Goal: Task Accomplishment & Management: Complete application form

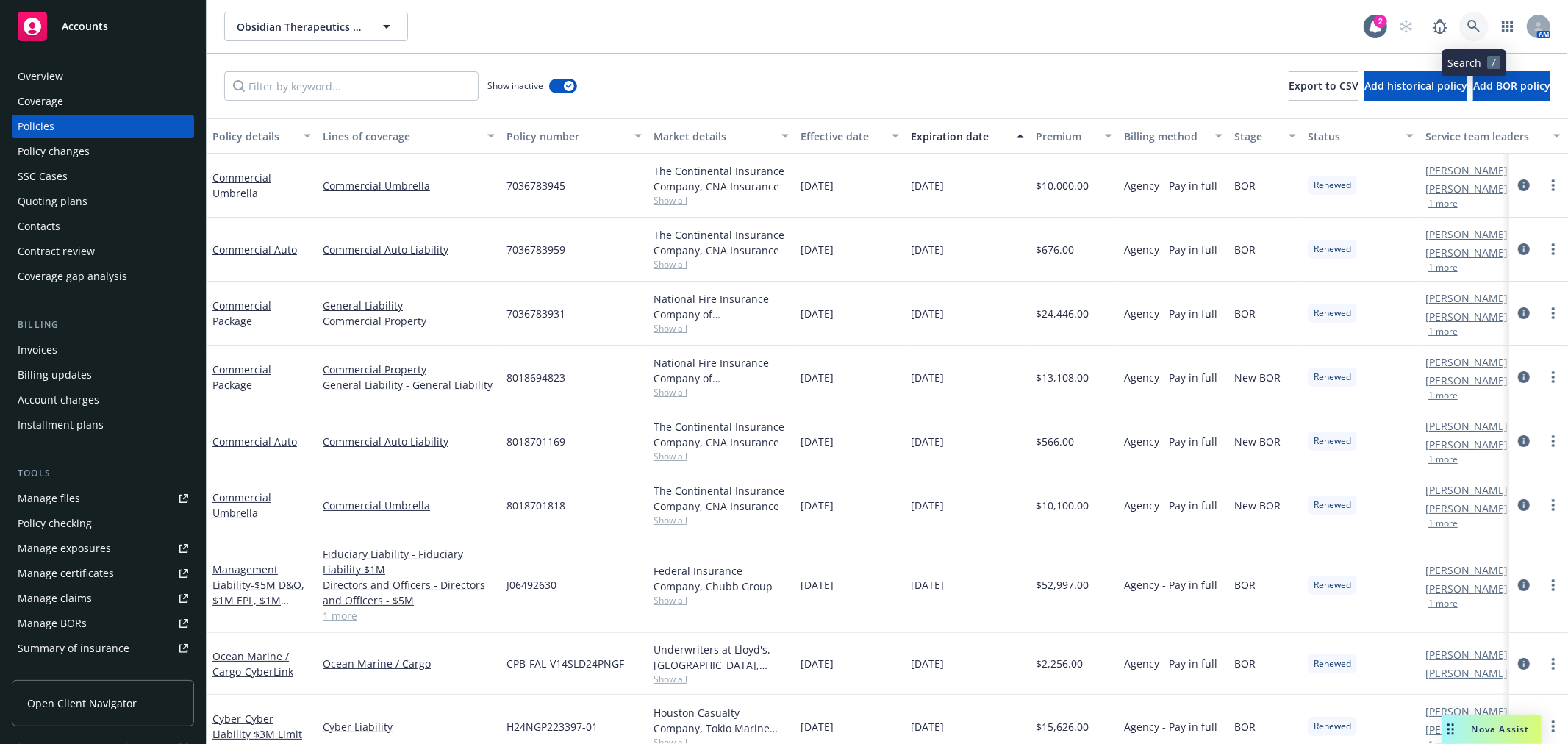
click at [1460, 20] on link at bounding box center [1473, 26] width 29 height 29
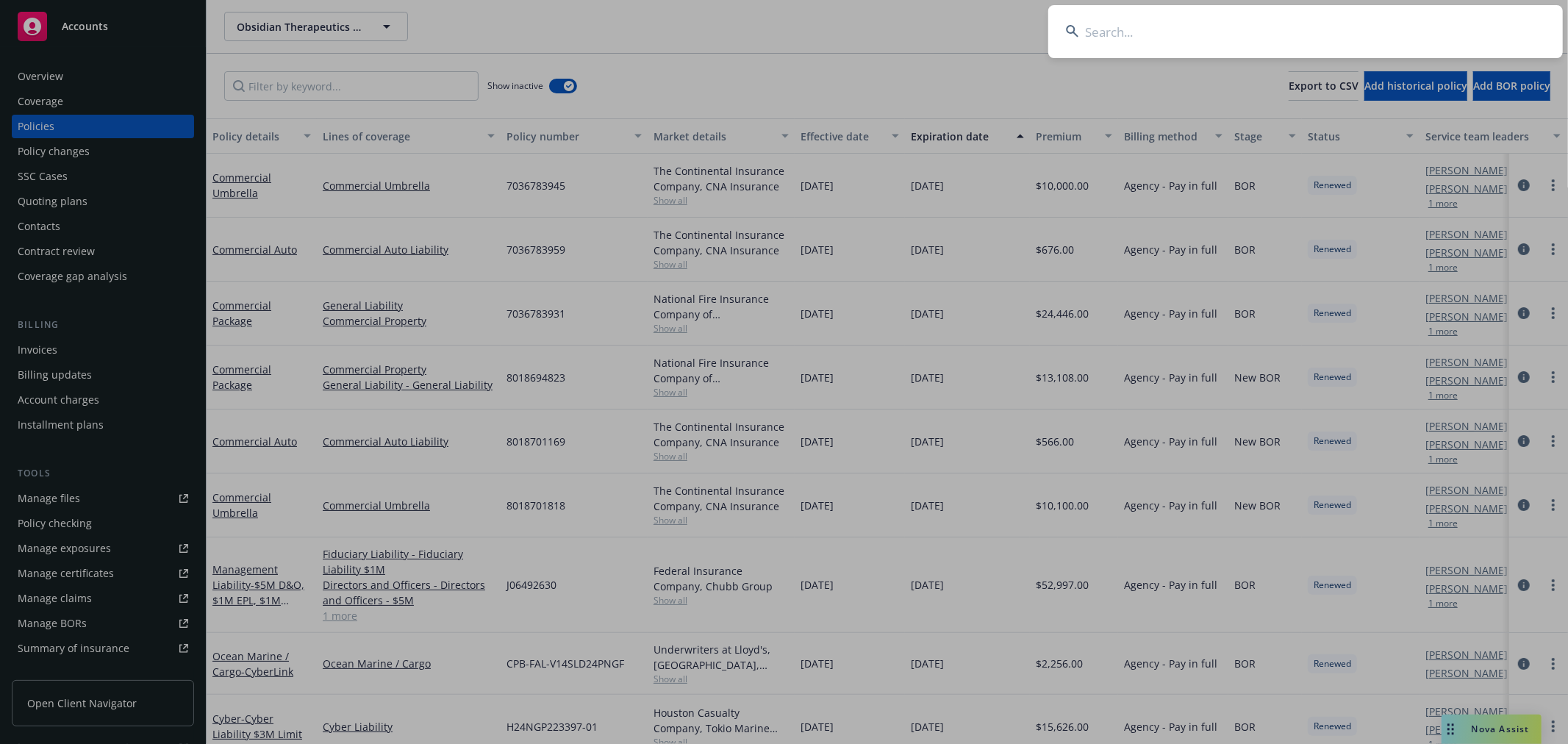
click at [1331, 23] on input at bounding box center [1305, 31] width 515 height 53
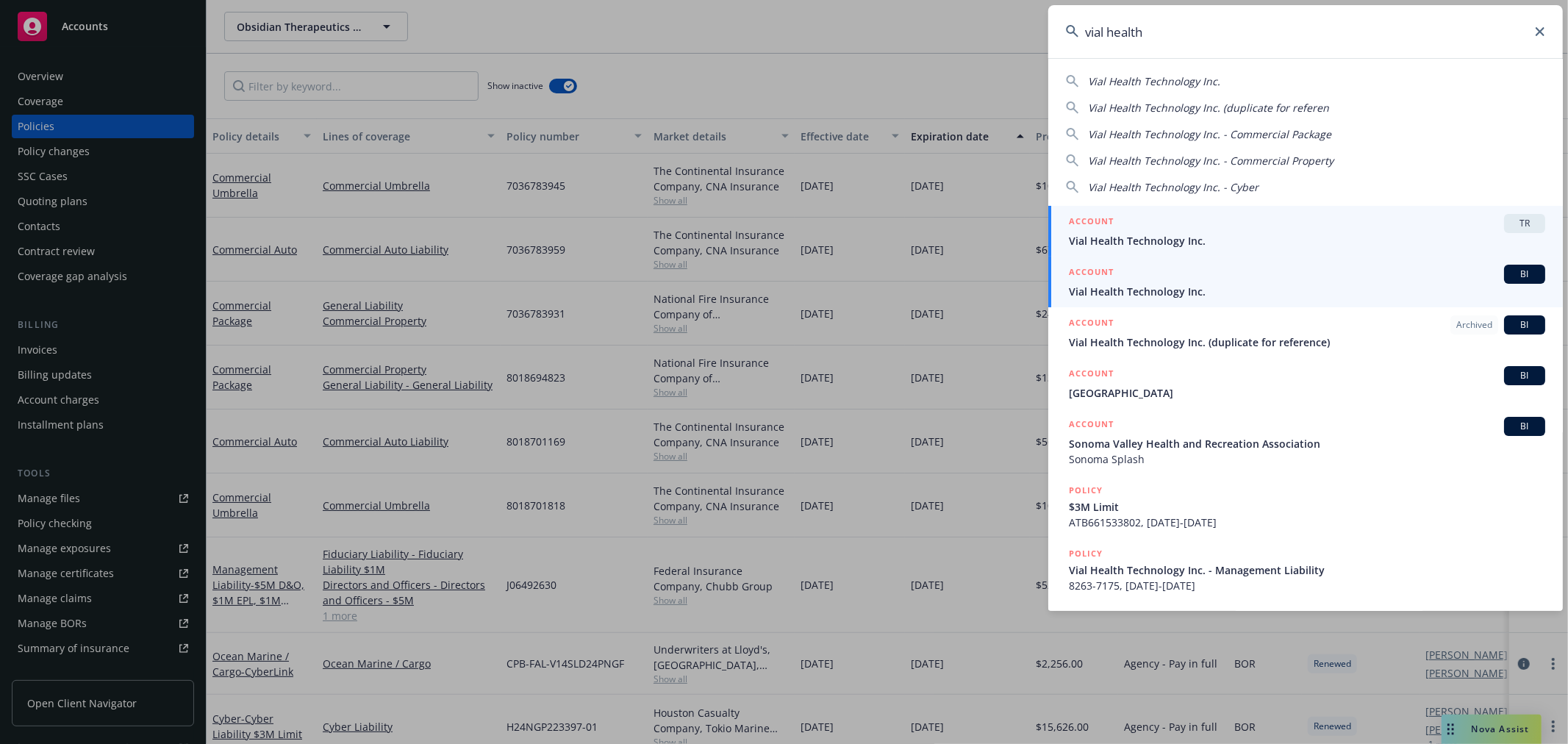
type input "vial health"
click at [1196, 282] on div "ACCOUNT BI" at bounding box center [1306, 274] width 477 height 20
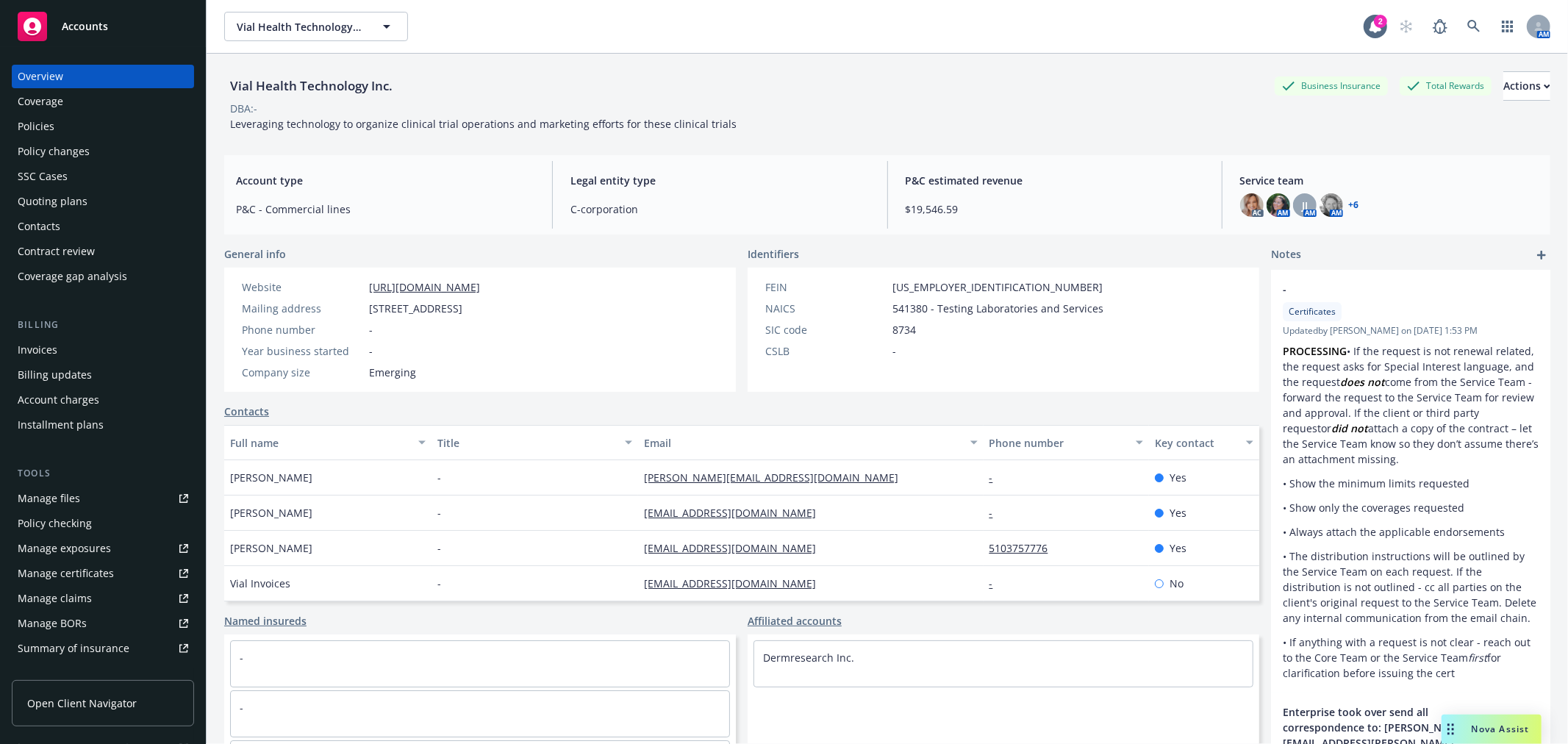
click at [93, 205] on div "Quoting plans" at bounding box center [102, 202] width 171 height 23
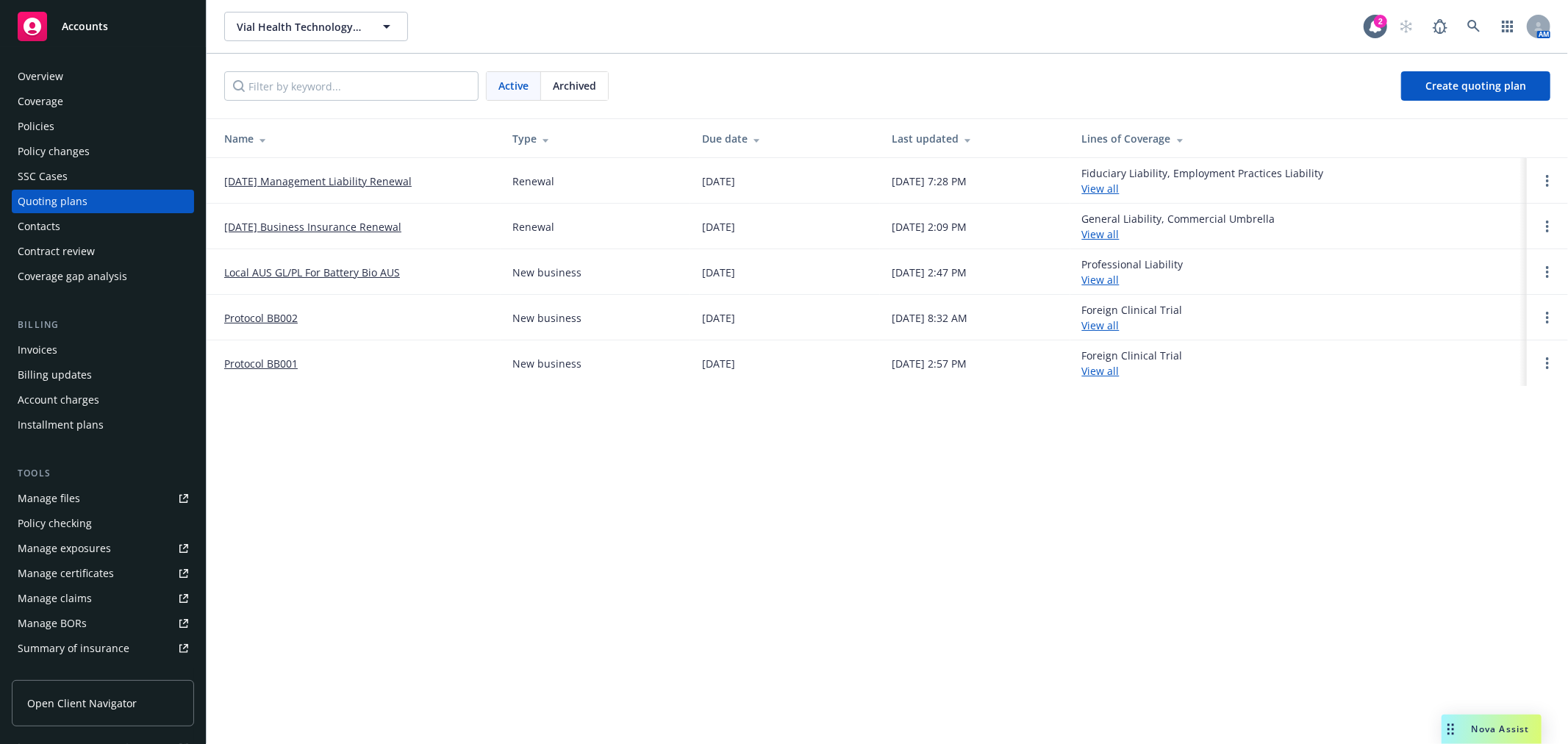
click at [369, 226] on link "[DATE] Business Insurance Renewal" at bounding box center [313, 227] width 177 height 16
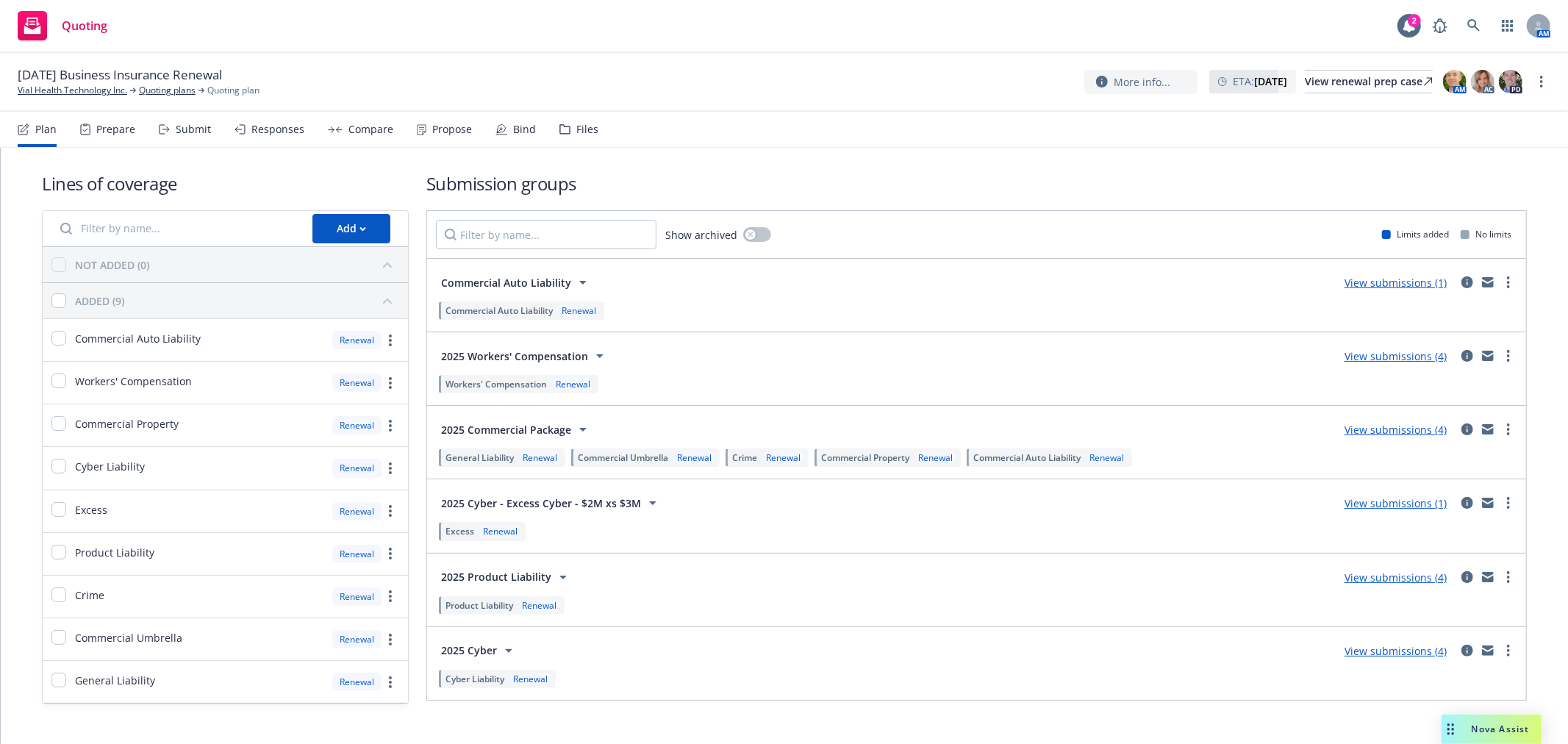
click at [291, 125] on div "Responses" at bounding box center [278, 130] width 53 height 12
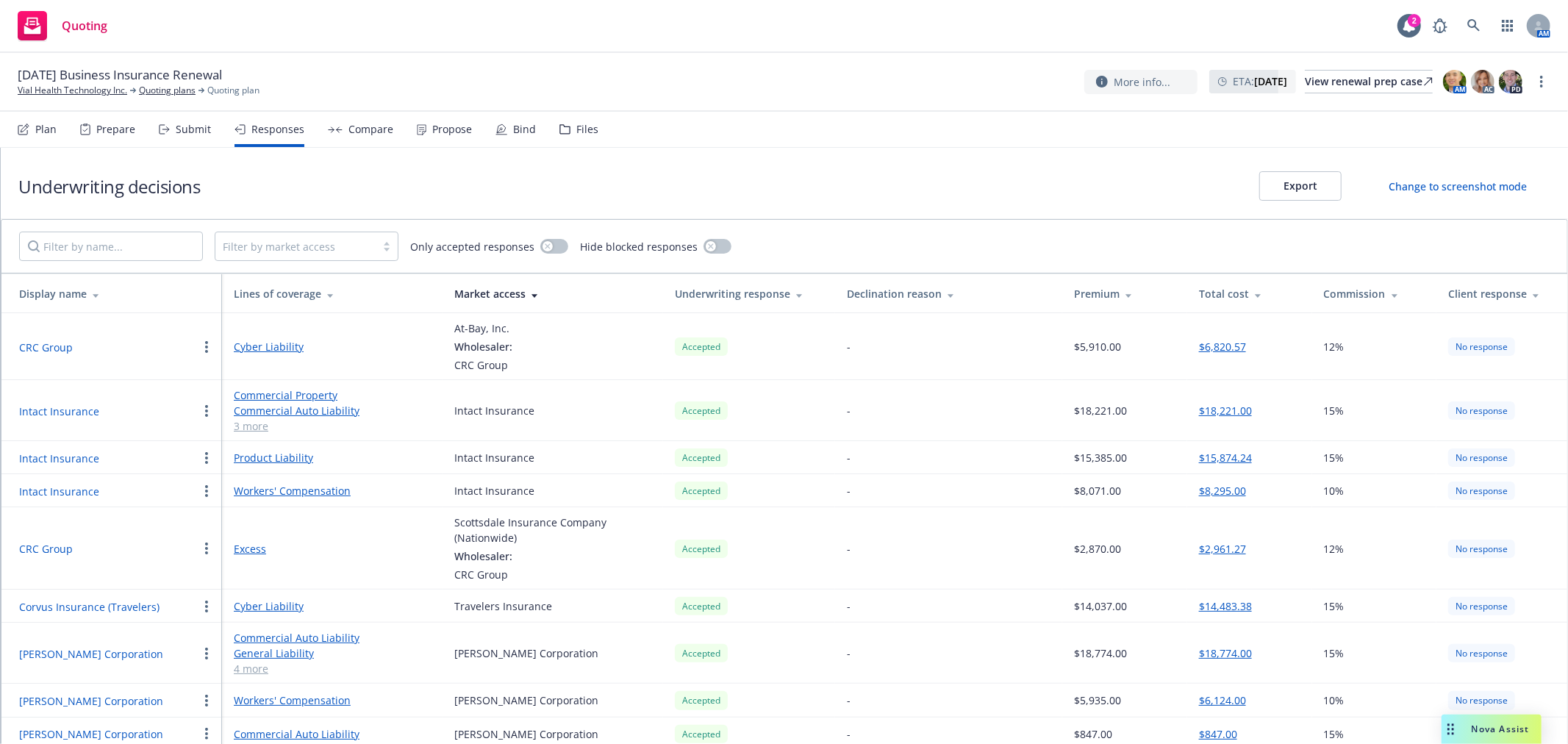
click at [175, 133] on div "Submit" at bounding box center [193, 130] width 35 height 12
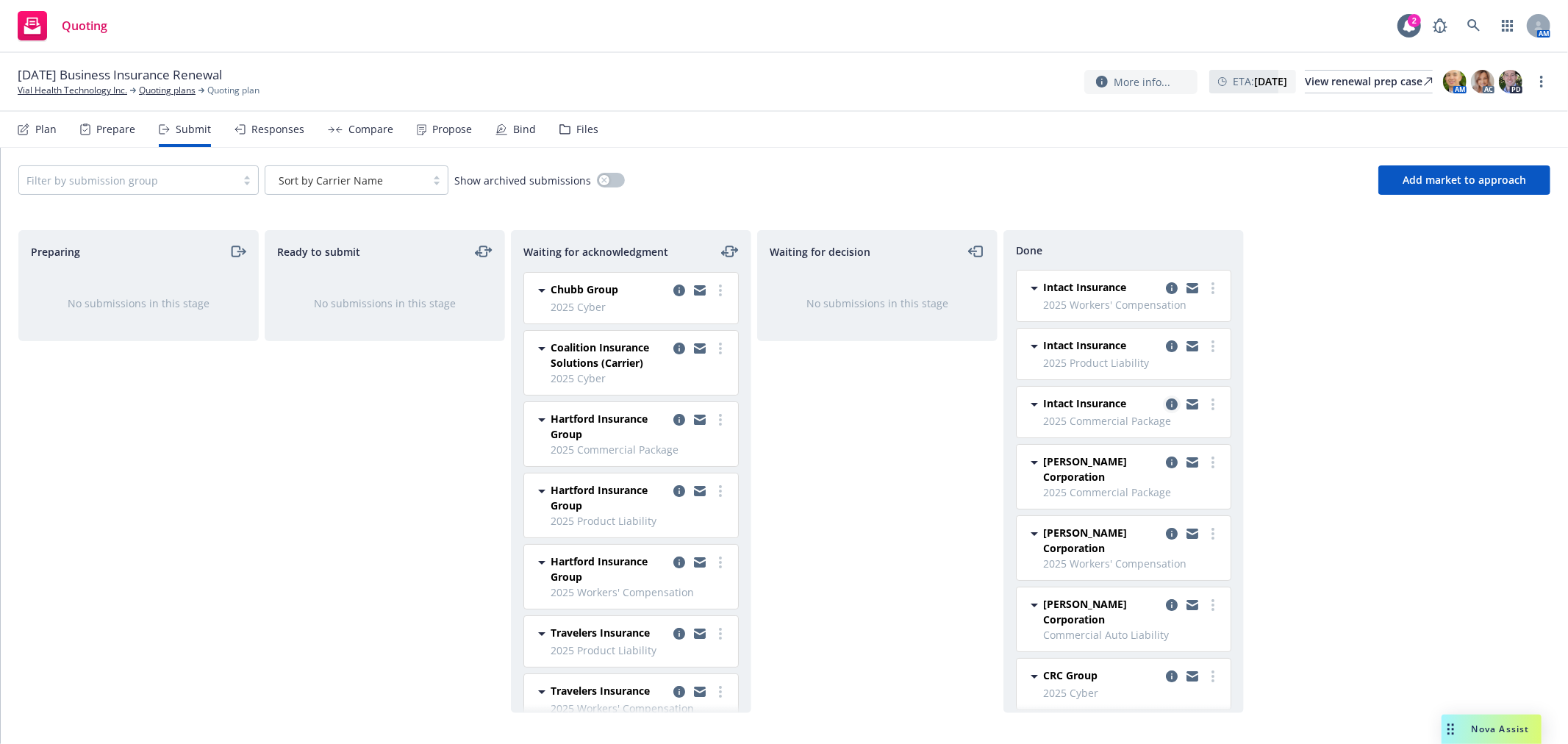
click at [1166, 405] on icon "copy logging email" at bounding box center [1171, 405] width 12 height 12
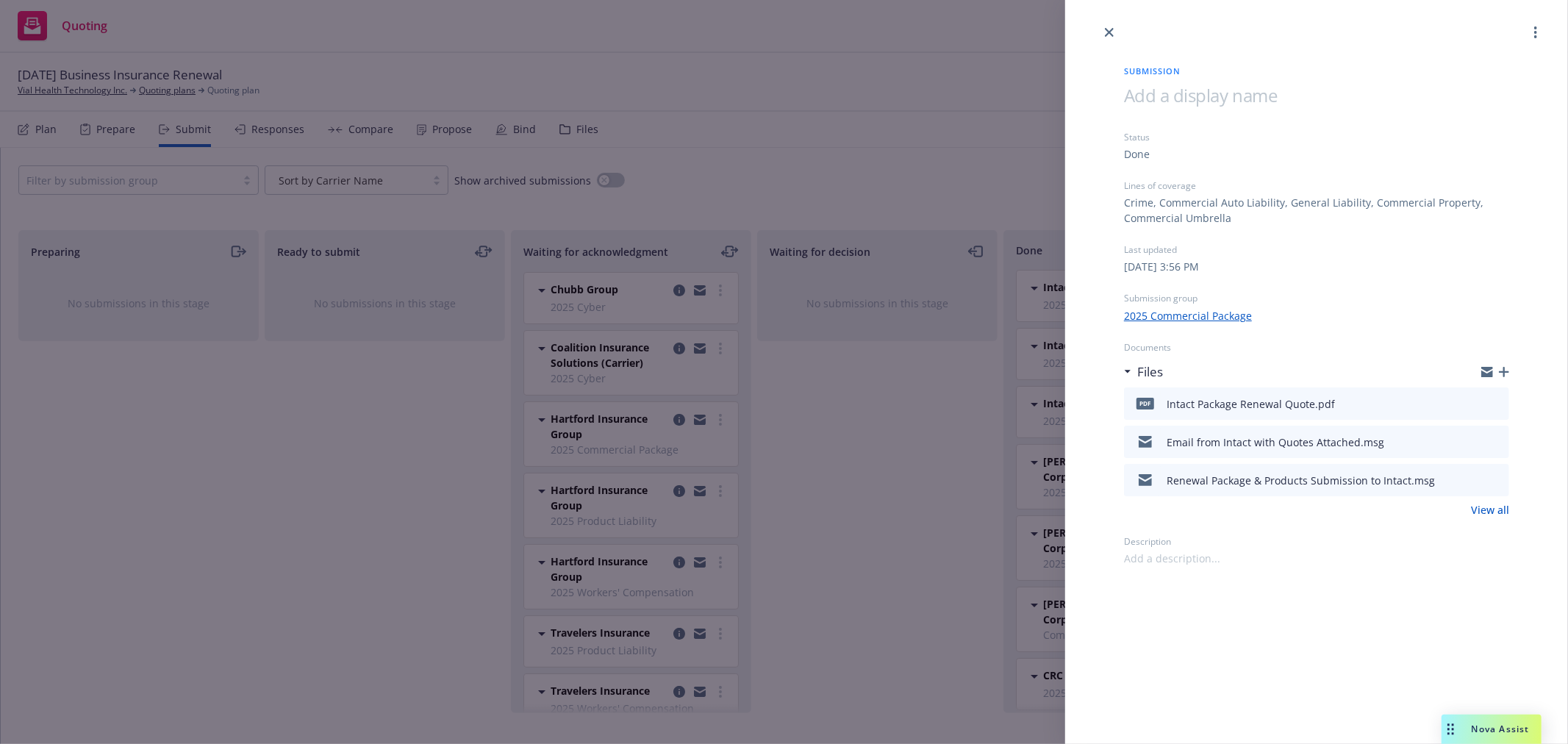
click at [1504, 369] on icon "button" at bounding box center [1504, 372] width 11 height 11
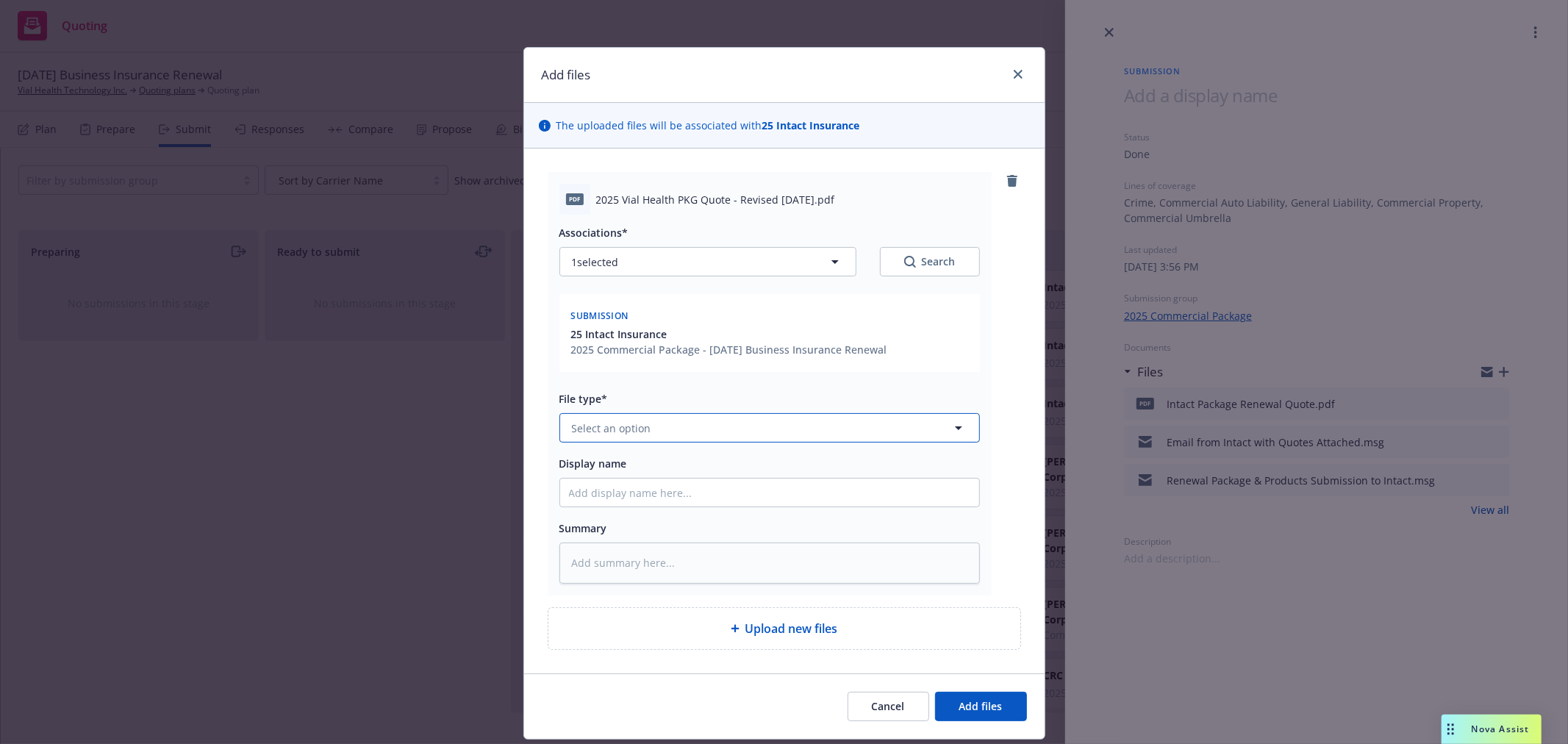
click at [752, 435] on button "Select an option" at bounding box center [769, 428] width 420 height 29
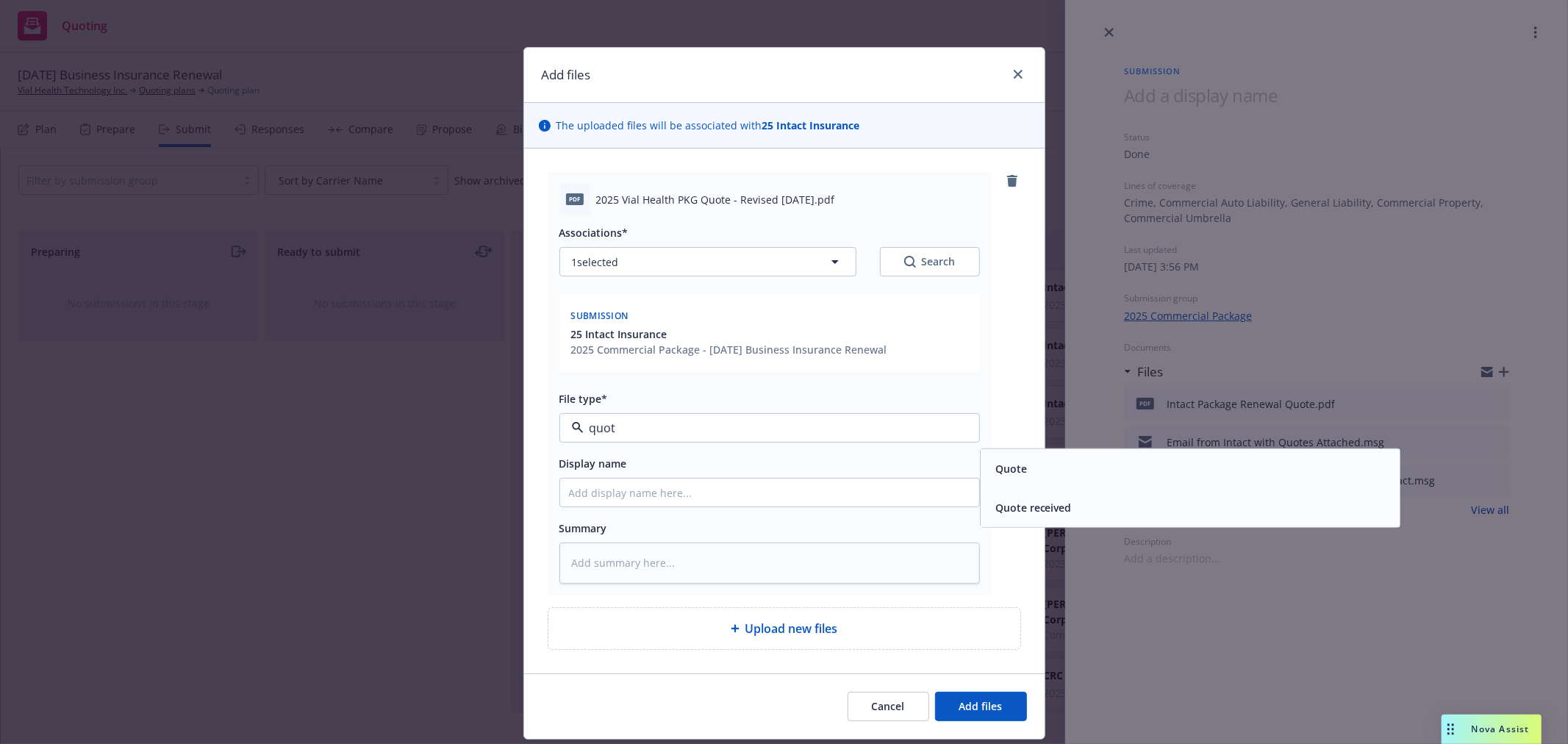
type input "quote"
click at [1056, 473] on div "Quote" at bounding box center [1190, 469] width 402 height 21
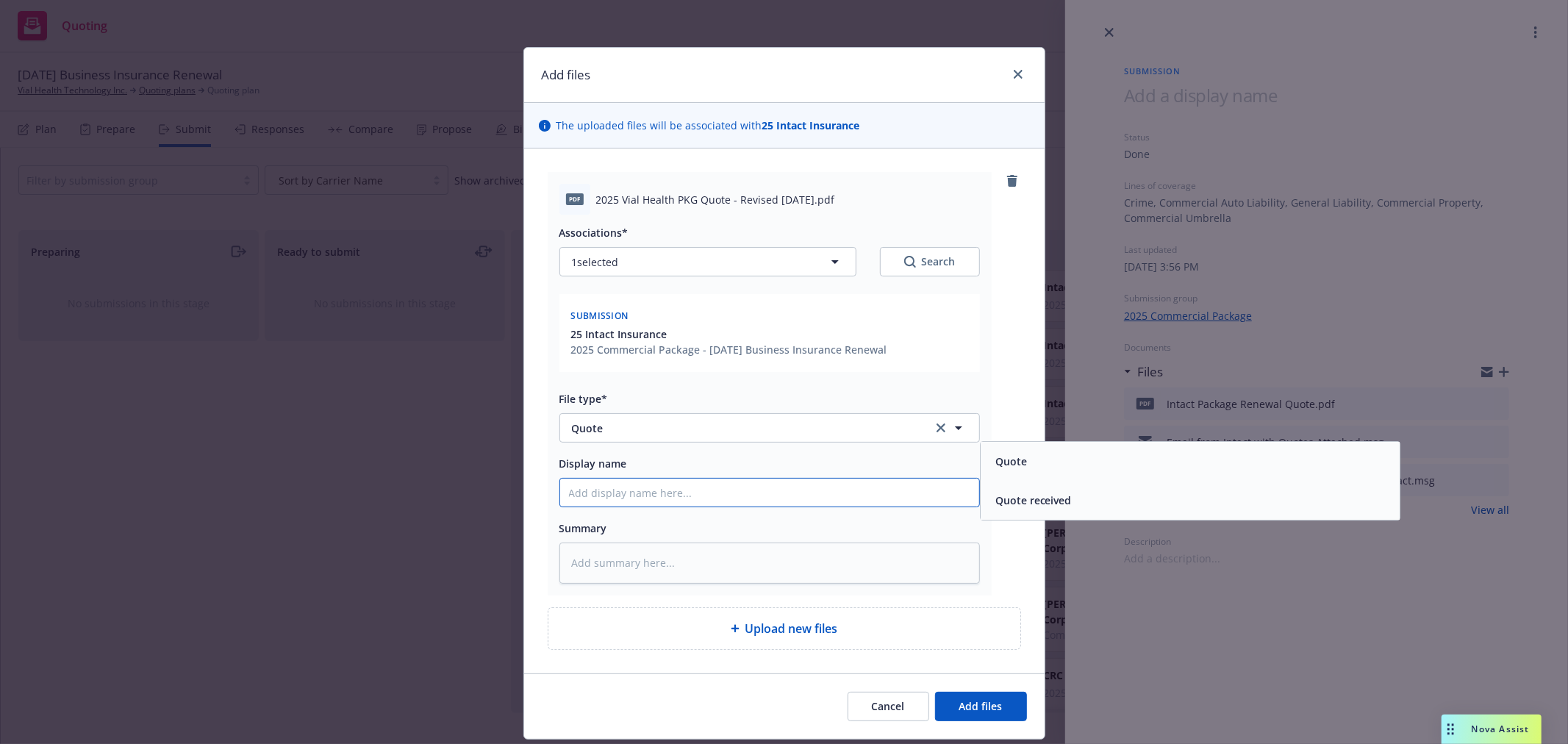
click at [804, 502] on input "Display name" at bounding box center [770, 492] width 419 height 28
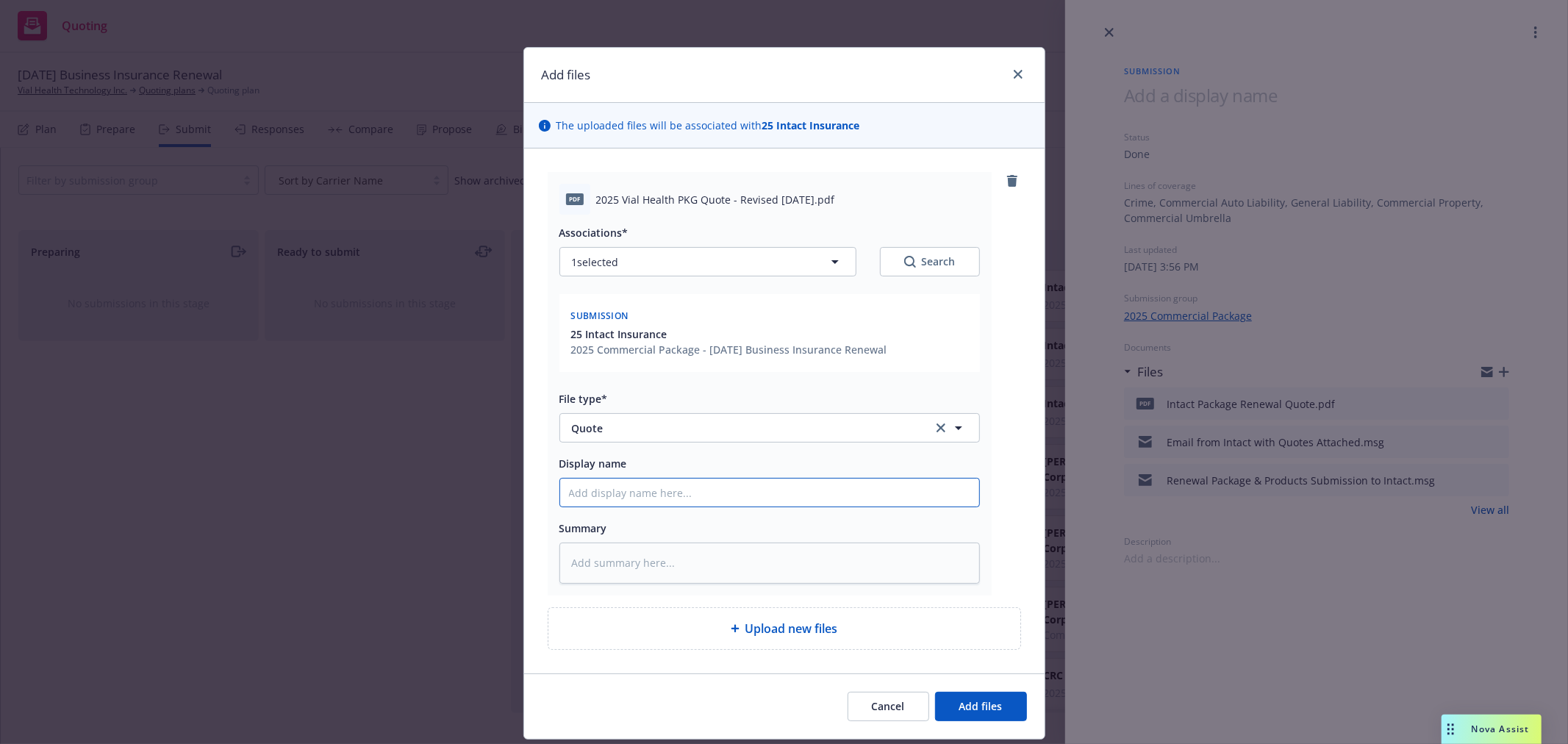
type textarea "x"
type input "I"
type textarea "x"
type input "In"
type textarea "x"
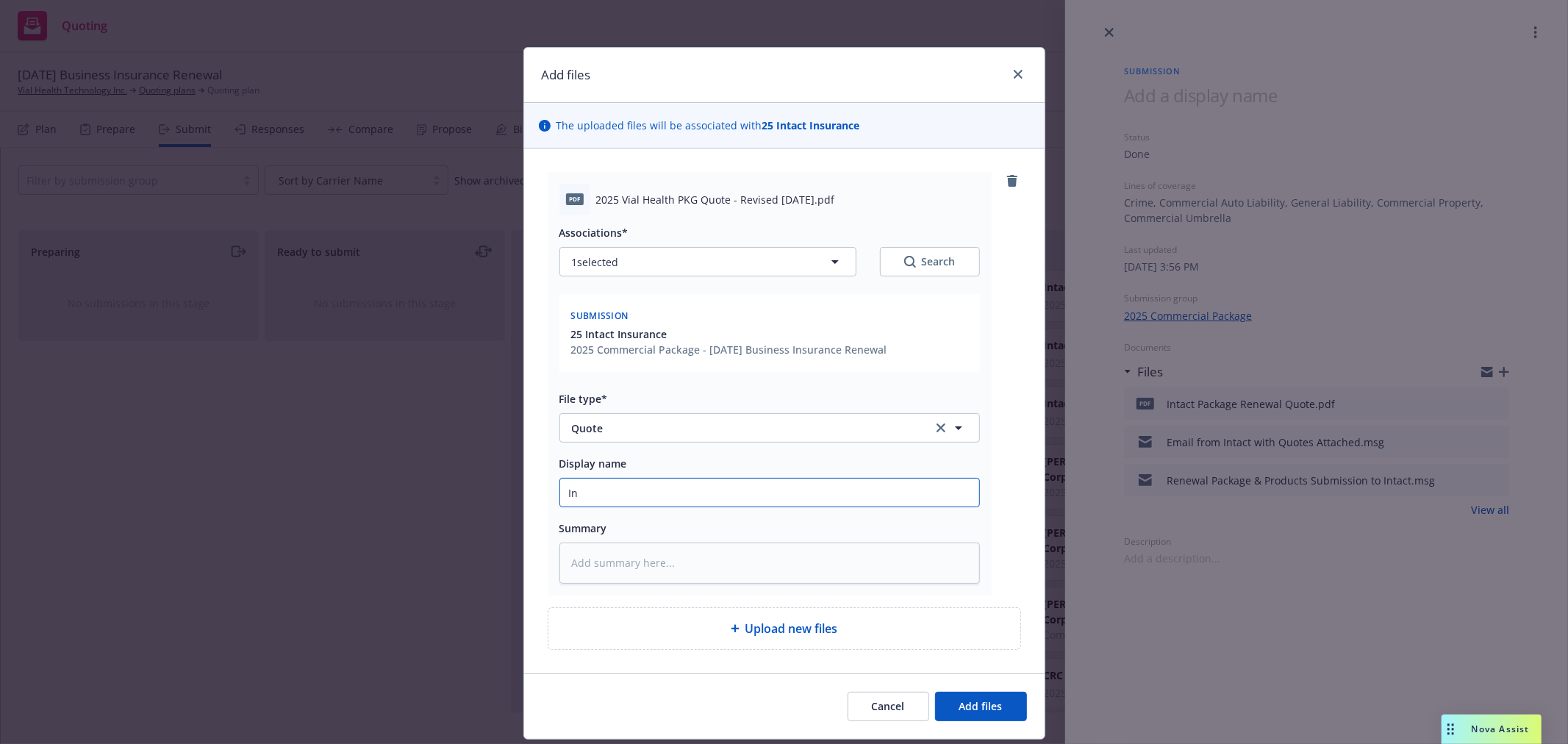
type input "Int"
type textarea "x"
type input "Inta"
type textarea "x"
type input "Intac"
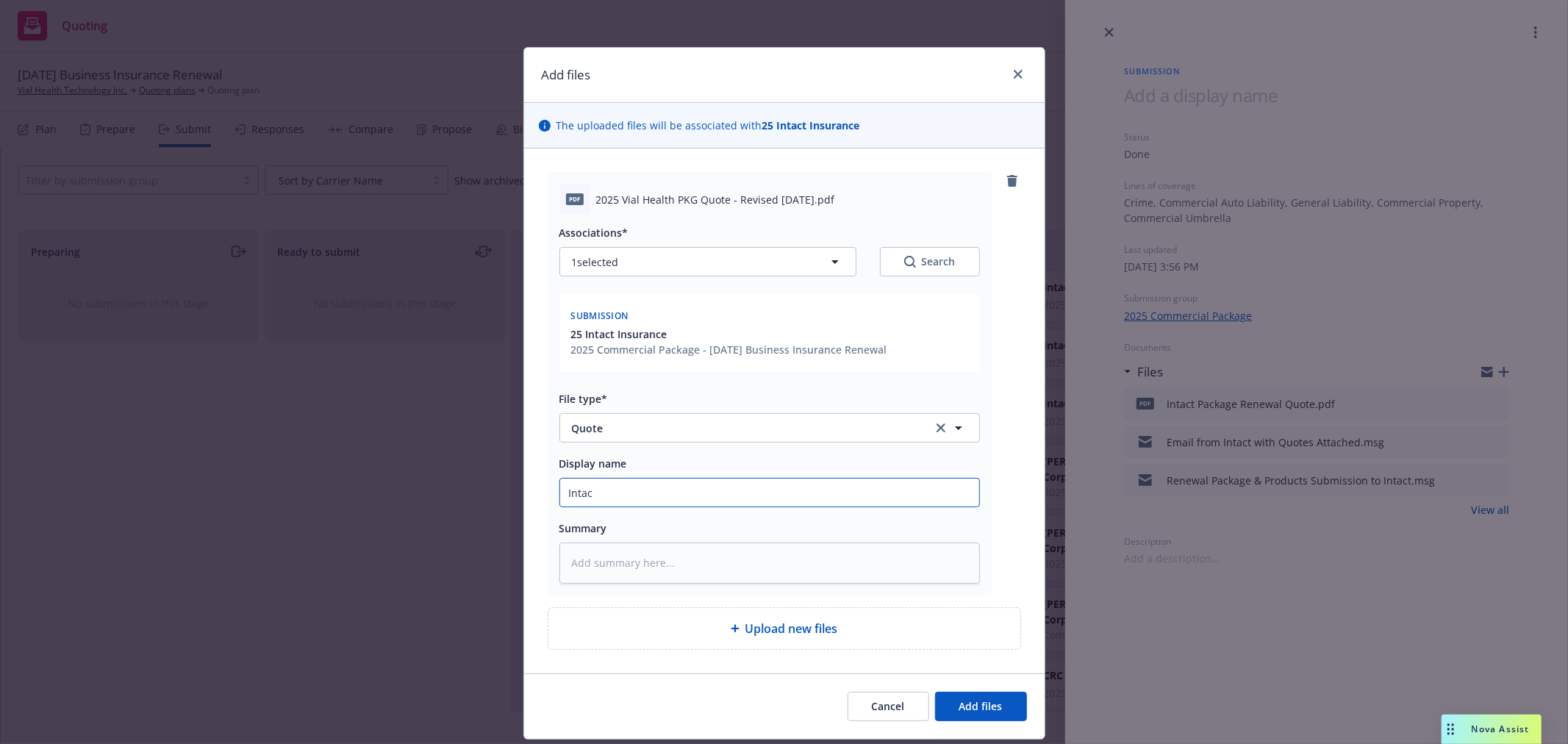
type textarea "x"
type input "Intact"
type textarea "x"
type input "Intact"
type textarea "x"
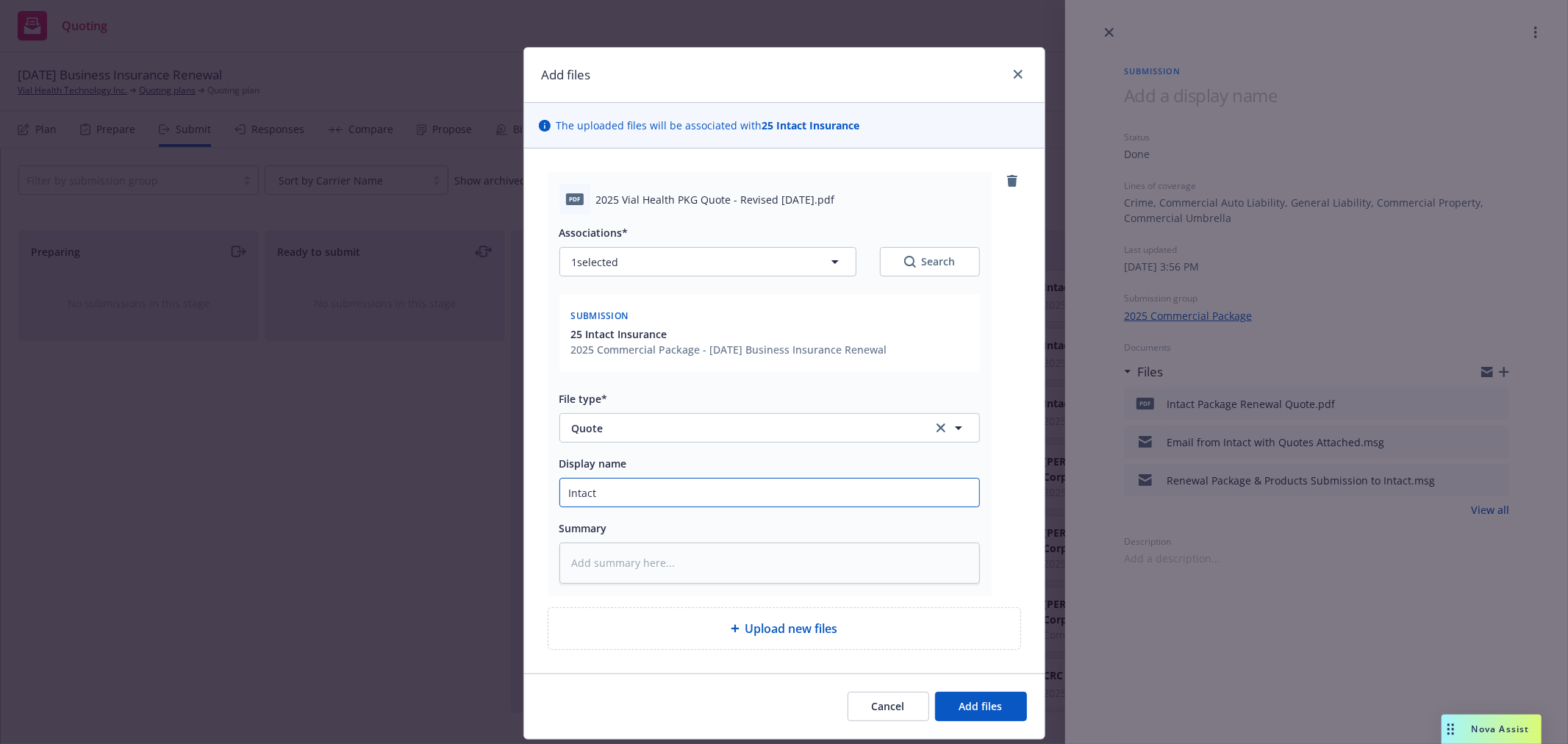
type input "Intact R"
type textarea "x"
type input "Intact RE"
type textarea "x"
type input "Intact REV"
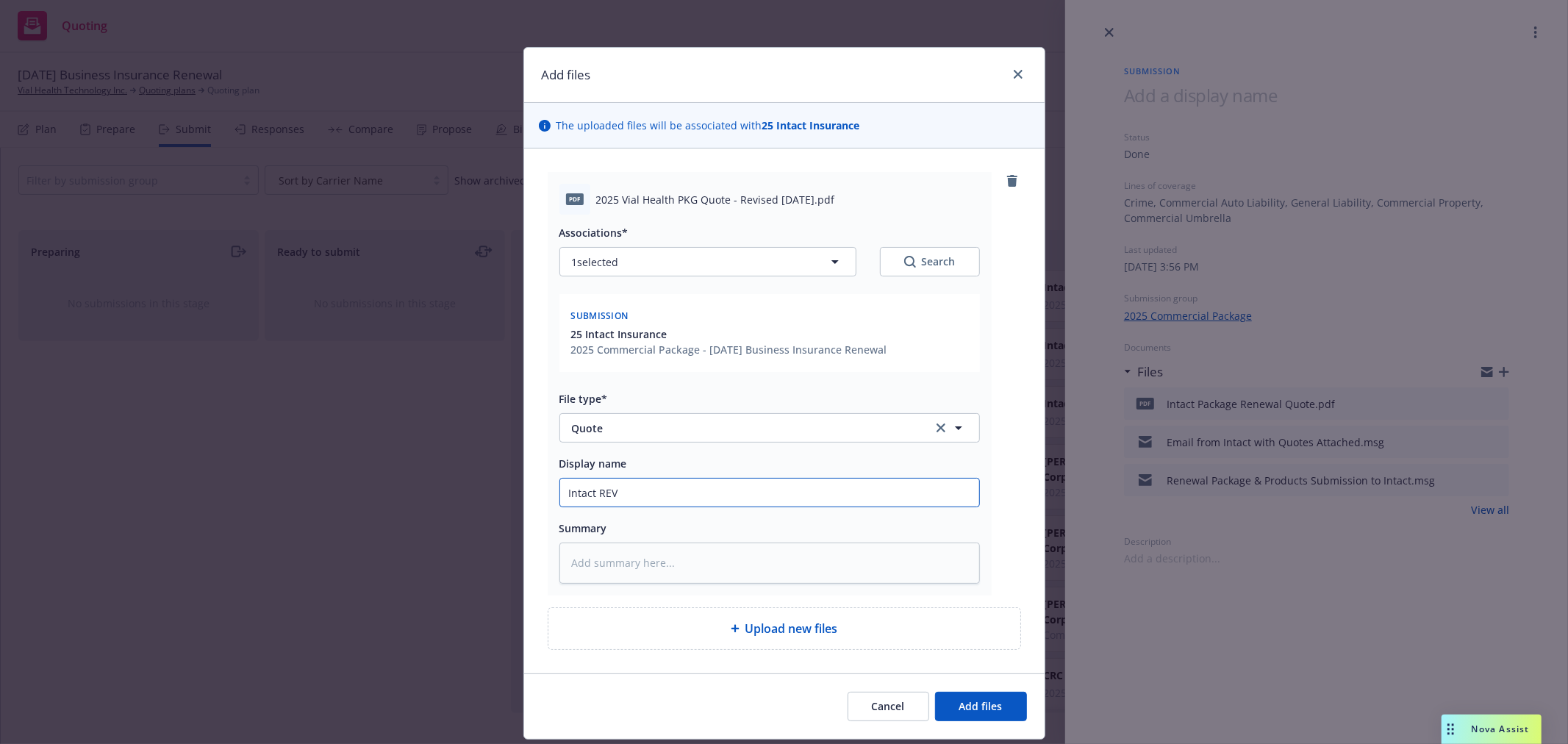
type textarea "x"
type input "Intact REVI"
type textarea "x"
type input "Intact [PERSON_NAME]"
type textarea "x"
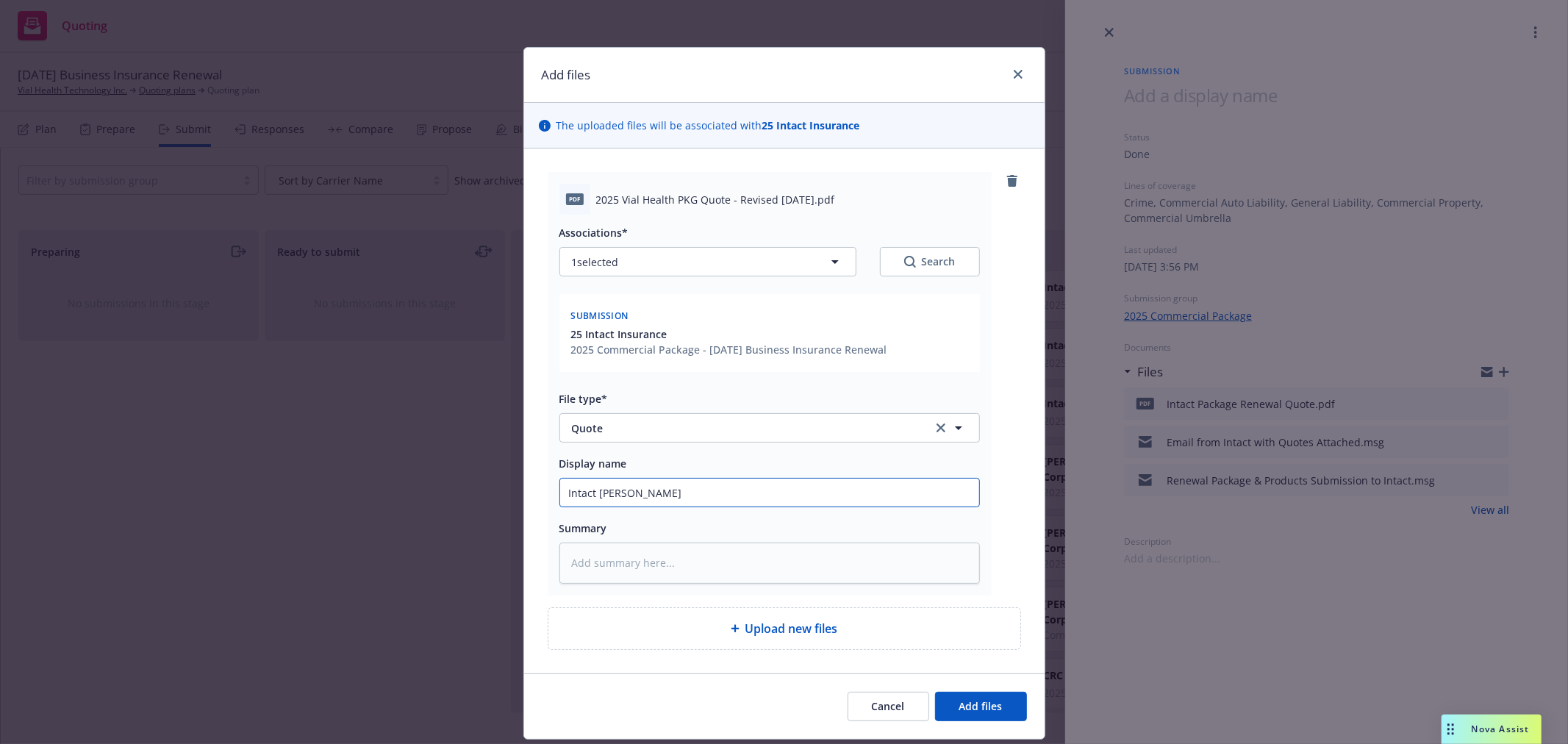
type input "Intact REVISE"
type textarea "x"
type input "Intact REVISED"
type textarea "x"
type input "Intact REVISED"
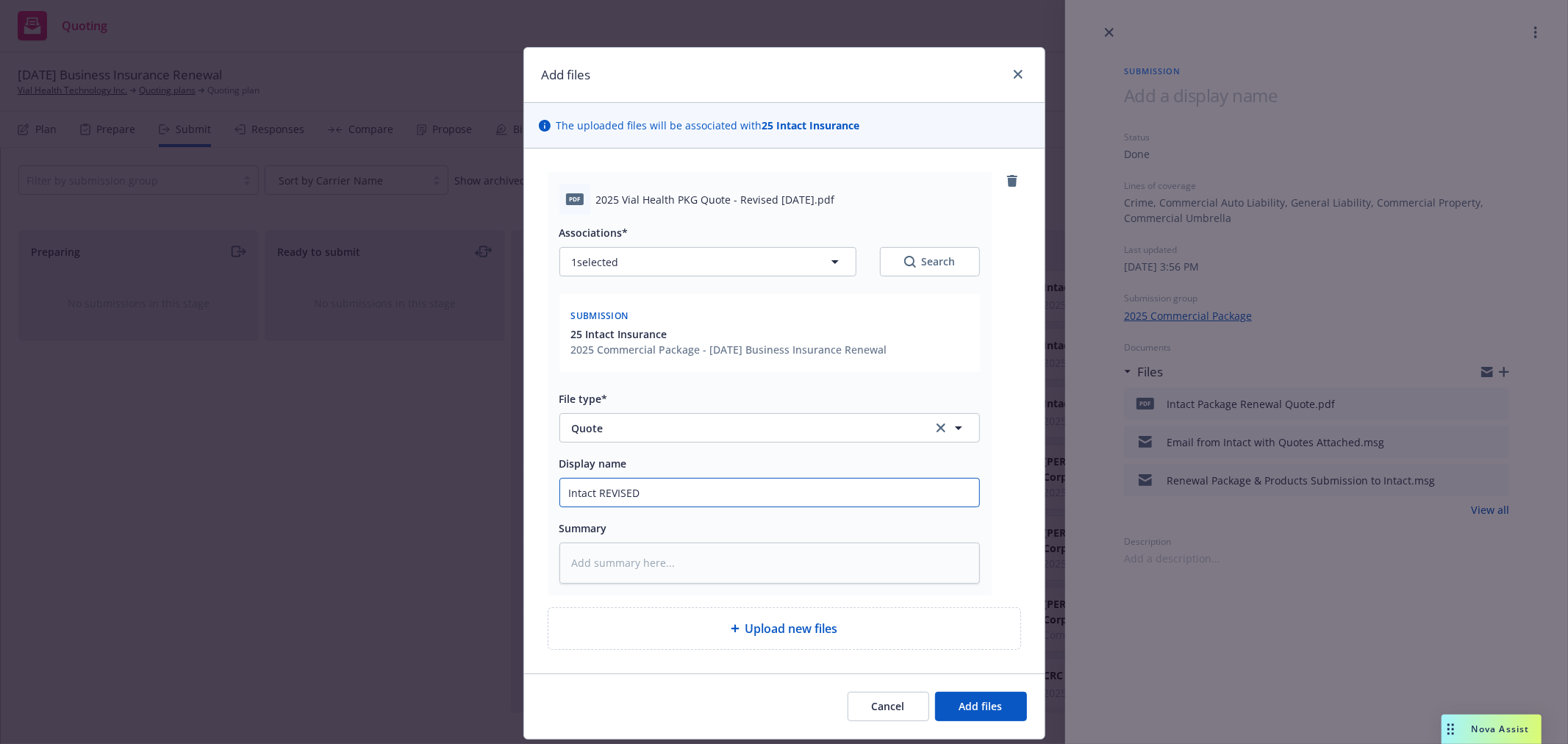
type textarea "x"
type input "Intact REVISED R"
type textarea "x"
type input "Intact REVISED Re"
type textarea "x"
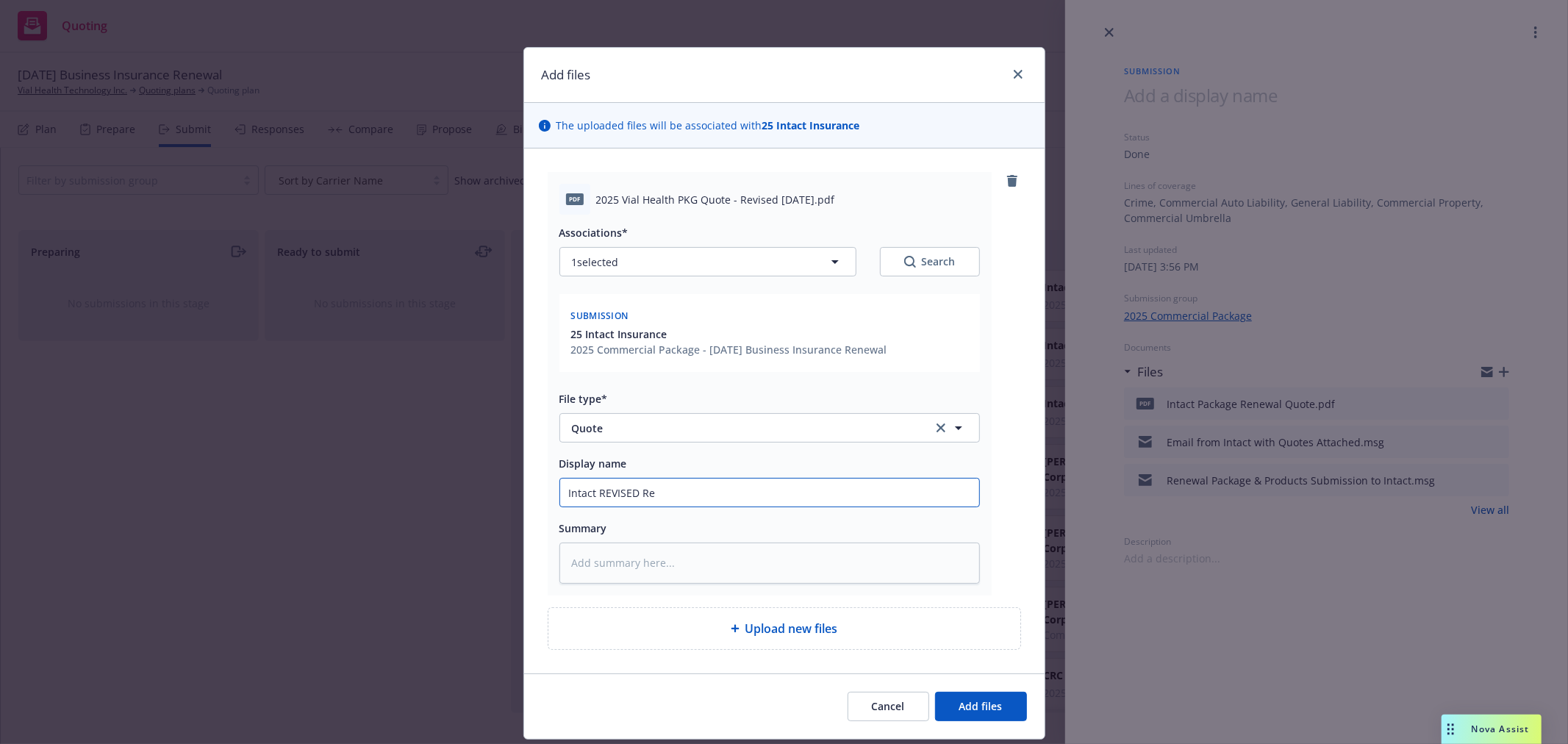
type input "Intact REVISED Ren"
type textarea "x"
type input "Intact REVISED [PERSON_NAME]"
type textarea "x"
type input "Intact REVISED Renew"
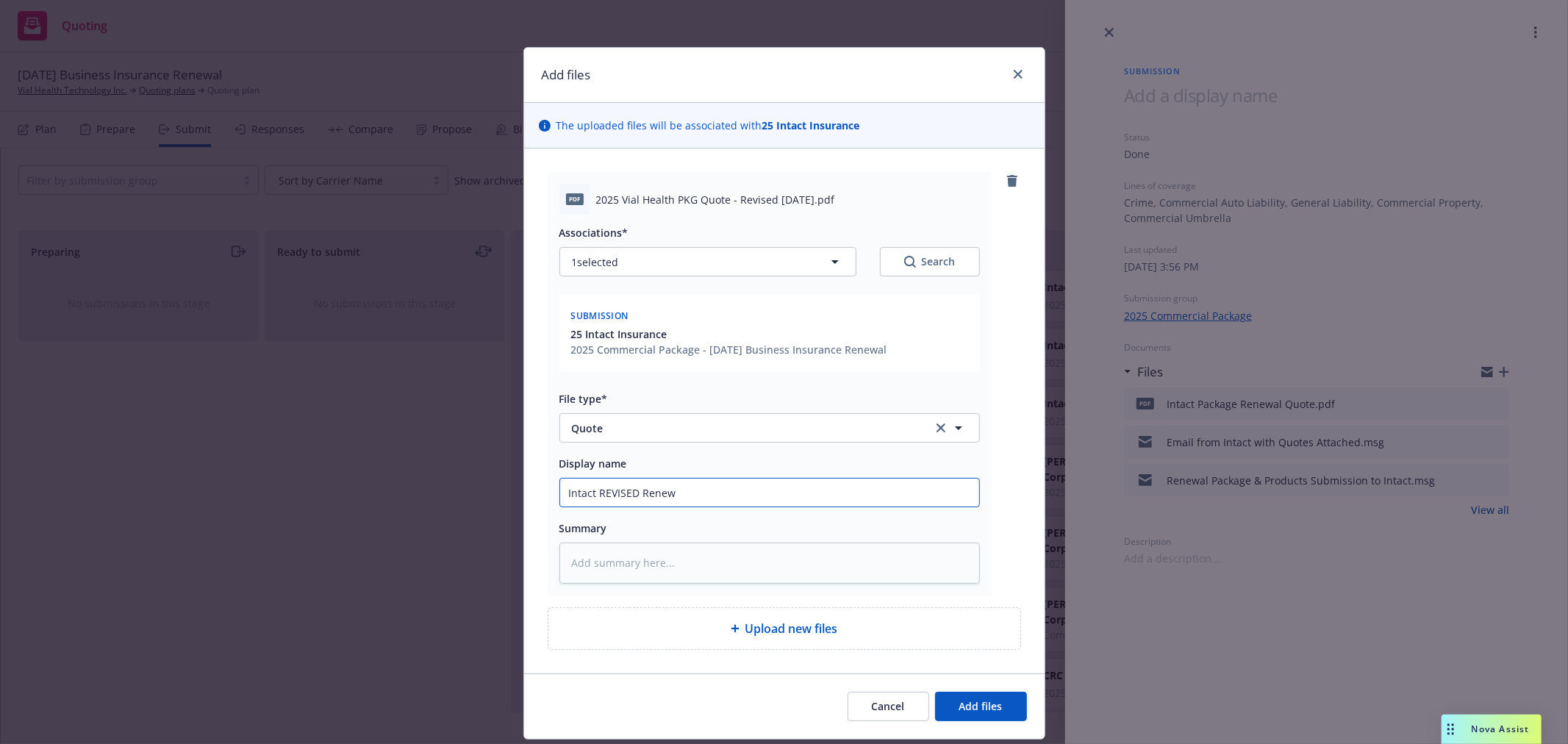
type textarea "x"
type input "Intact REVISED Renewa"
type textarea "x"
type input "Intact REVISED Renewal"
type textarea "x"
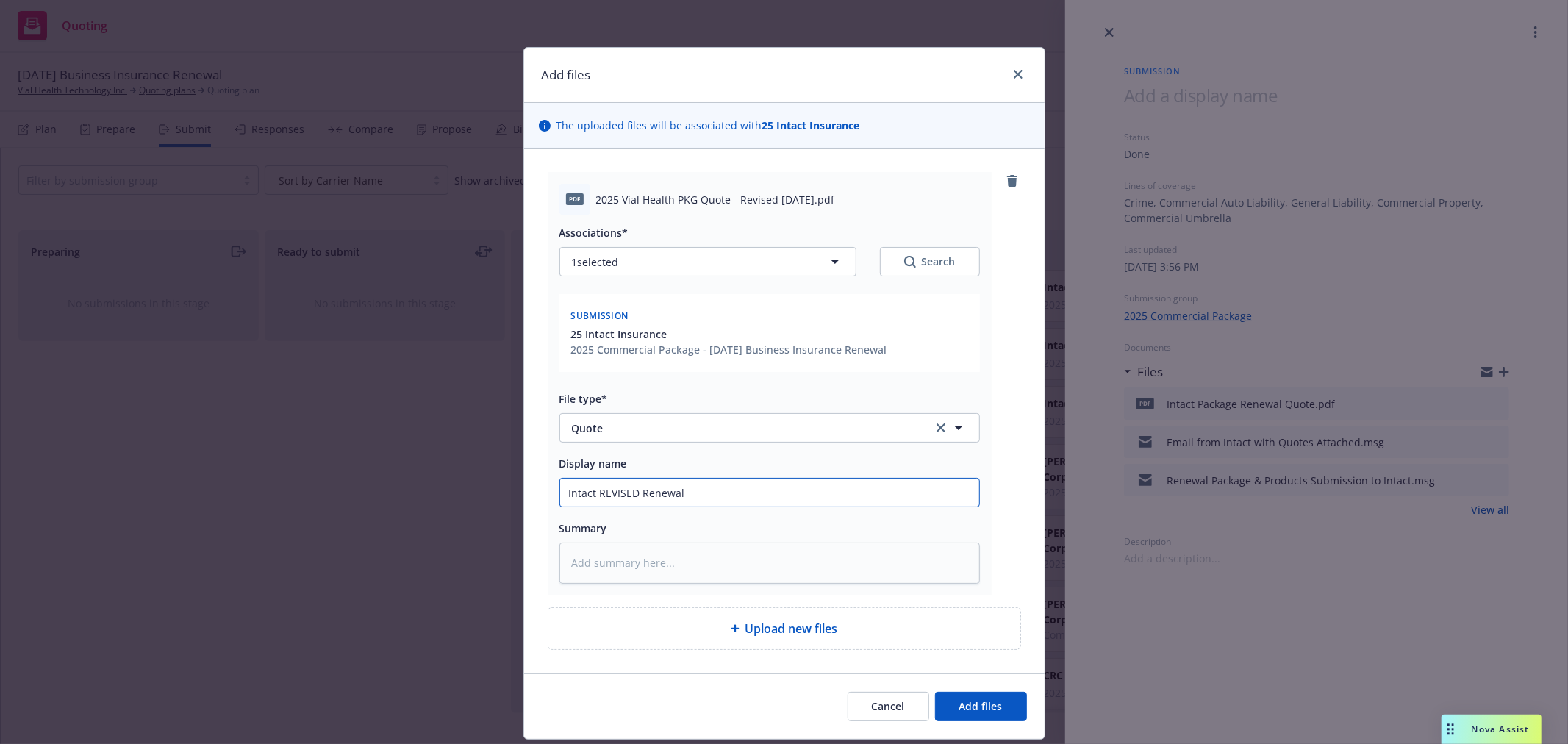
type input "Intact REVISED Renewal"
type textarea "x"
type input "Intact REVISED Renewal Q"
type textarea "x"
type input "Intact REVISED Renewal Qu"
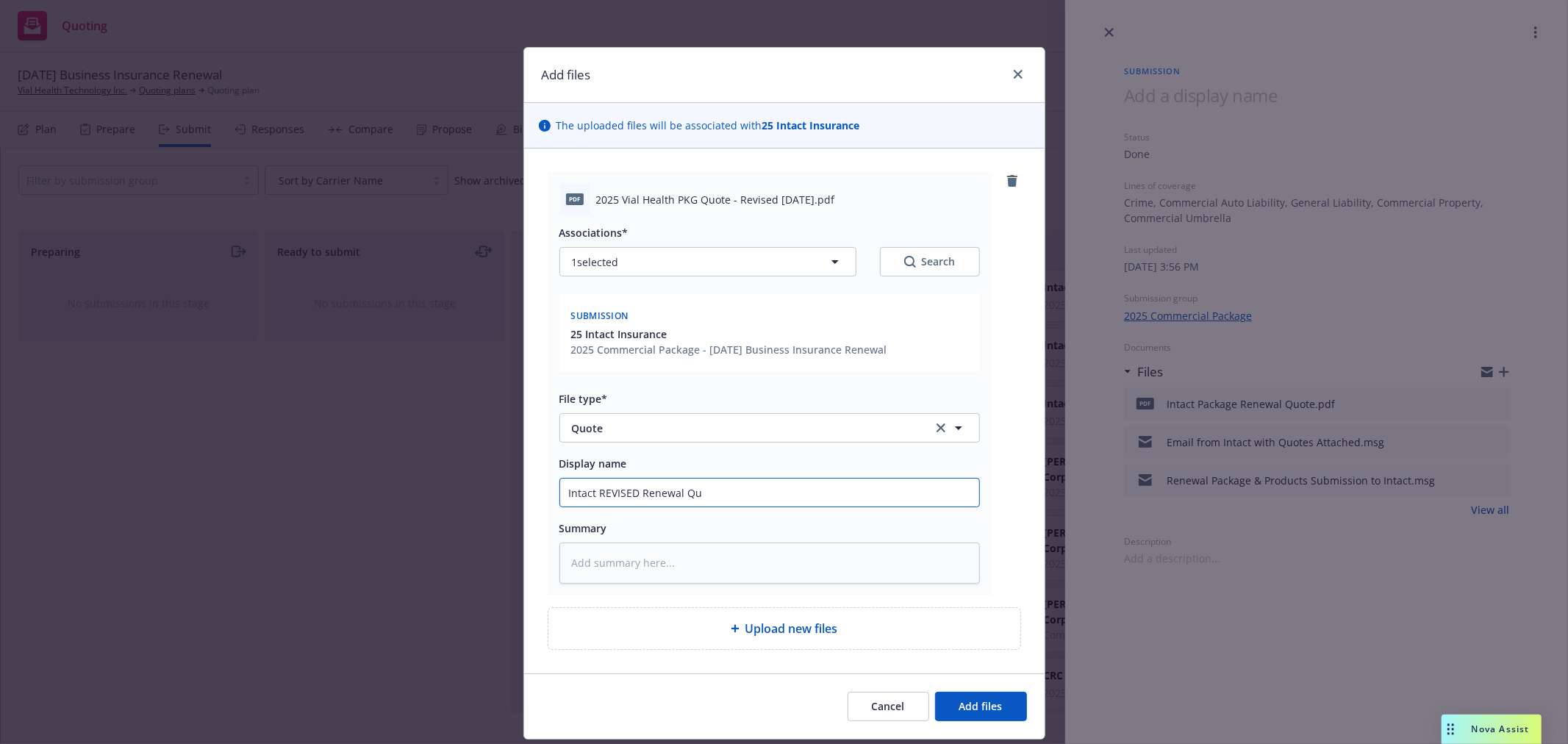
type textarea "x"
type input "Intact REVISED Renewal Quo"
type textarea "x"
type input "Intact REVISED Renewal Quot"
type textarea "x"
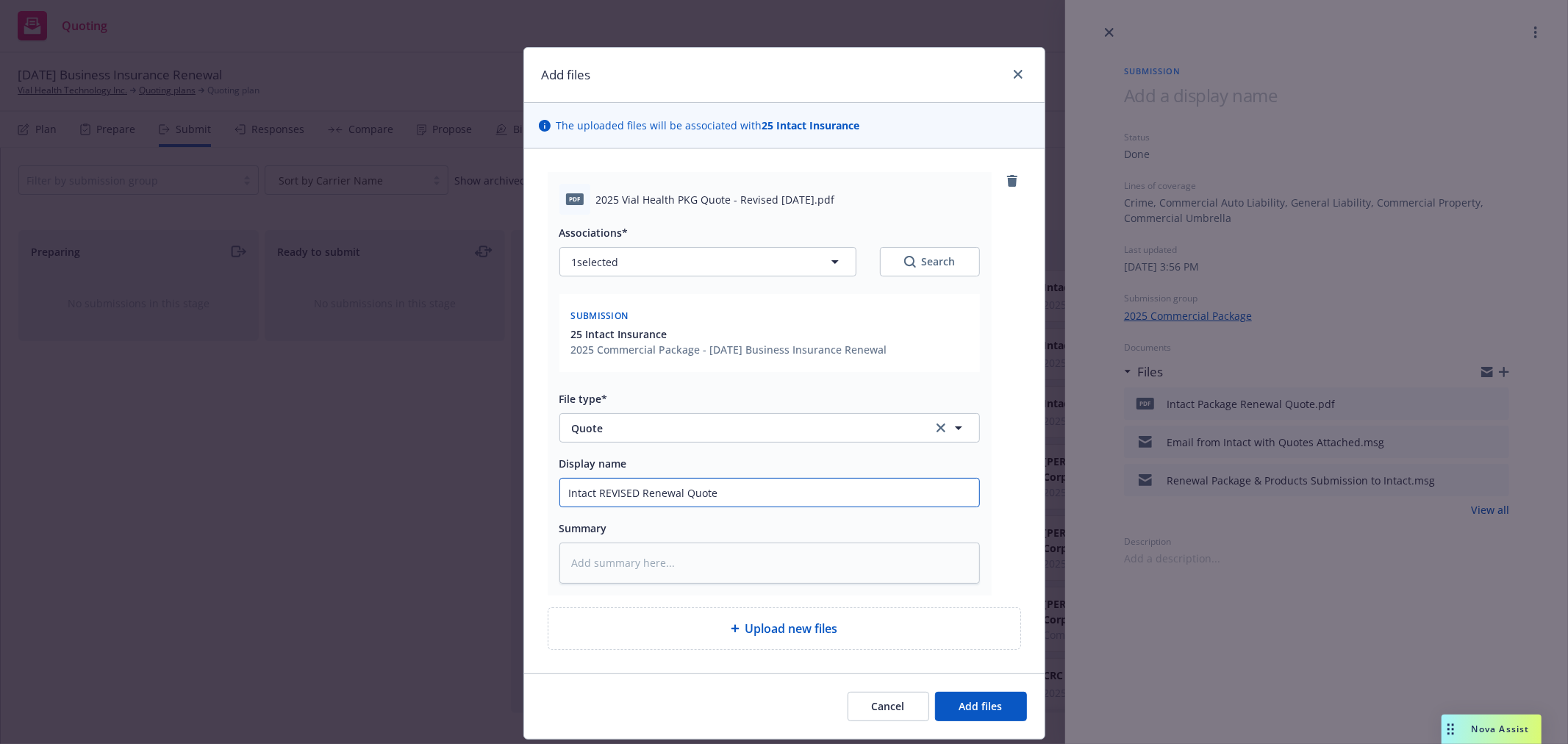
type input "Intact REVISED Renewal Quote"
type textarea "x"
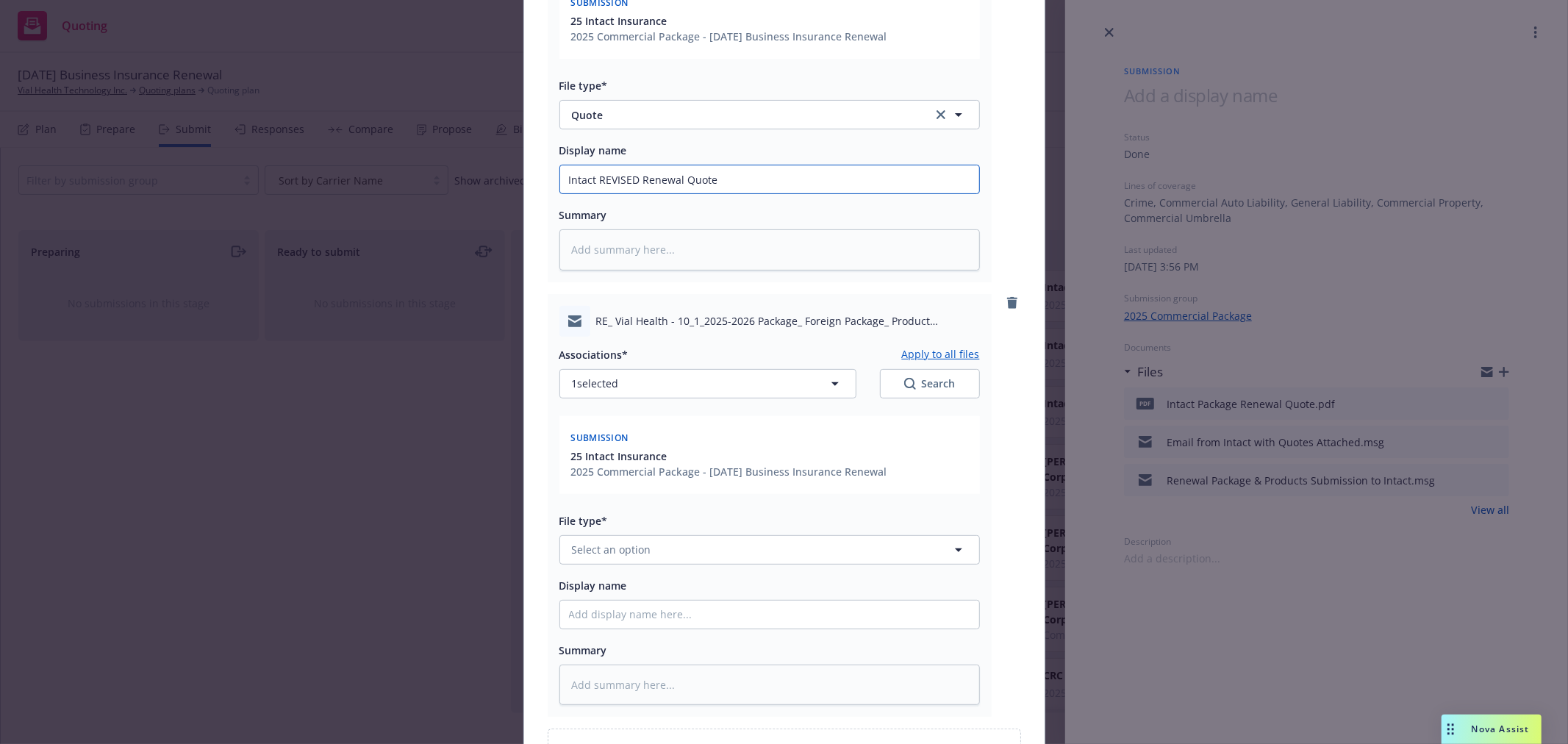
scroll to position [409, 0]
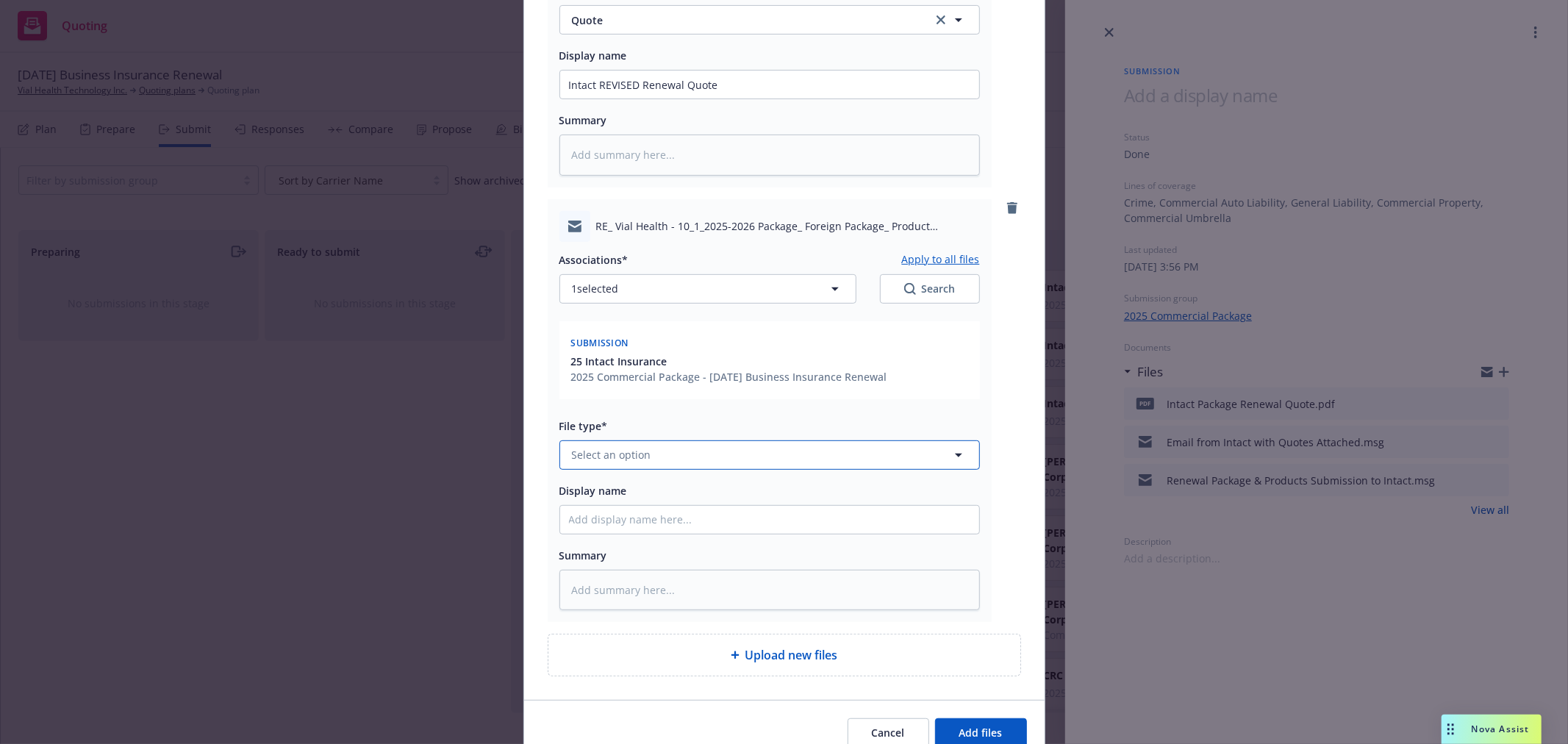
click at [777, 457] on button "Select an option" at bounding box center [769, 455] width 420 height 29
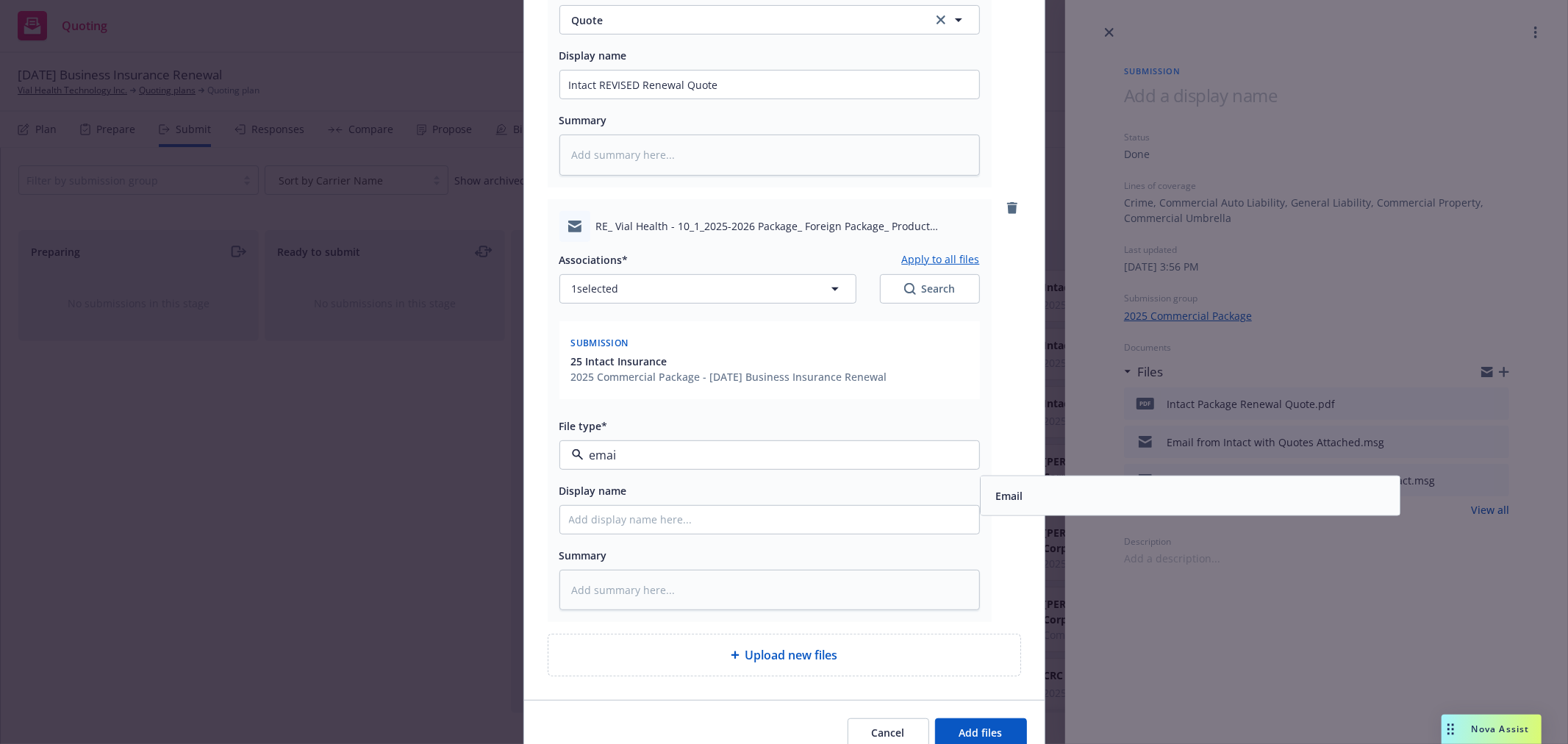
type input "email"
click at [1061, 488] on div "Email" at bounding box center [1190, 495] width 402 height 21
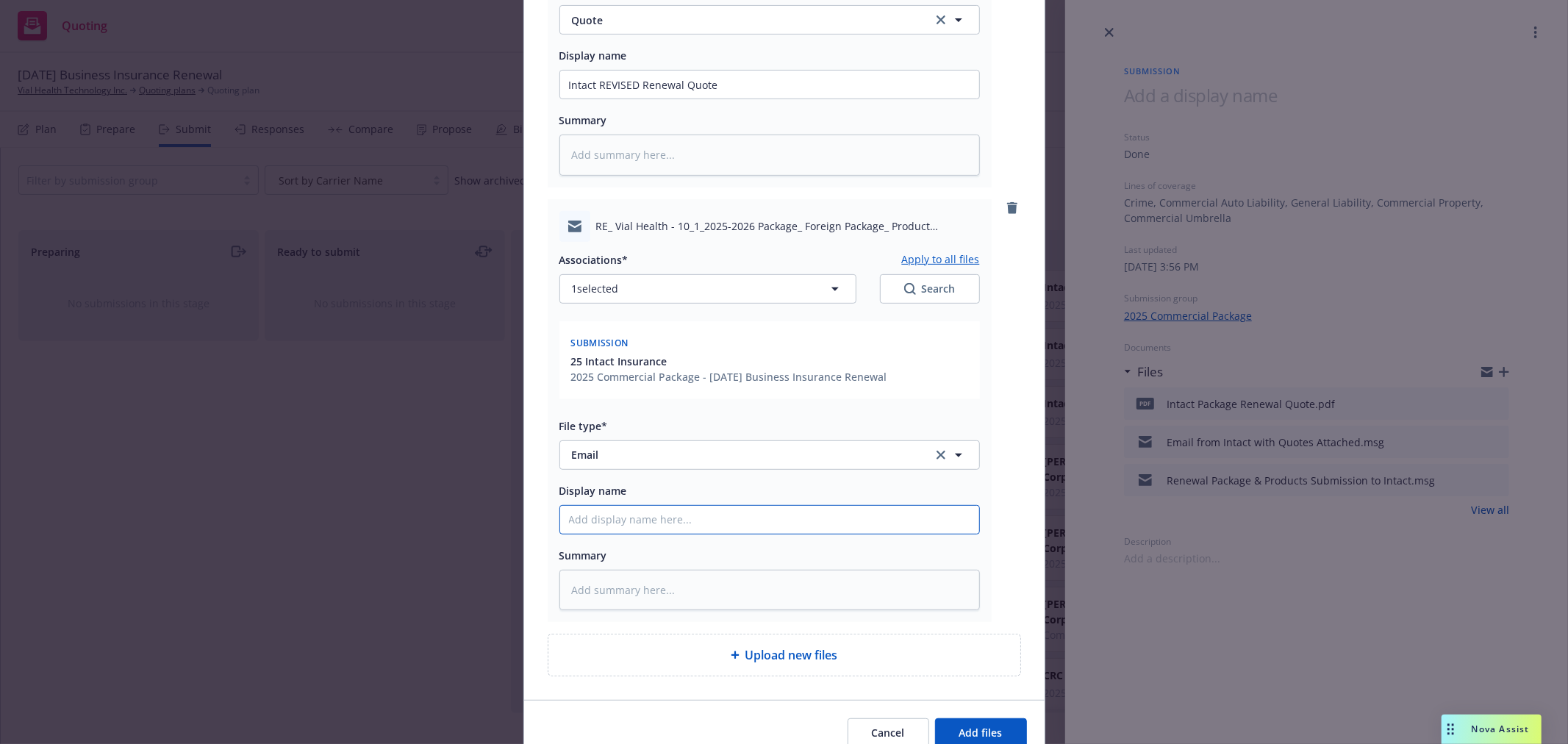
click at [812, 516] on input "Display name" at bounding box center [770, 520] width 419 height 28
type textarea "x"
type input "E"
type textarea "x"
type input "Em"
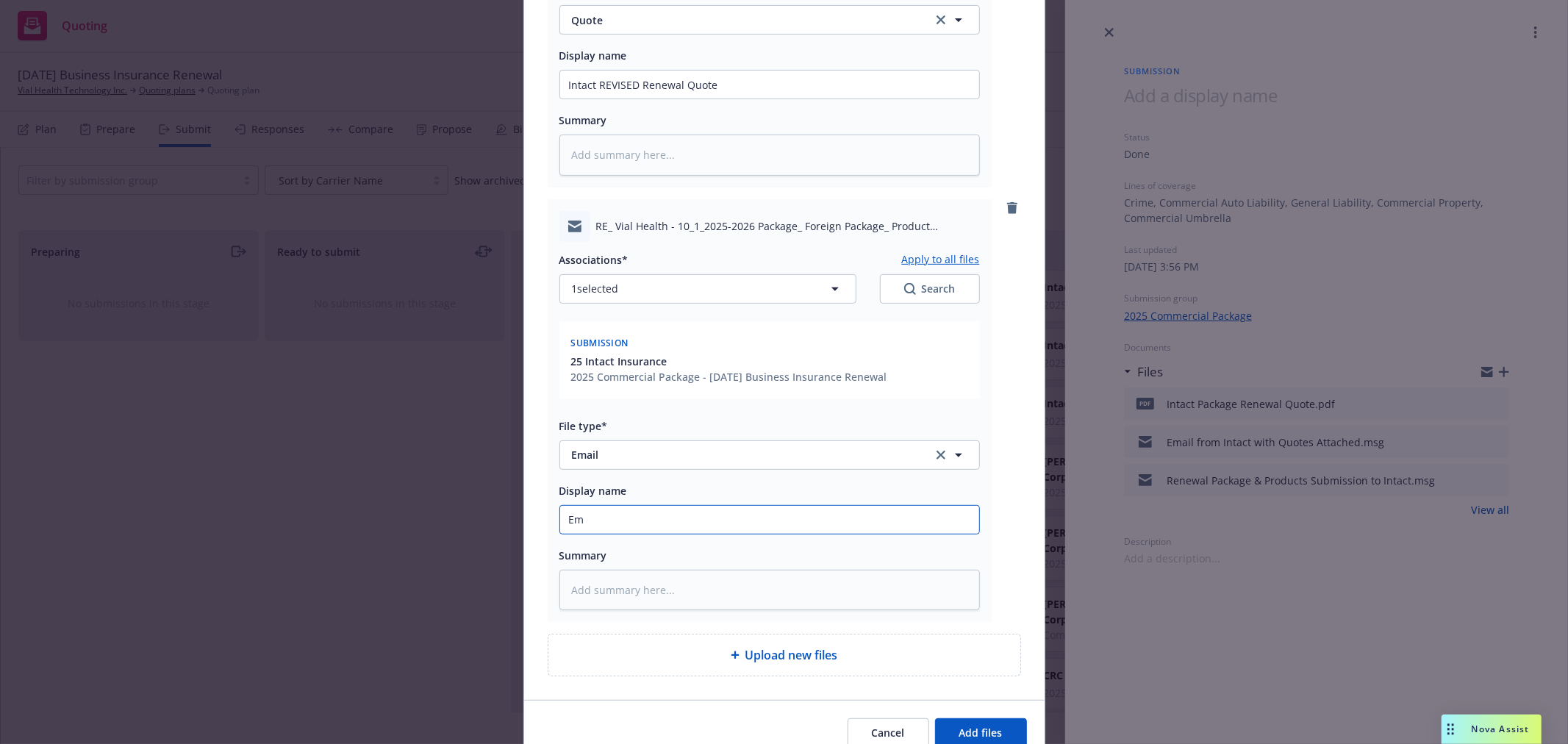
type textarea "x"
type input "Emai"
type textarea "x"
type input "Email"
type textarea "x"
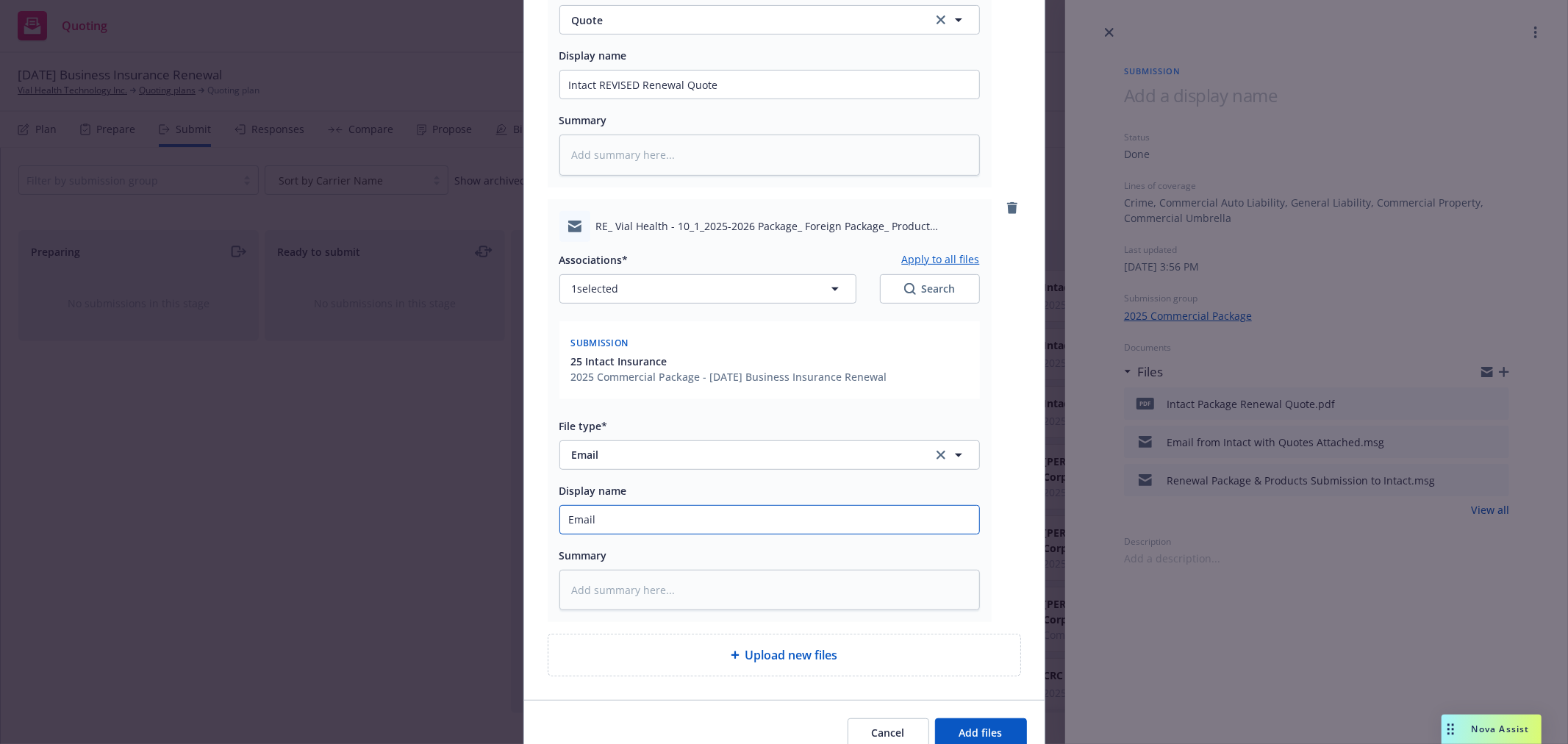
type input "Email"
type textarea "x"
type input "Email f"
type textarea "x"
type input "Email fr"
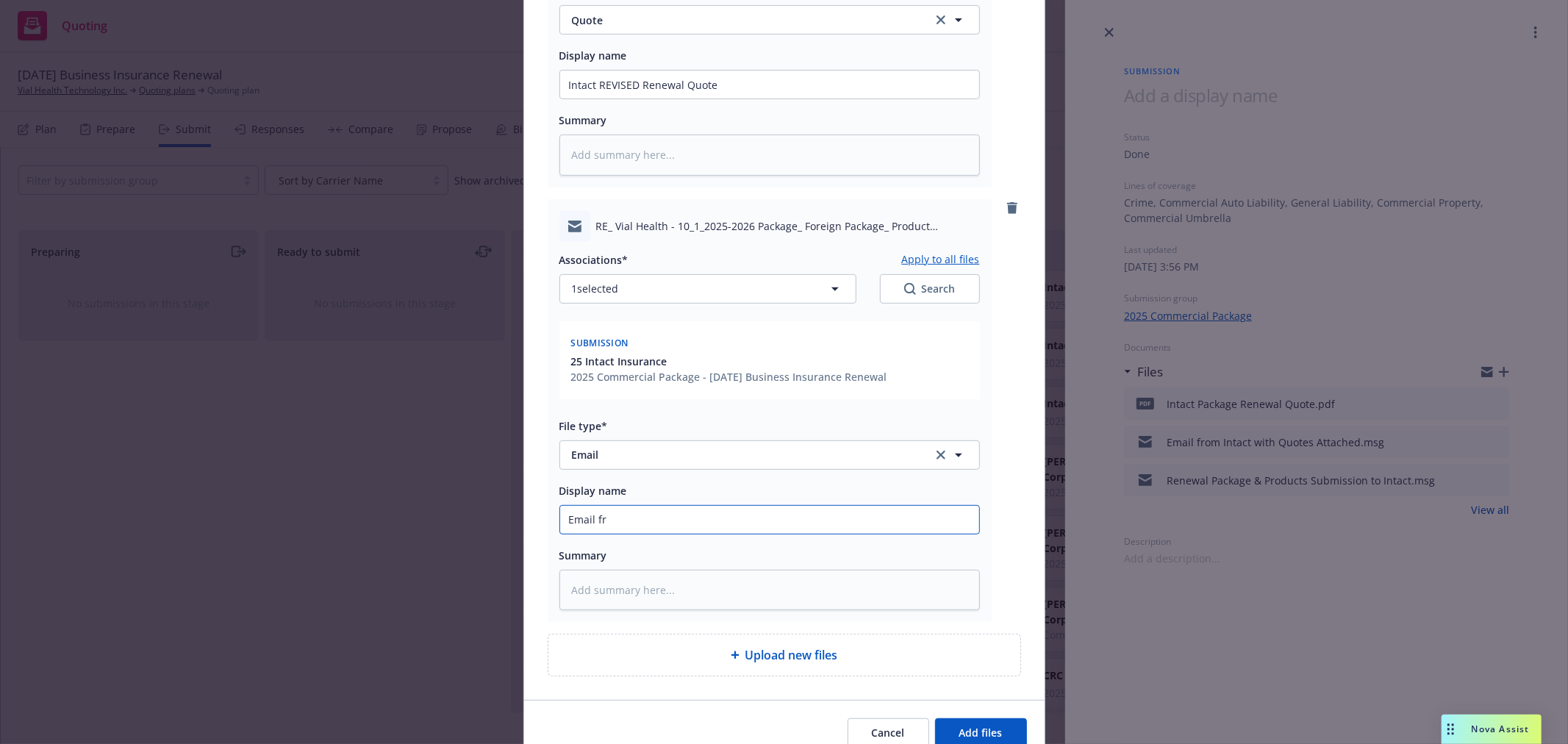
type textarea "x"
type input "Email fro"
type textarea "x"
type input "Email from"
type textarea "x"
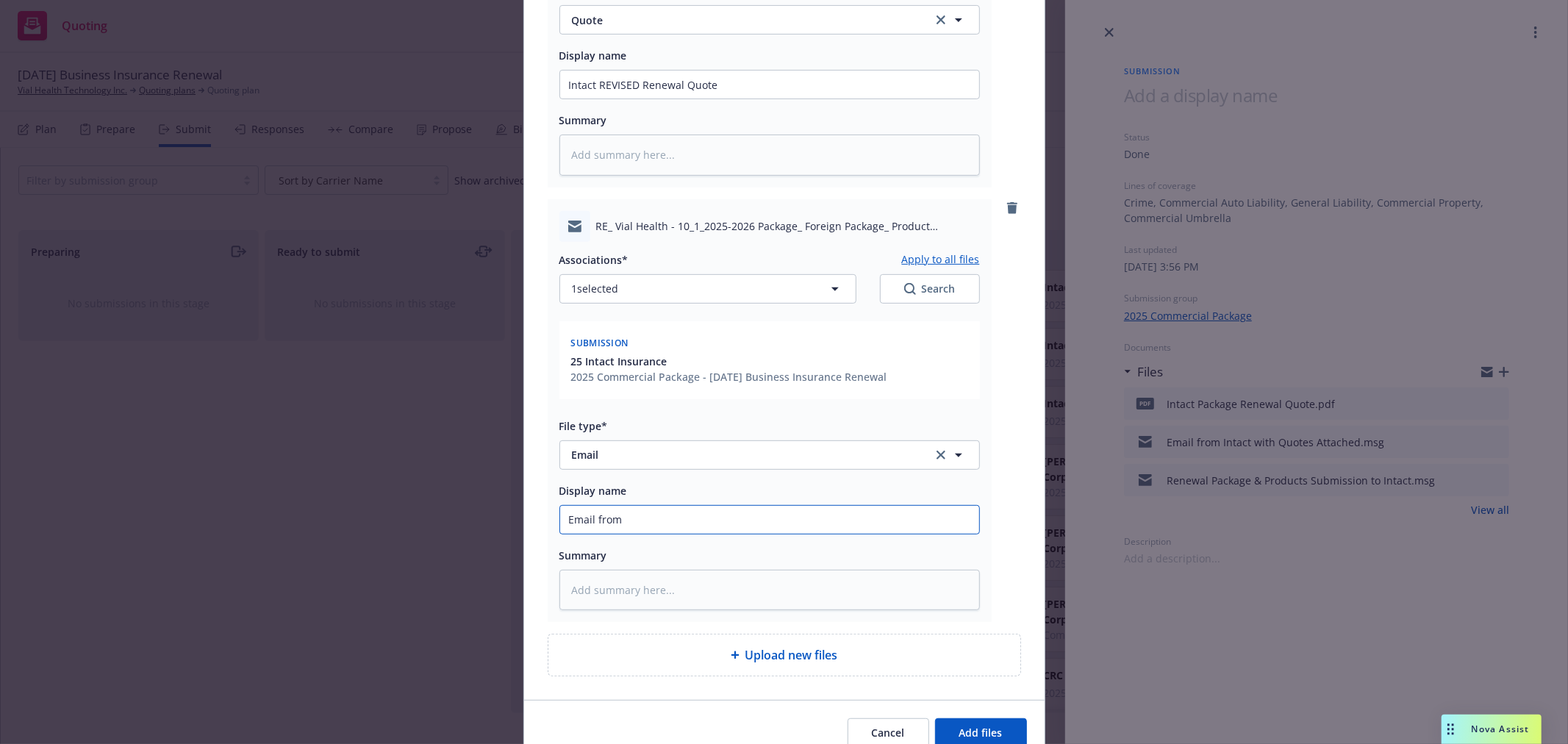
type input "Email from"
type textarea "x"
type input "Email from I"
type textarea "x"
type input "Email from In"
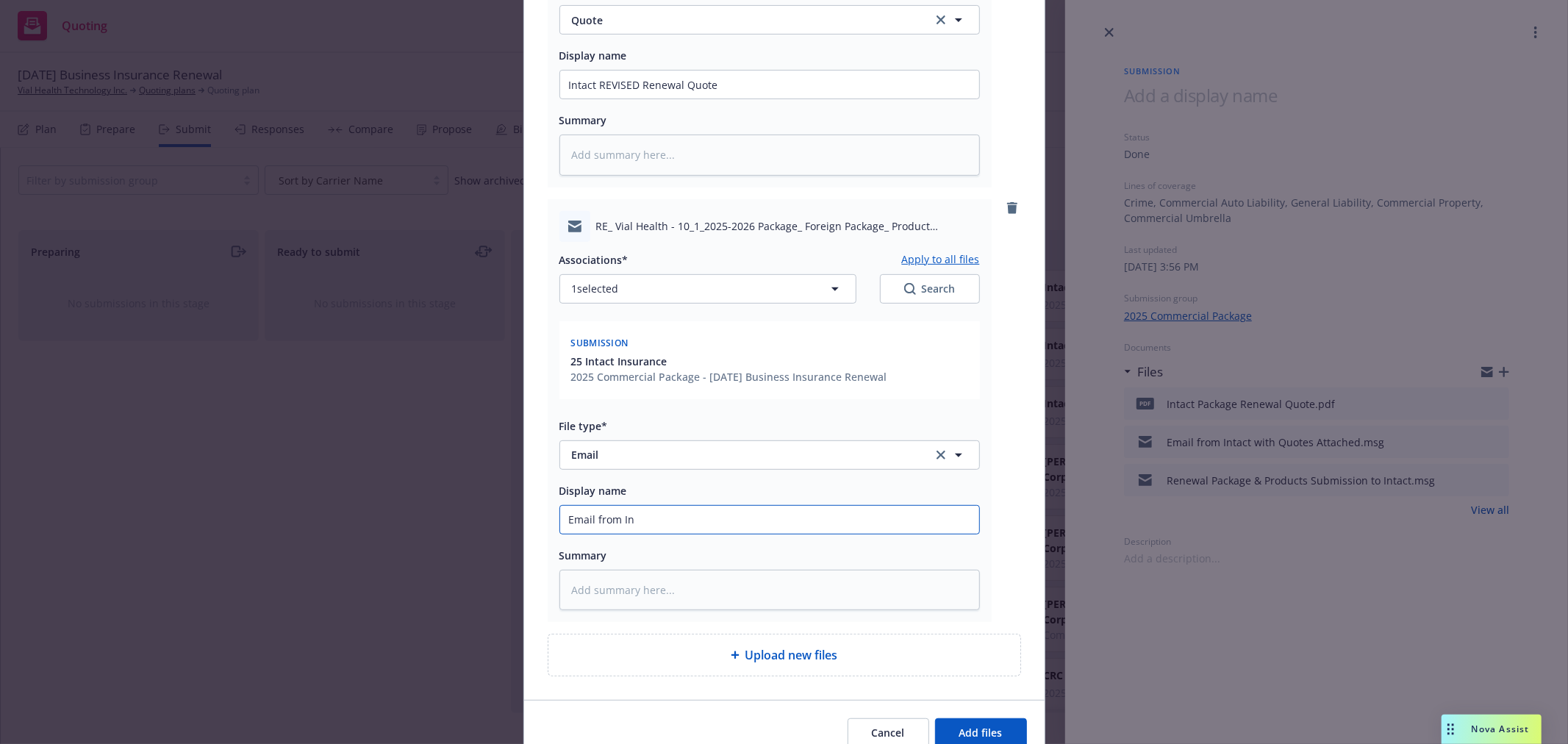
type textarea "x"
type input "Email from Int"
type textarea "x"
type input "Email from Inta"
type textarea "x"
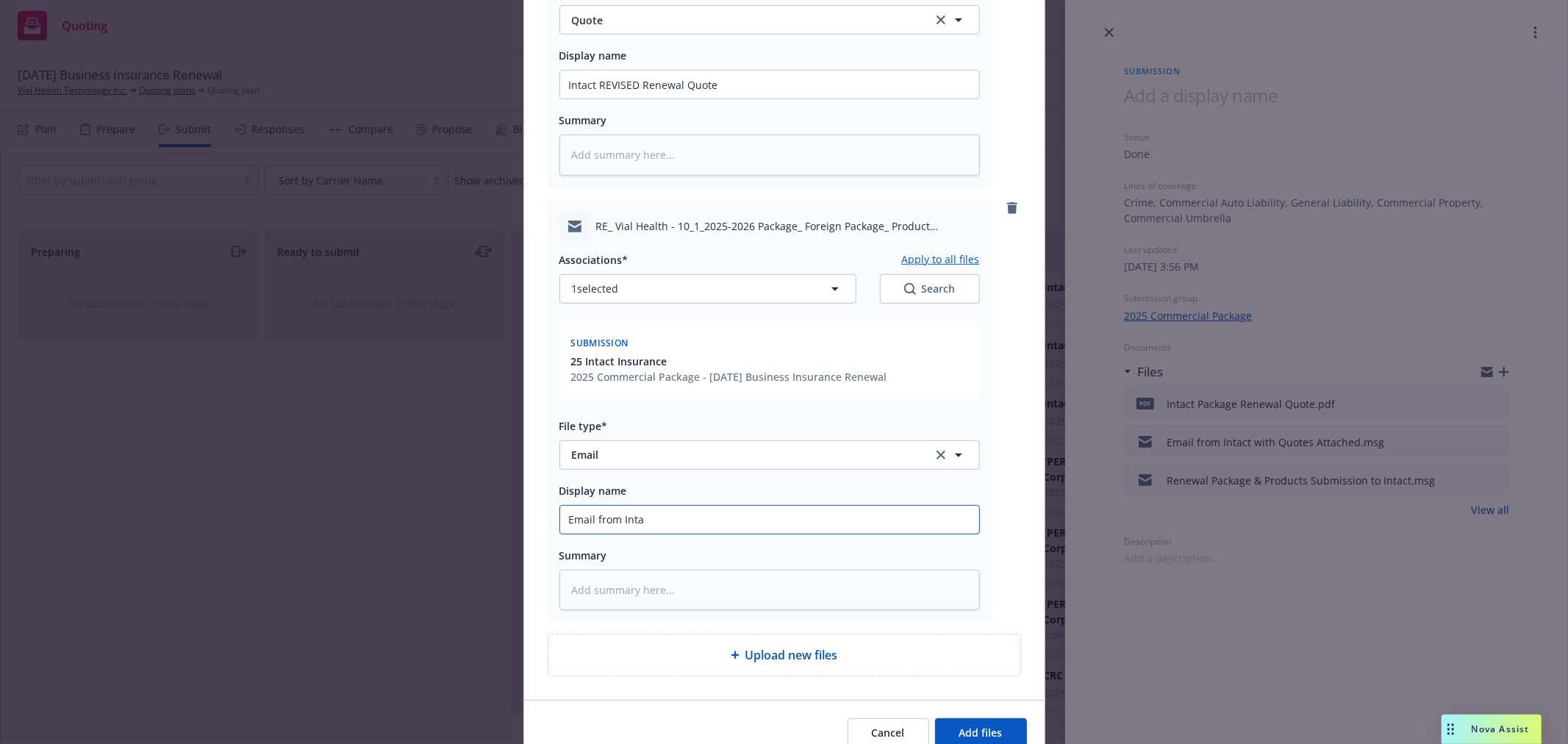
type input "Email from Intac"
type textarea "x"
type input "Email from Intact"
type textarea "x"
type input "Email from Intact"
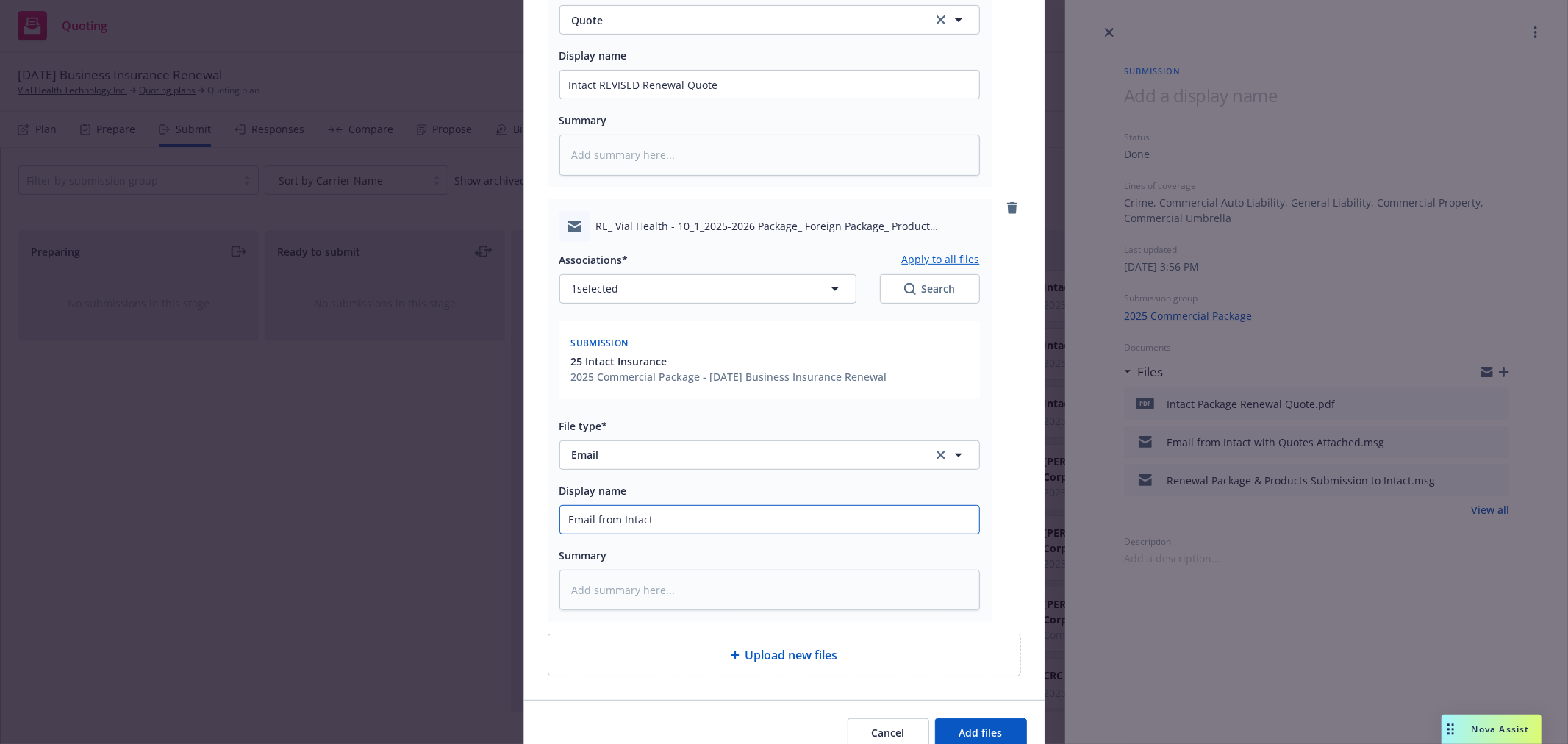
type textarea "x"
type input "Email from Intact w"
type textarea "x"
type input "Email from Intact wi"
type textarea "x"
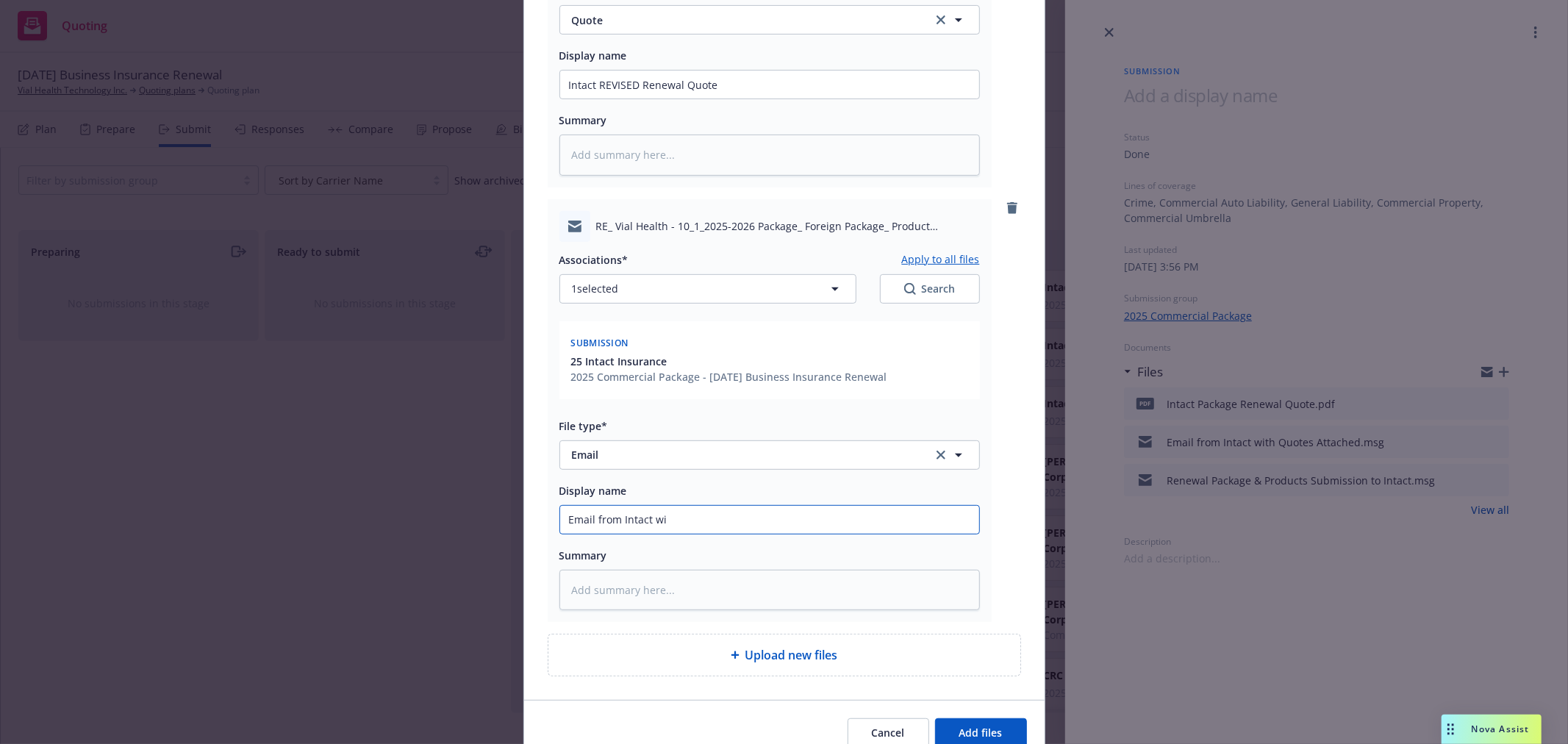
type input "Email from Intact wit"
type textarea "x"
type input "Email from Intact with"
type textarea "x"
type input "Email from Intact with"
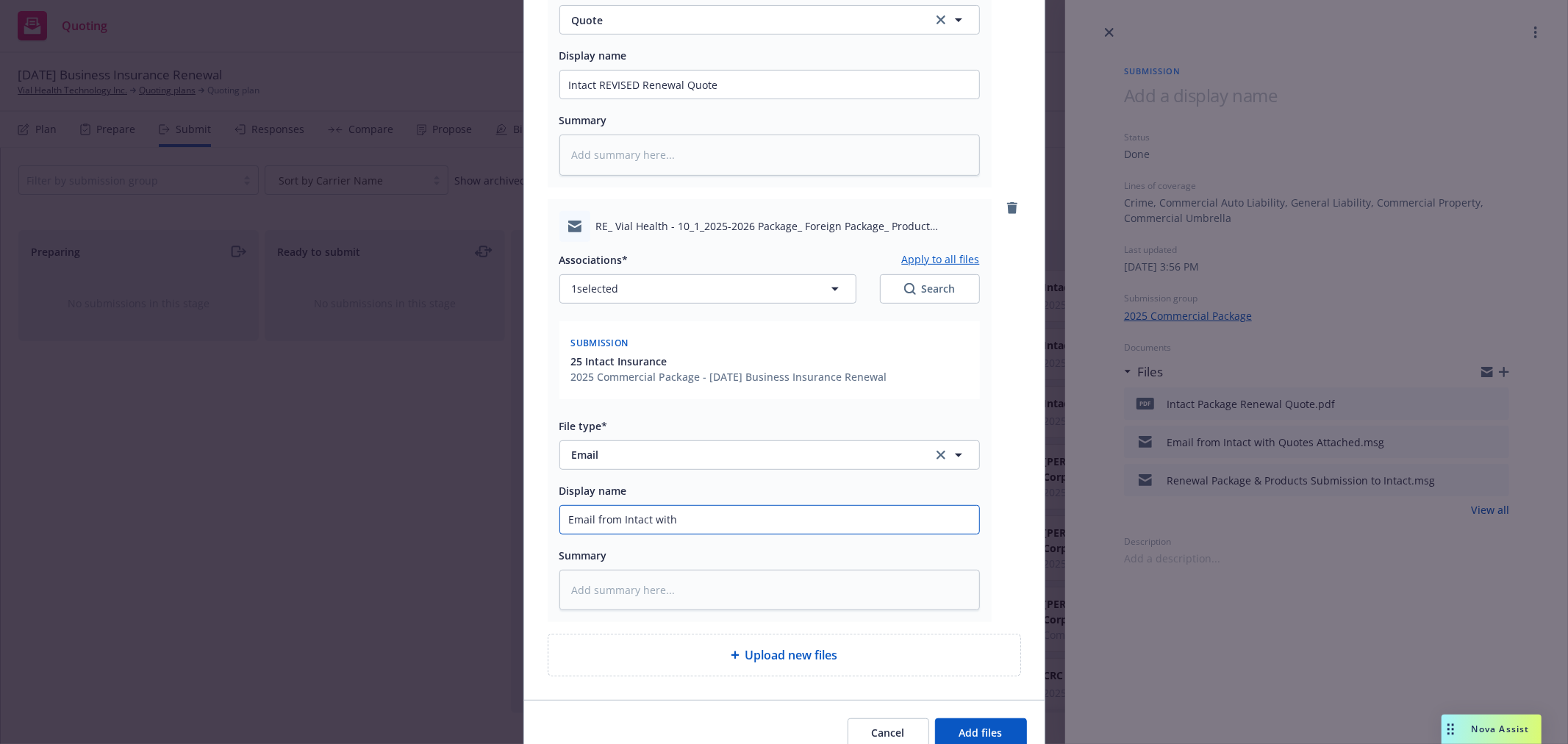
type textarea "x"
type input "Email from Intact with R"
type textarea "x"
type input "Email from Intact with Re"
type textarea "x"
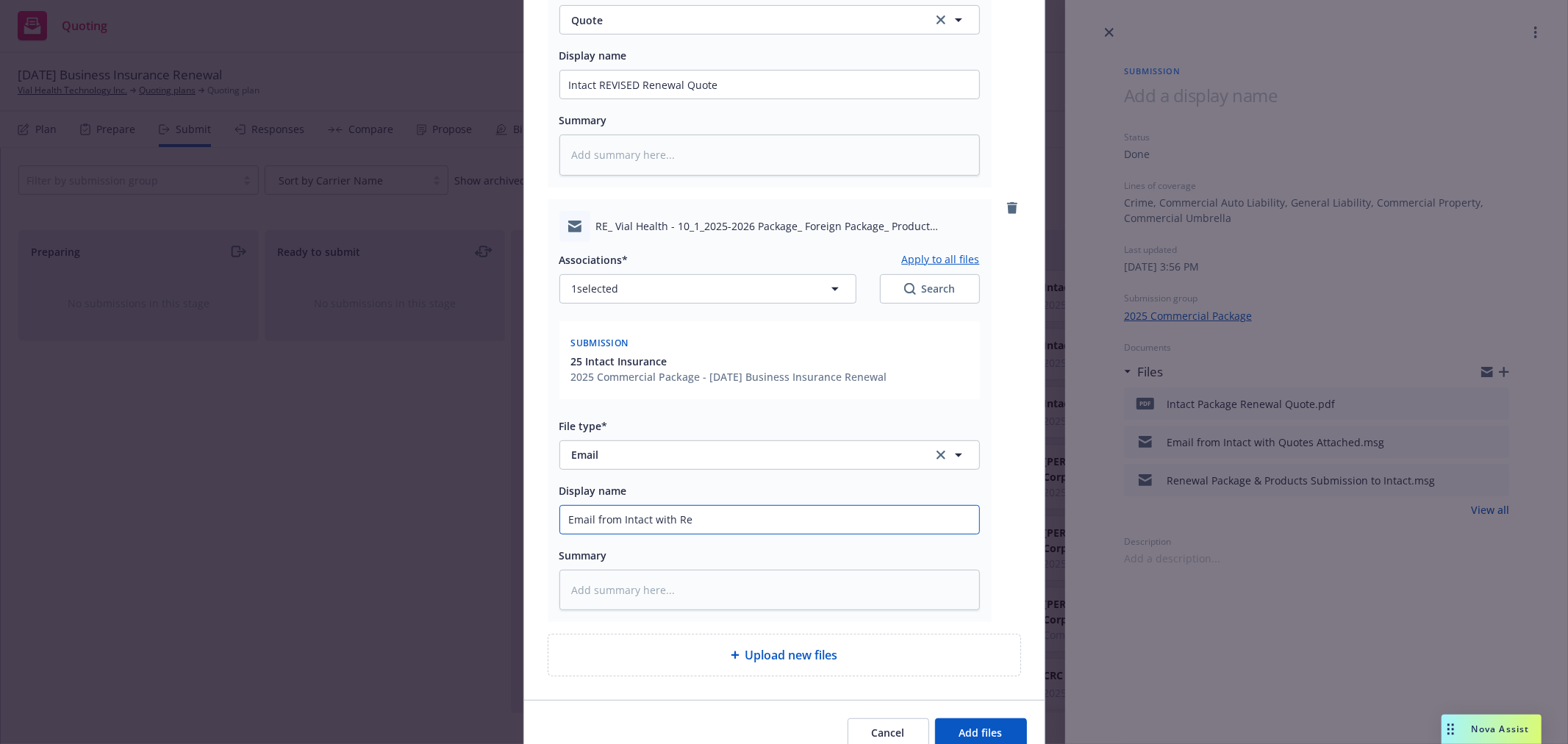
type input "Email from Intact with Rev"
type textarea "x"
type input "Email from Intact with Revi"
type textarea "x"
type input "Email from Intact with [PERSON_NAME]"
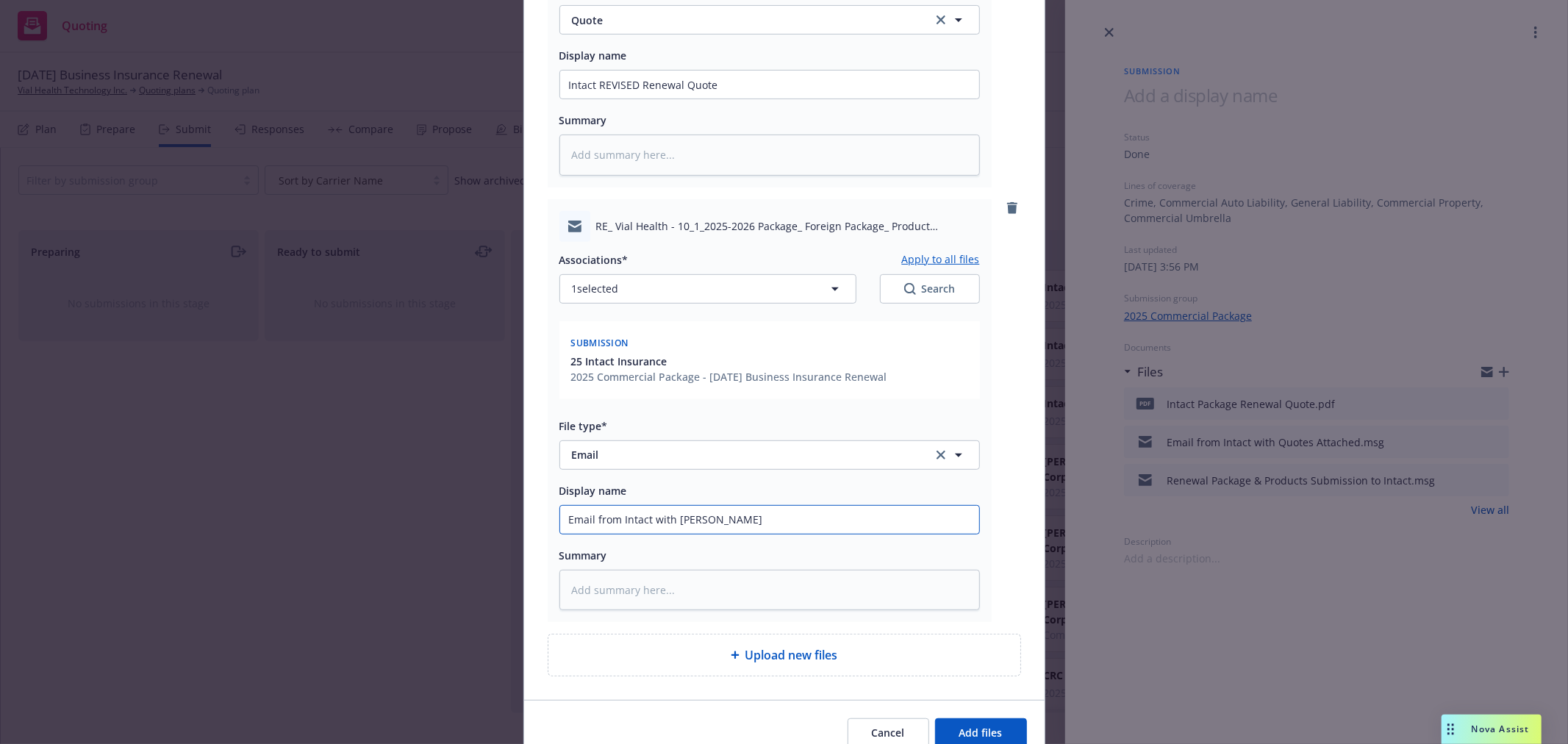
type textarea "x"
type input "Email from Intact with Revise"
type textarea "x"
type input "Email from Intact with Revised"
type textarea "x"
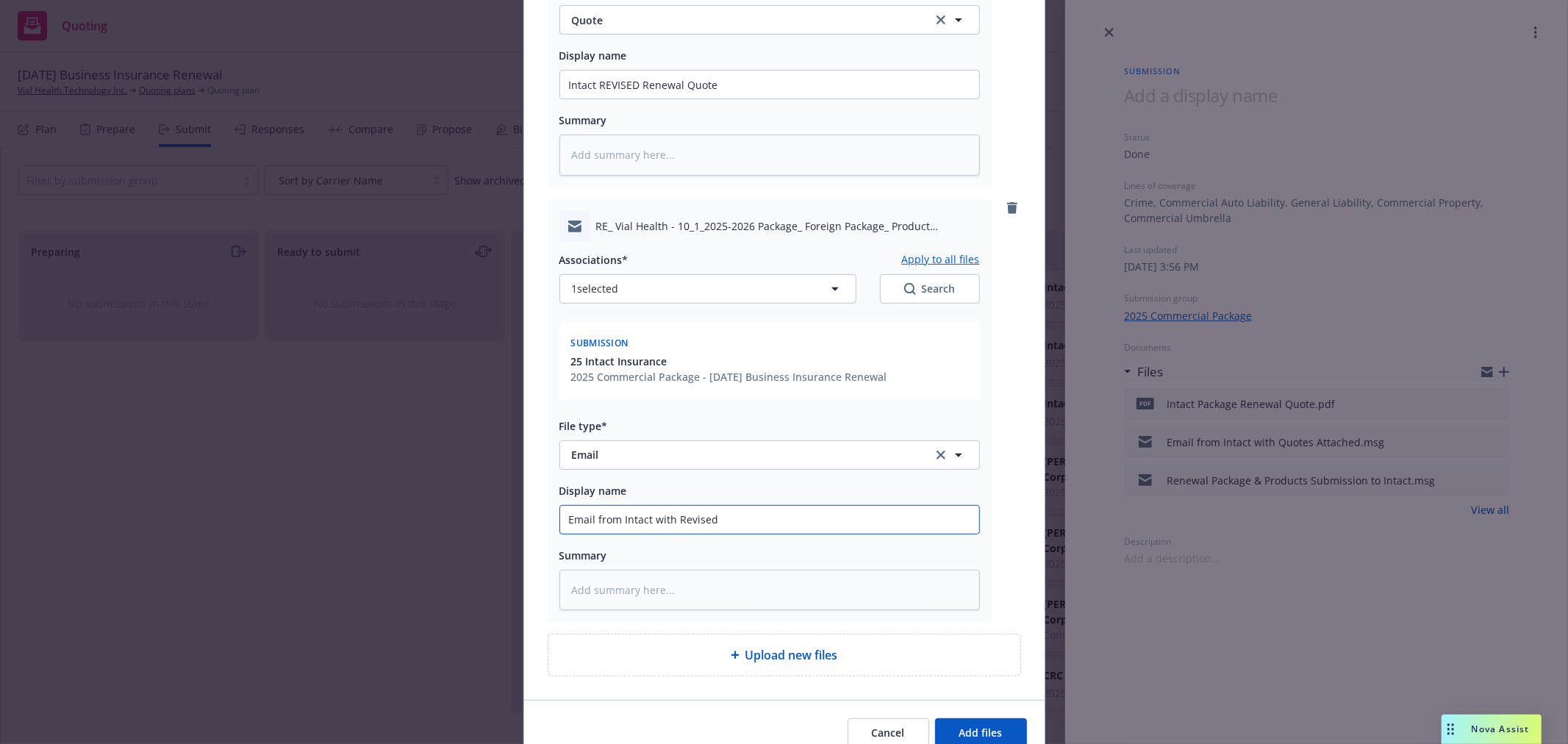
type input "Email from Intact with Revised"
type textarea "x"
type input "Email from Intact with Revised Q"
type textarea "x"
type input "Email from Intact with Revised Qu"
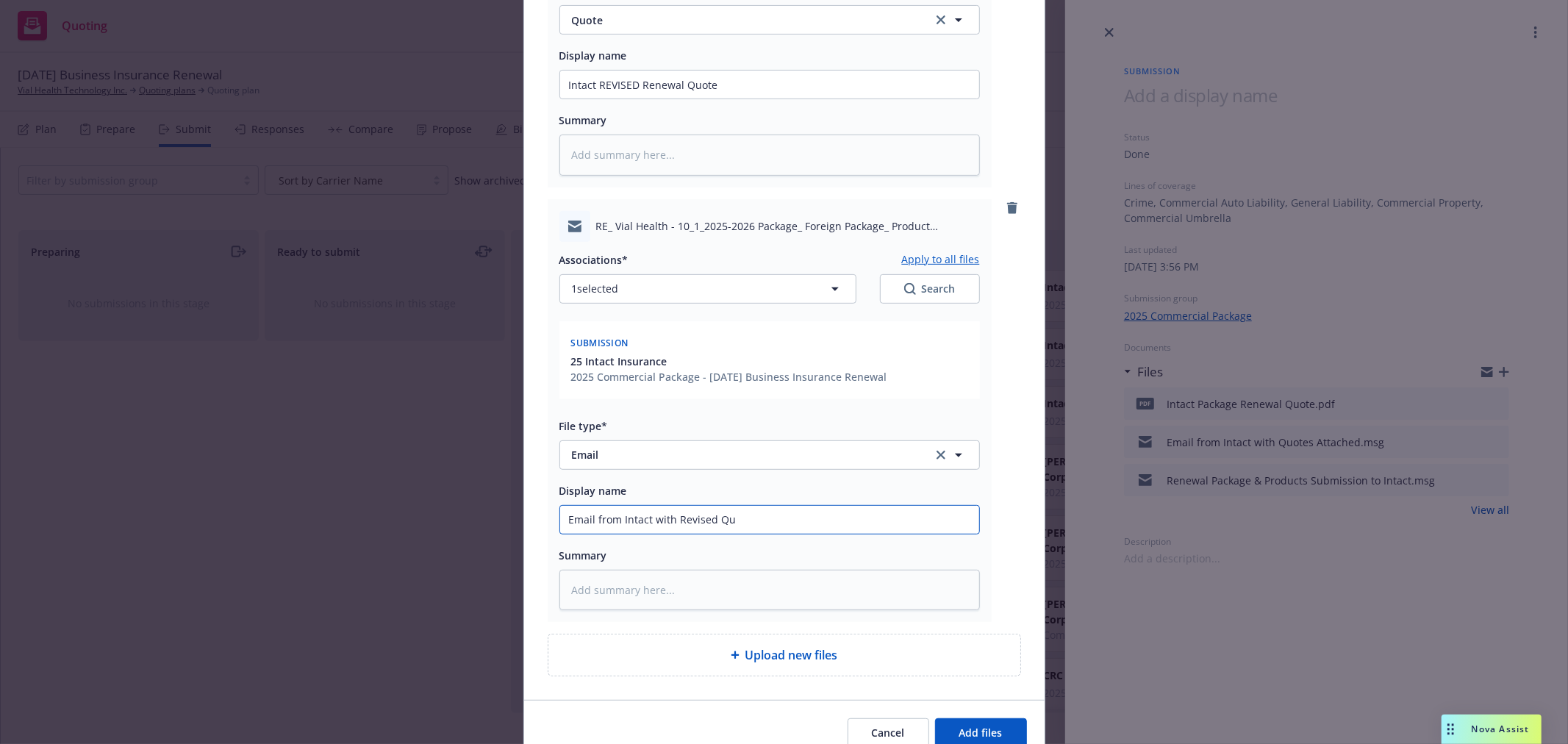
type textarea "x"
type input "Email from Intact with Revised Quo"
type textarea "x"
type input "Email from Intact with Revised Quot"
type textarea "x"
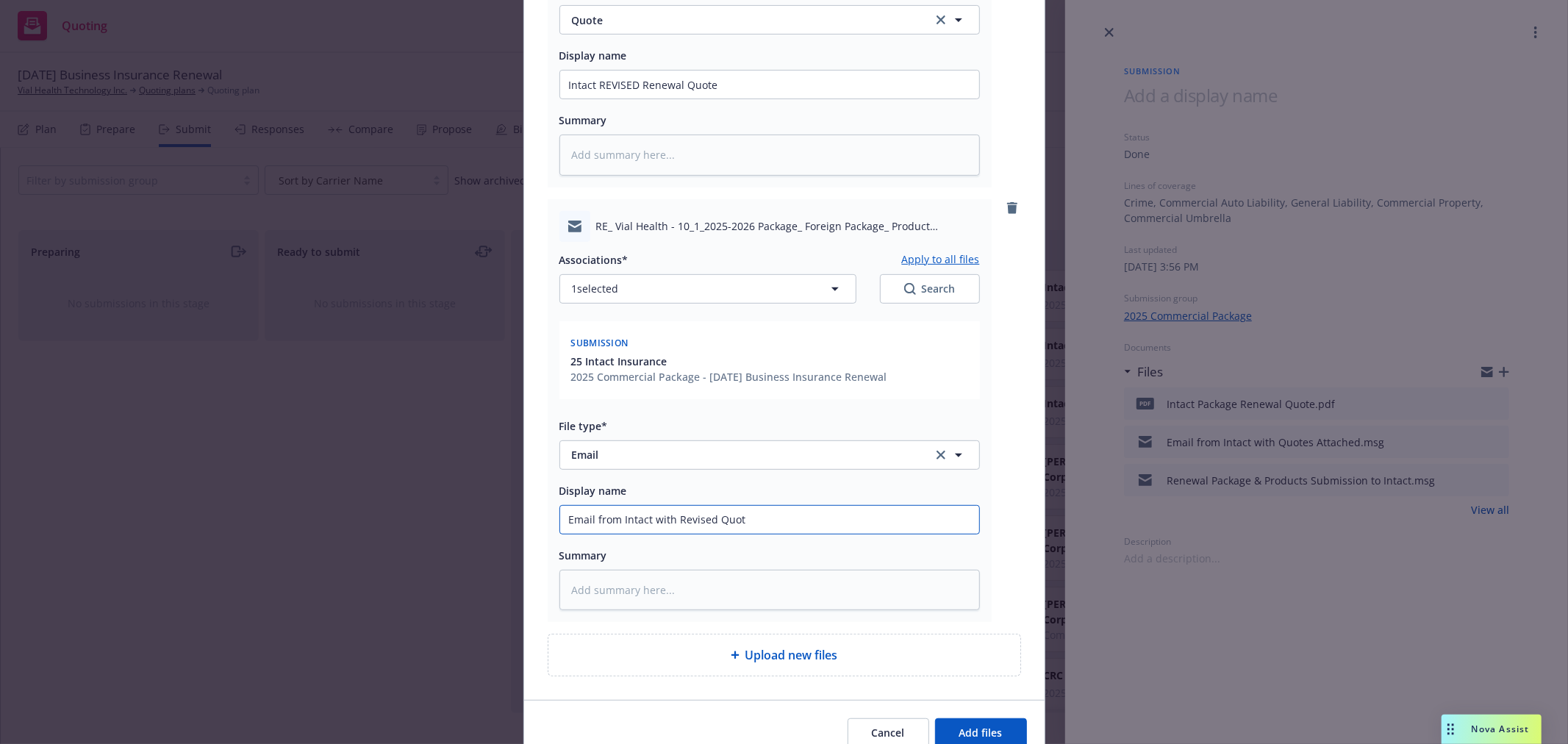
type input "Email from Intact with Revised Quote"
type textarea "x"
type input "Email from Intact with Revised Quote"
type textarea "x"
type input "Email from Intact with Revised Quote A"
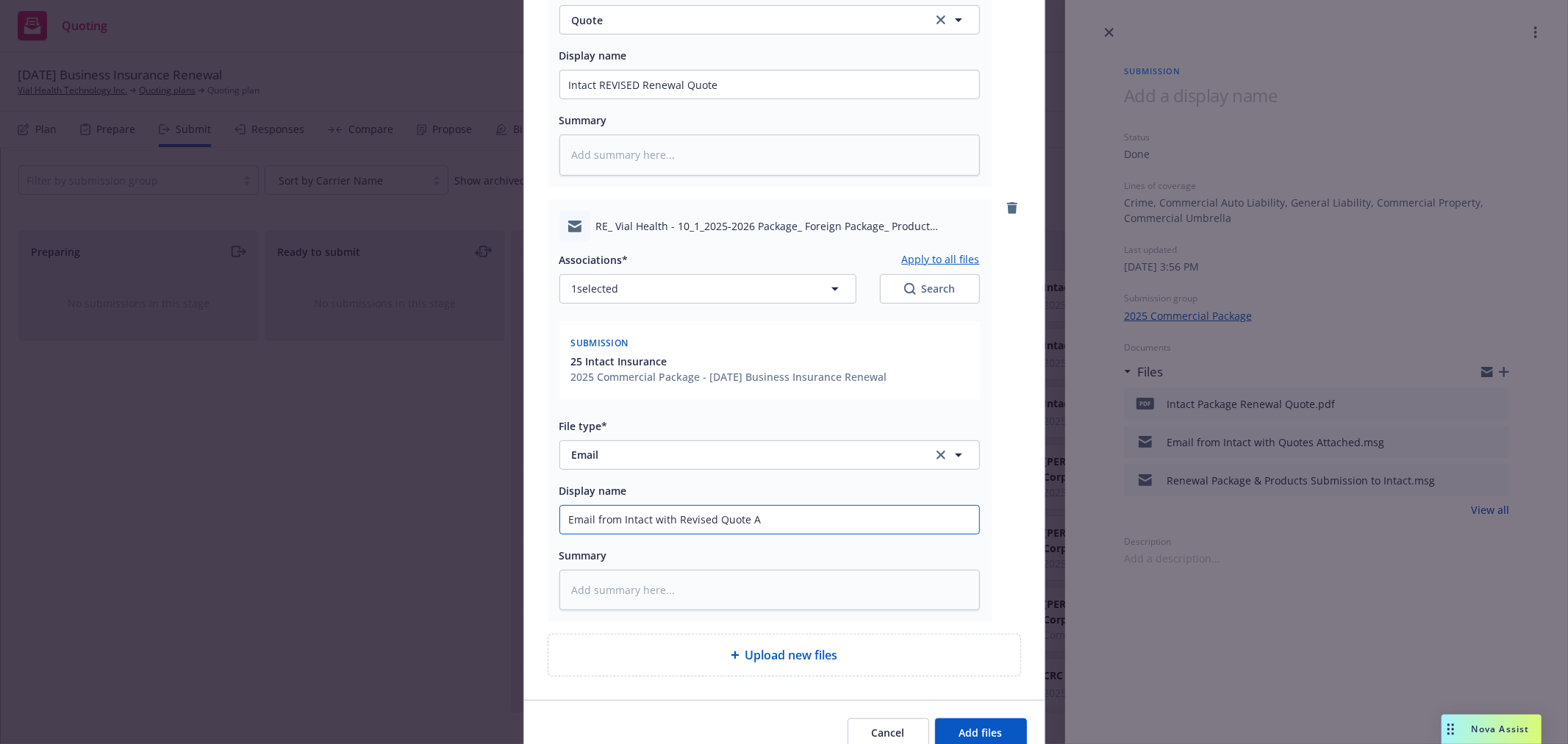
type textarea "x"
type input "Email from Intact with Revised Quote At"
type textarea "x"
type input "Email from Intact with Revised Quote Att"
type textarea "x"
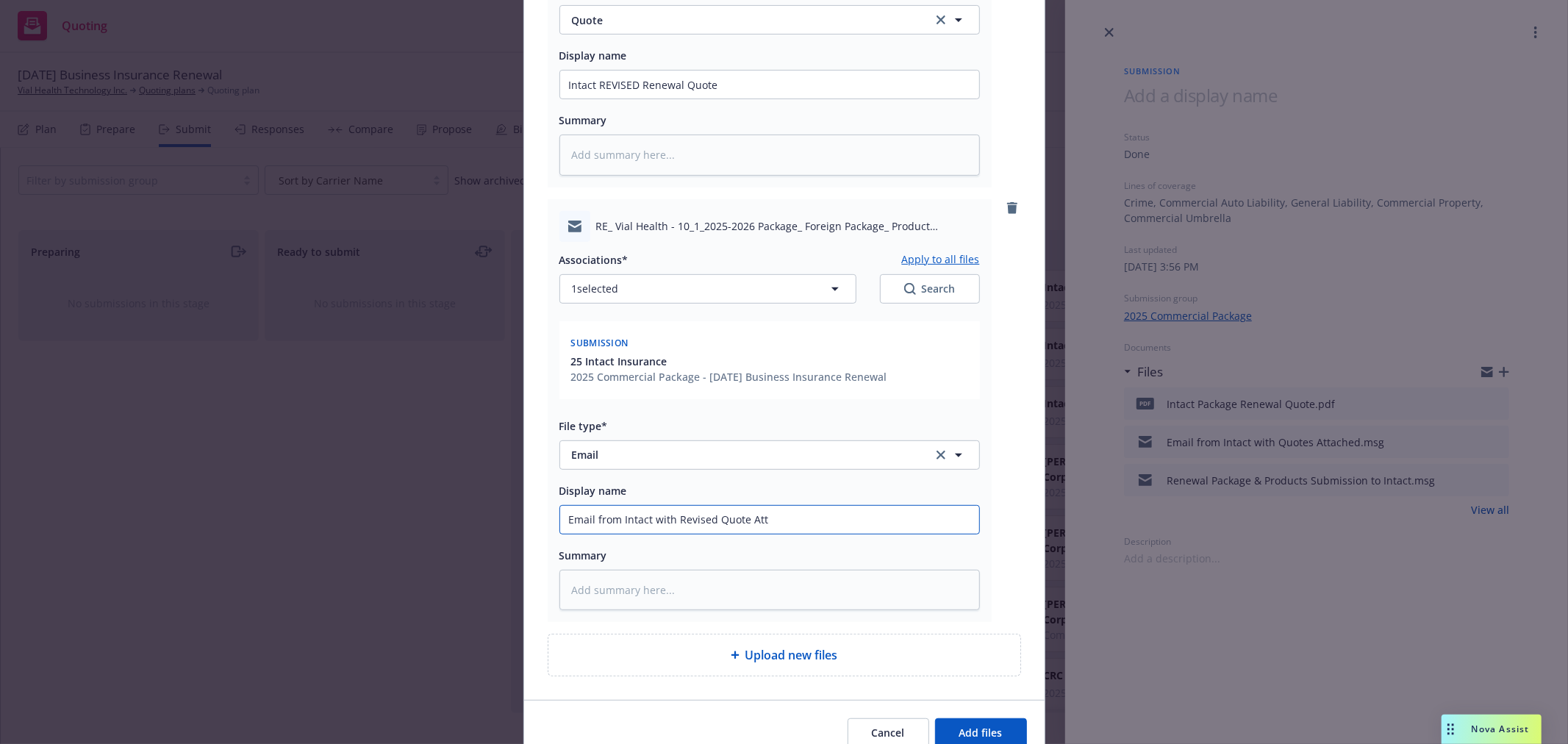
type input "Email from Intact with Revised Quote Atta"
type textarea "x"
type input "Email from Intact with Revised Quote Attac"
type textarea "x"
type input "Email from Intact with Revised Quote Attach"
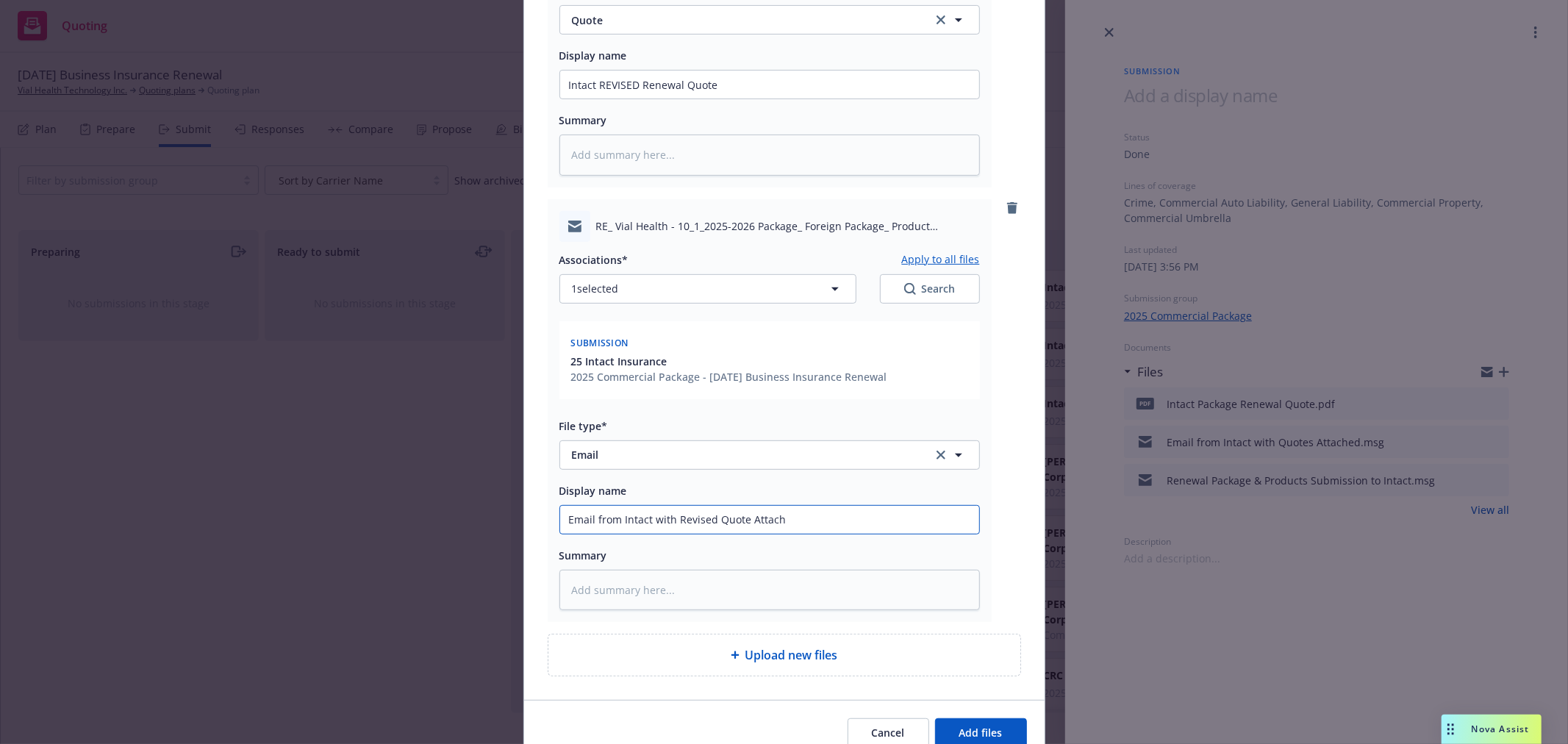
type textarea "x"
type input "Email from Intact with Revised Quote Attache"
type textarea "x"
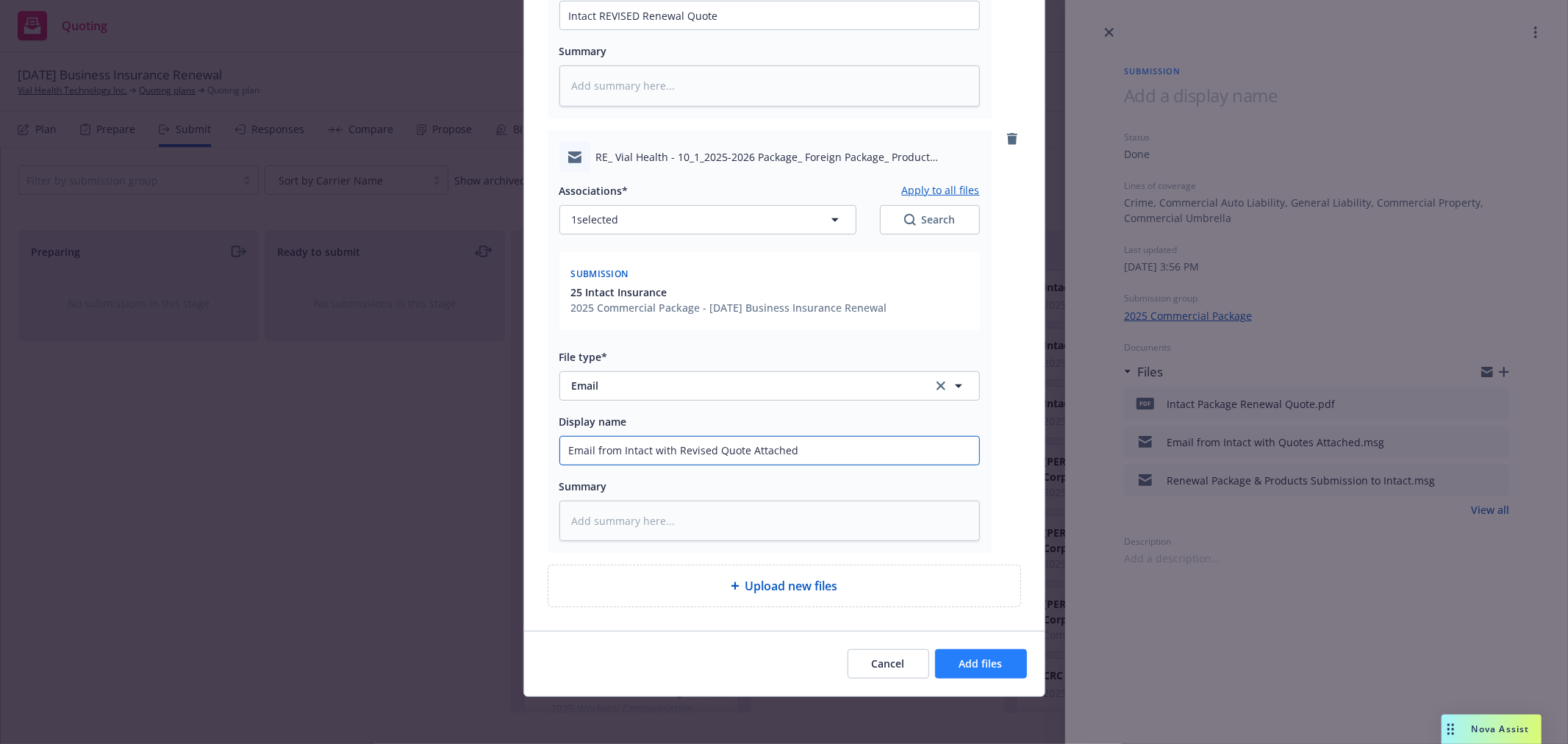
type input "Email from Intact with Revised Quote Attached"
click at [991, 662] on span "Add files" at bounding box center [980, 663] width 43 height 14
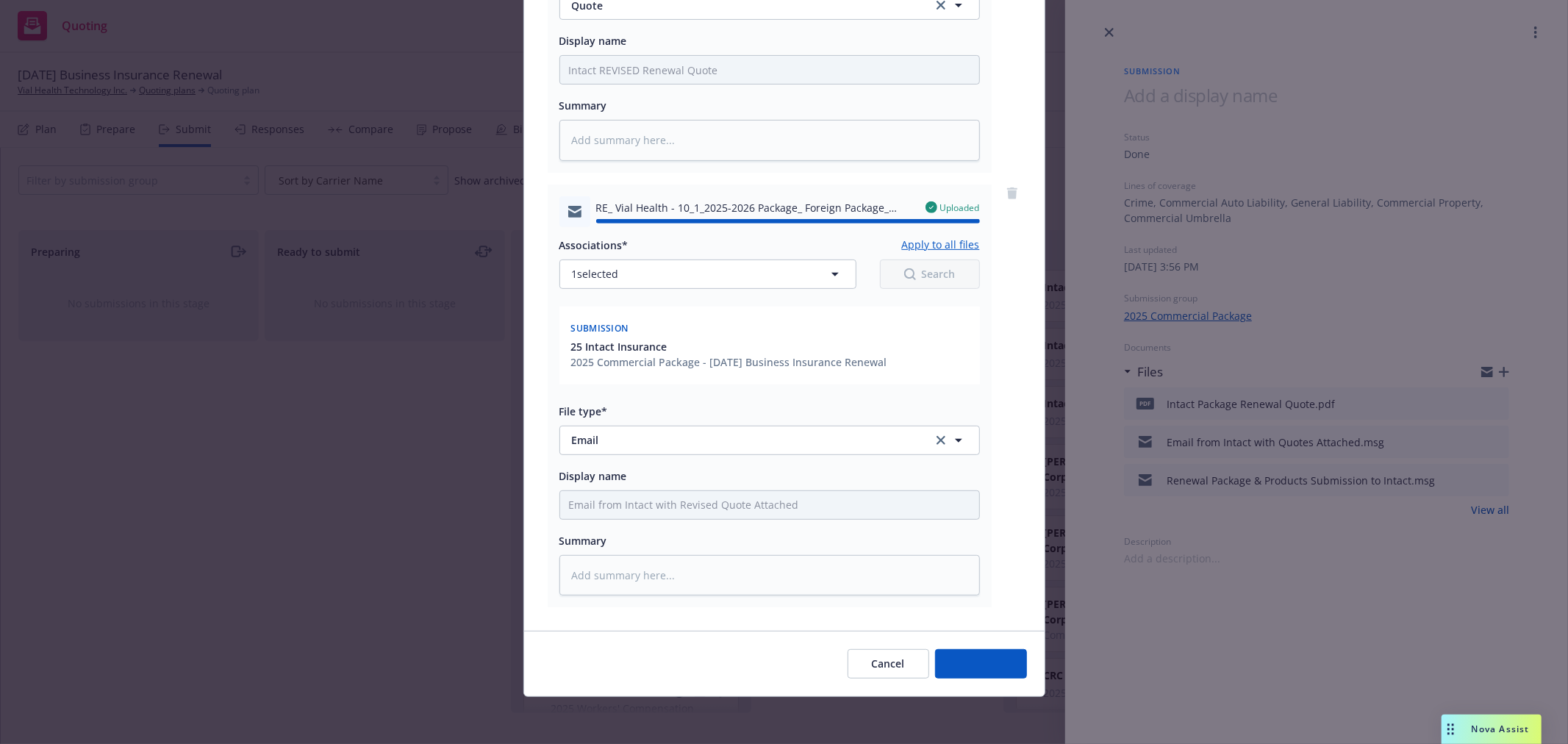
type textarea "x"
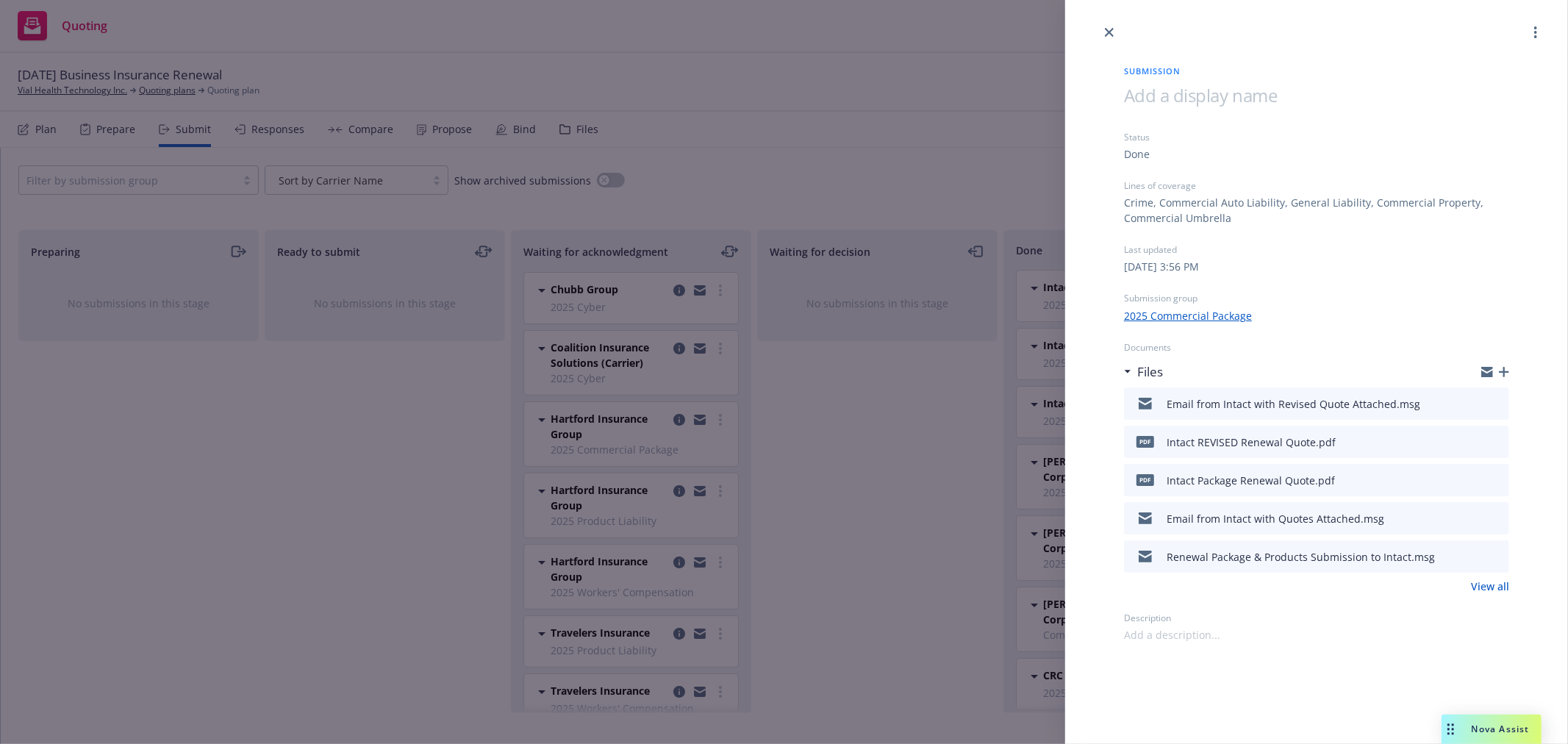
click at [869, 421] on div "Submission Status Done Lines of coverage Crime, Commercial Auto Liability, Gene…" at bounding box center [784, 372] width 1568 height 744
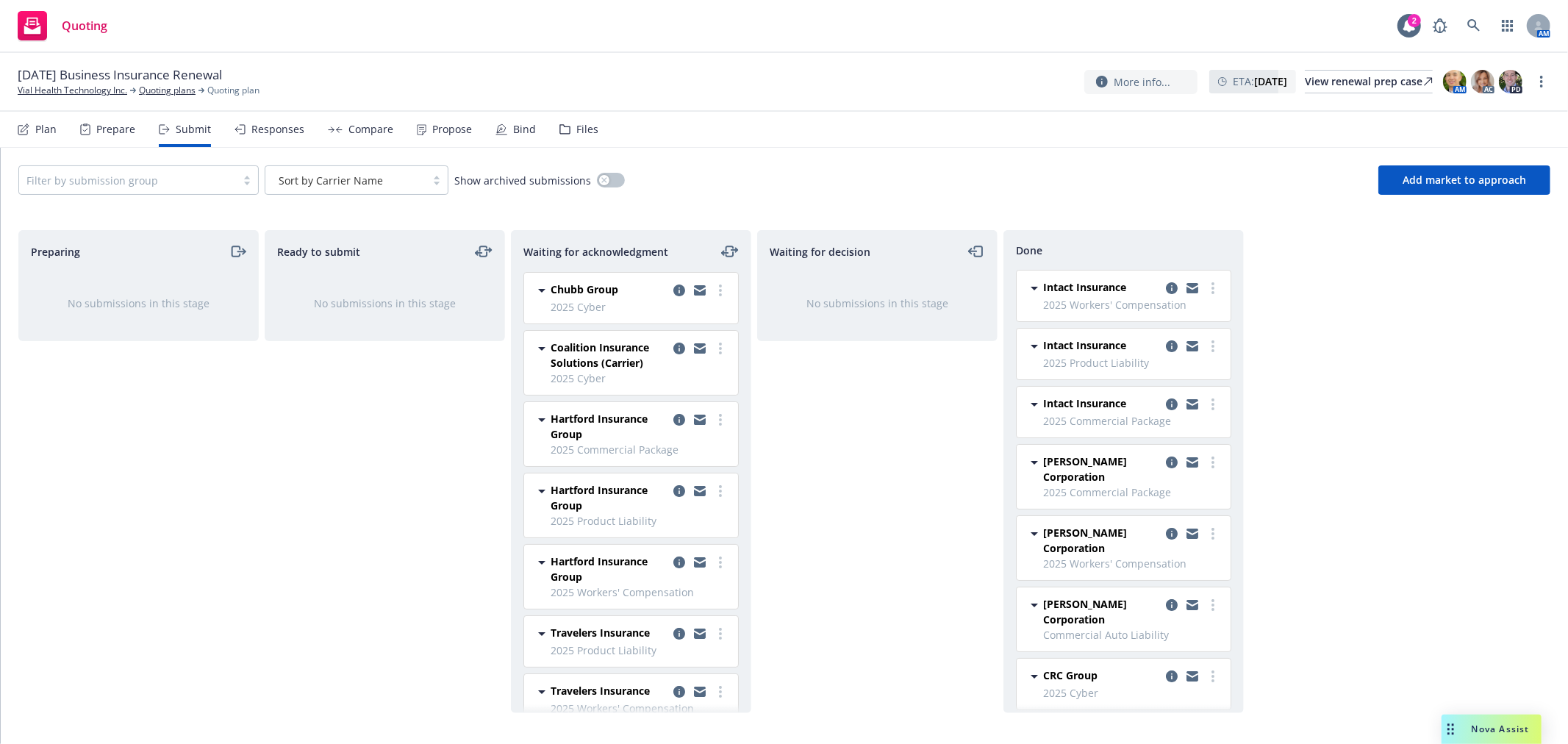
click at [285, 124] on div "Responses" at bounding box center [278, 130] width 53 height 12
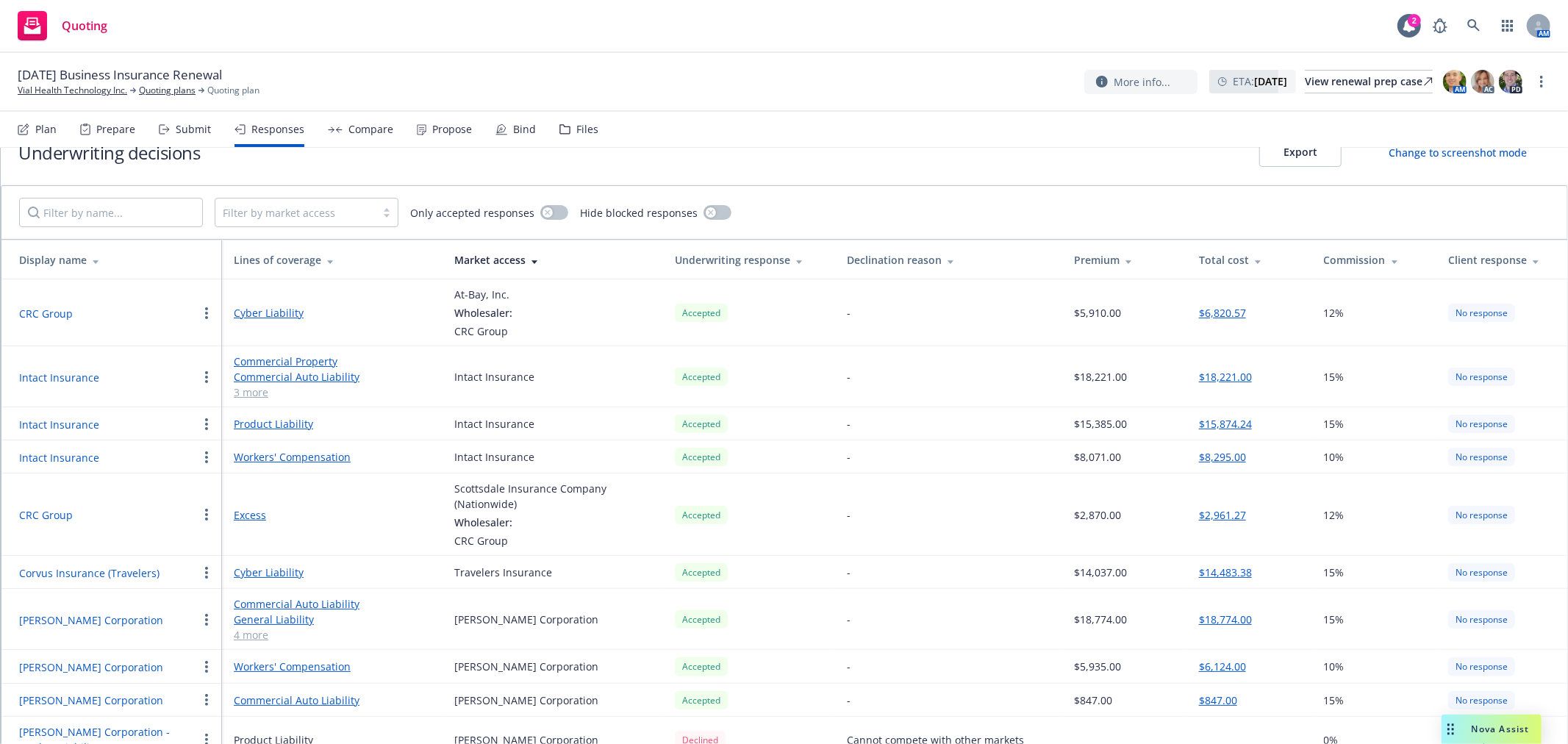
scroll to position [53, 0]
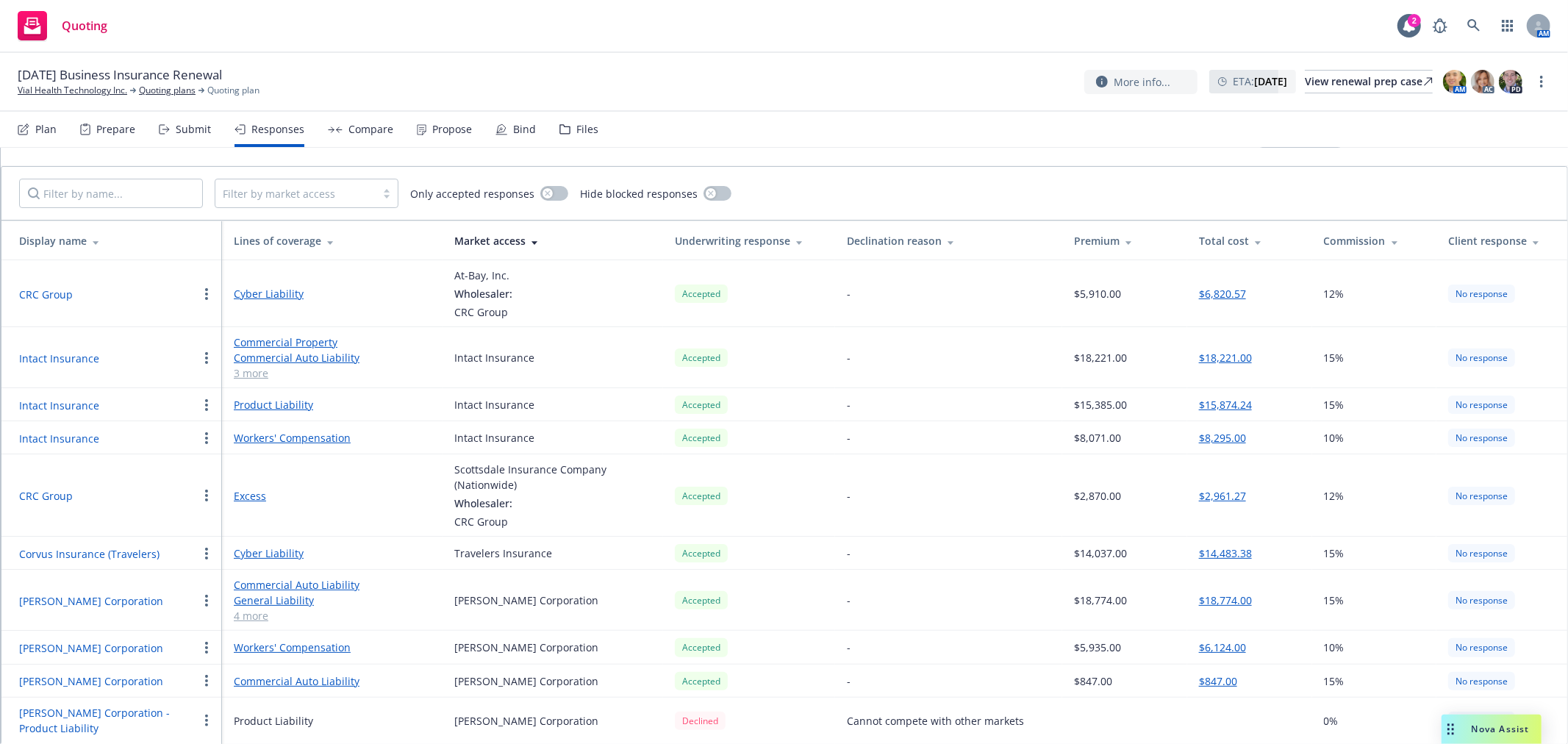
click at [1221, 355] on button "$18,221.00" at bounding box center [1225, 358] width 53 height 16
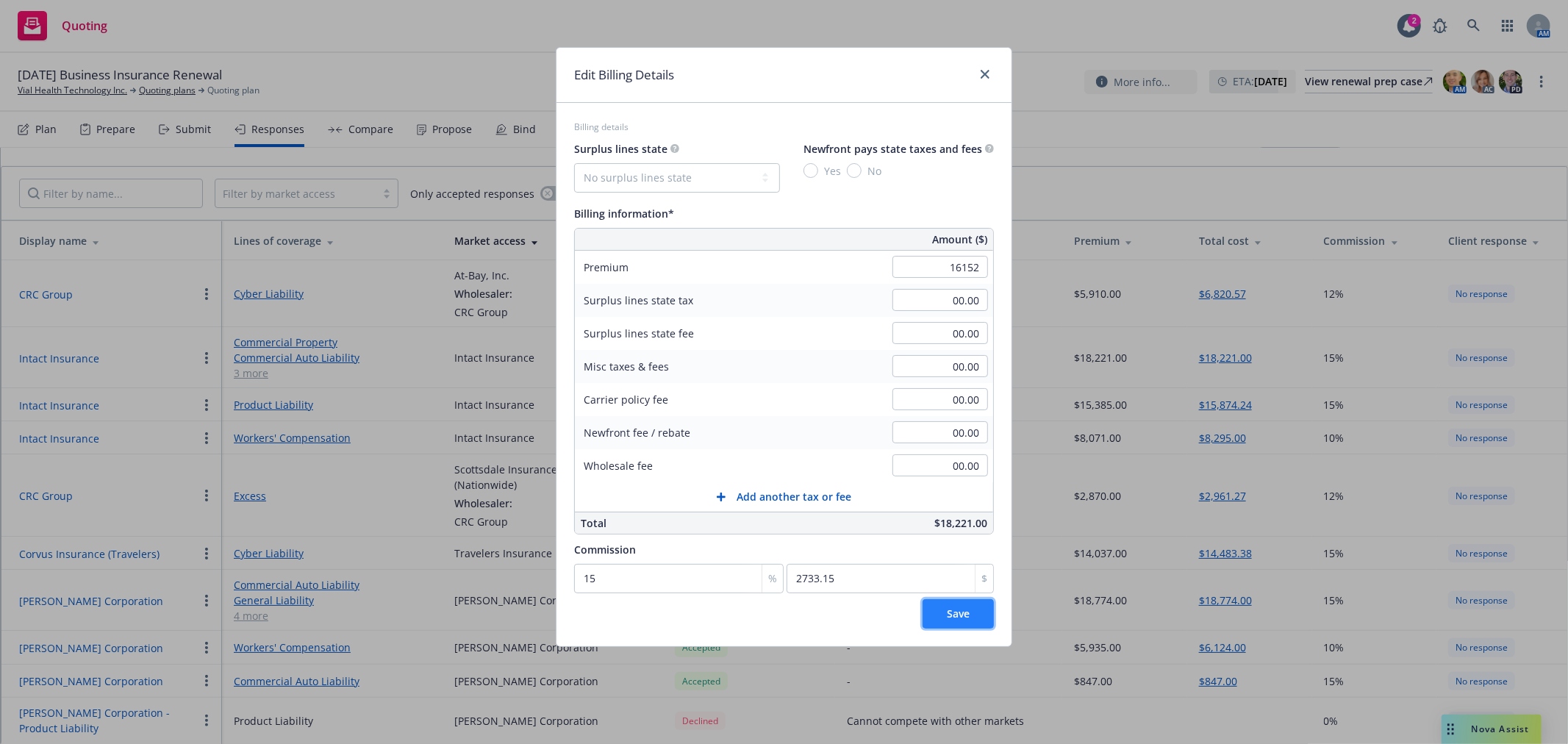
type input "16,152.00"
type input "2422.8"
click at [973, 621] on button "Save" at bounding box center [957, 614] width 71 height 29
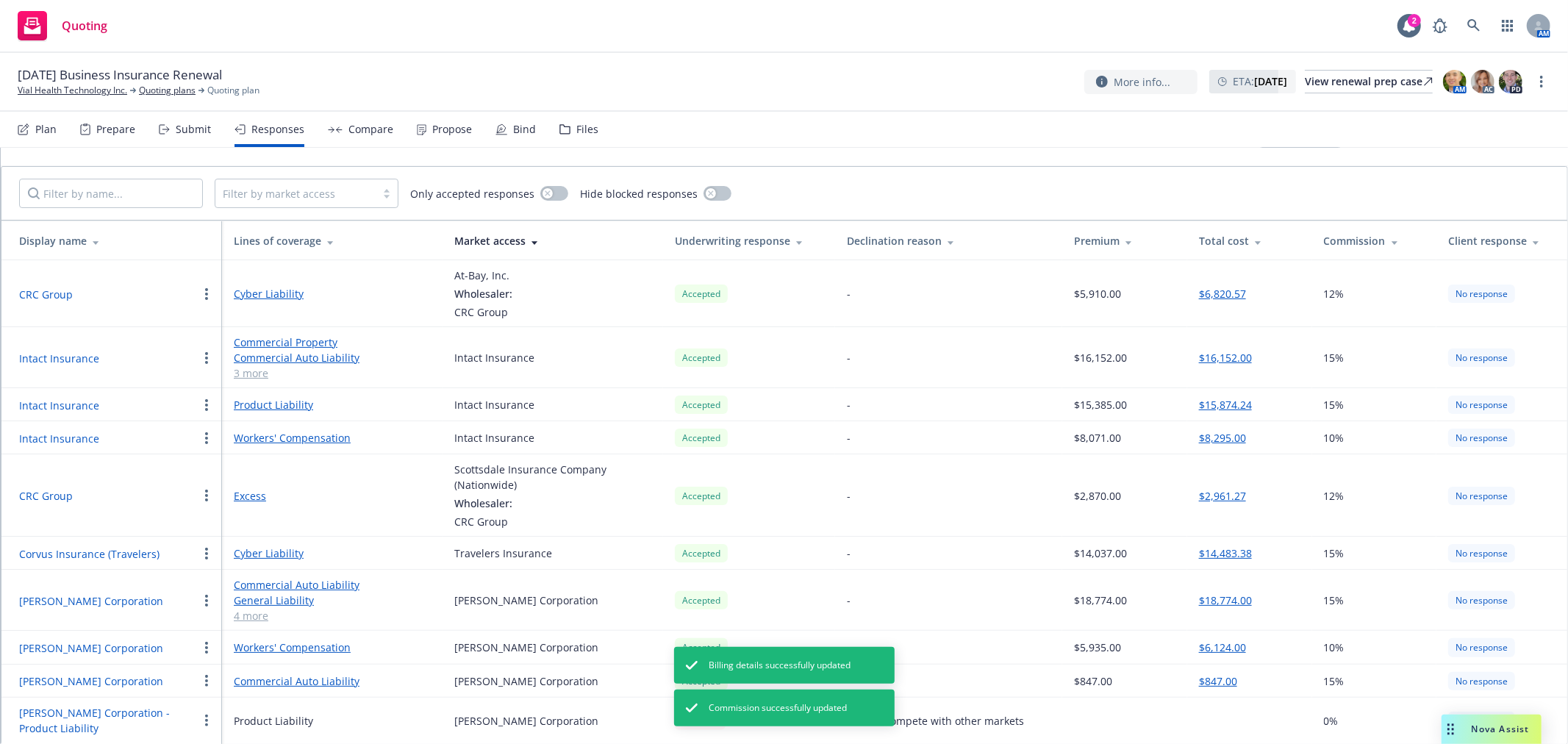
click at [303, 339] on link "Commercial Property" at bounding box center [332, 342] width 197 height 16
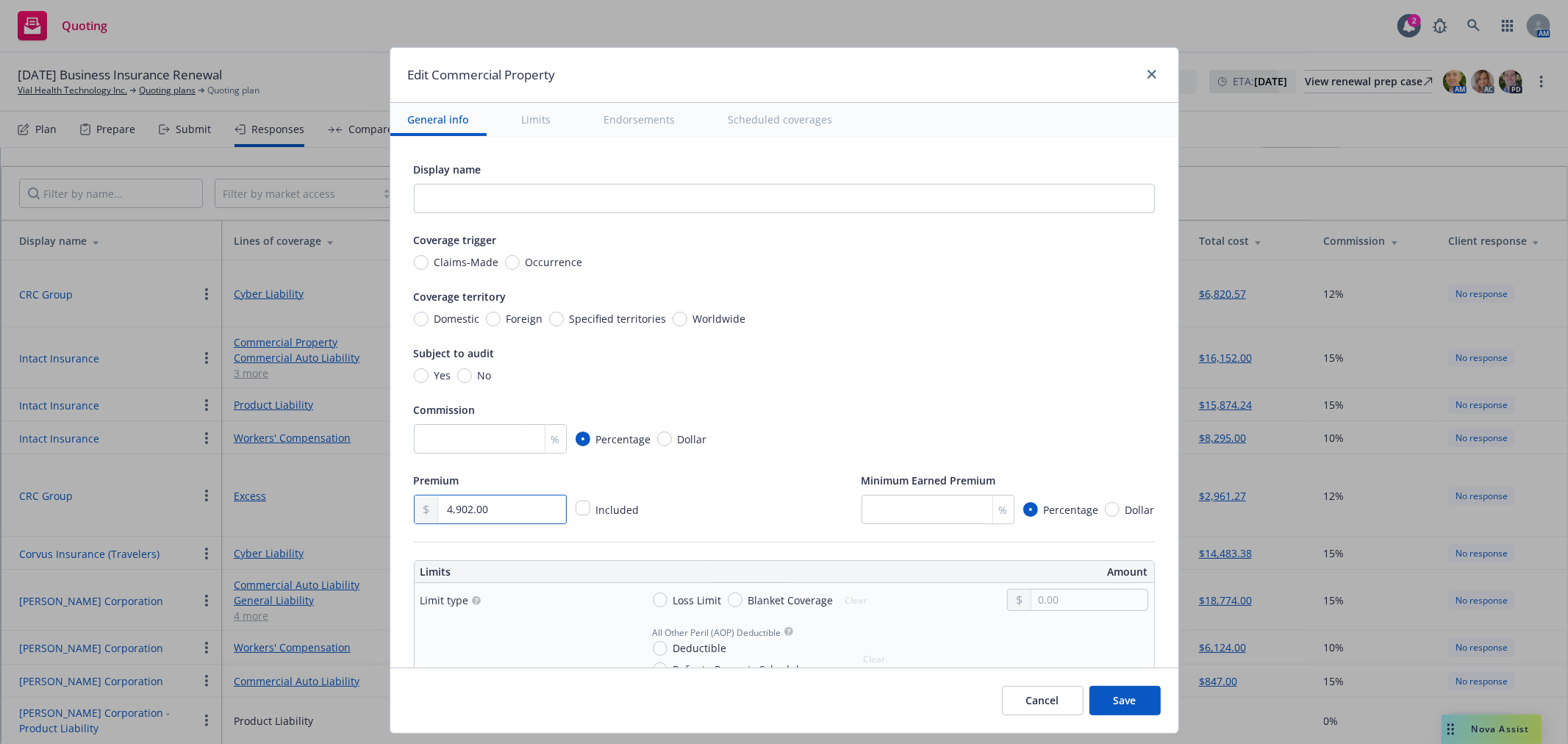
drag, startPoint x: 498, startPoint y: 513, endPoint x: 408, endPoint y: 526, distance: 90.9
type input "4,445.00"
click at [1113, 701] on button "Save" at bounding box center [1125, 701] width 71 height 29
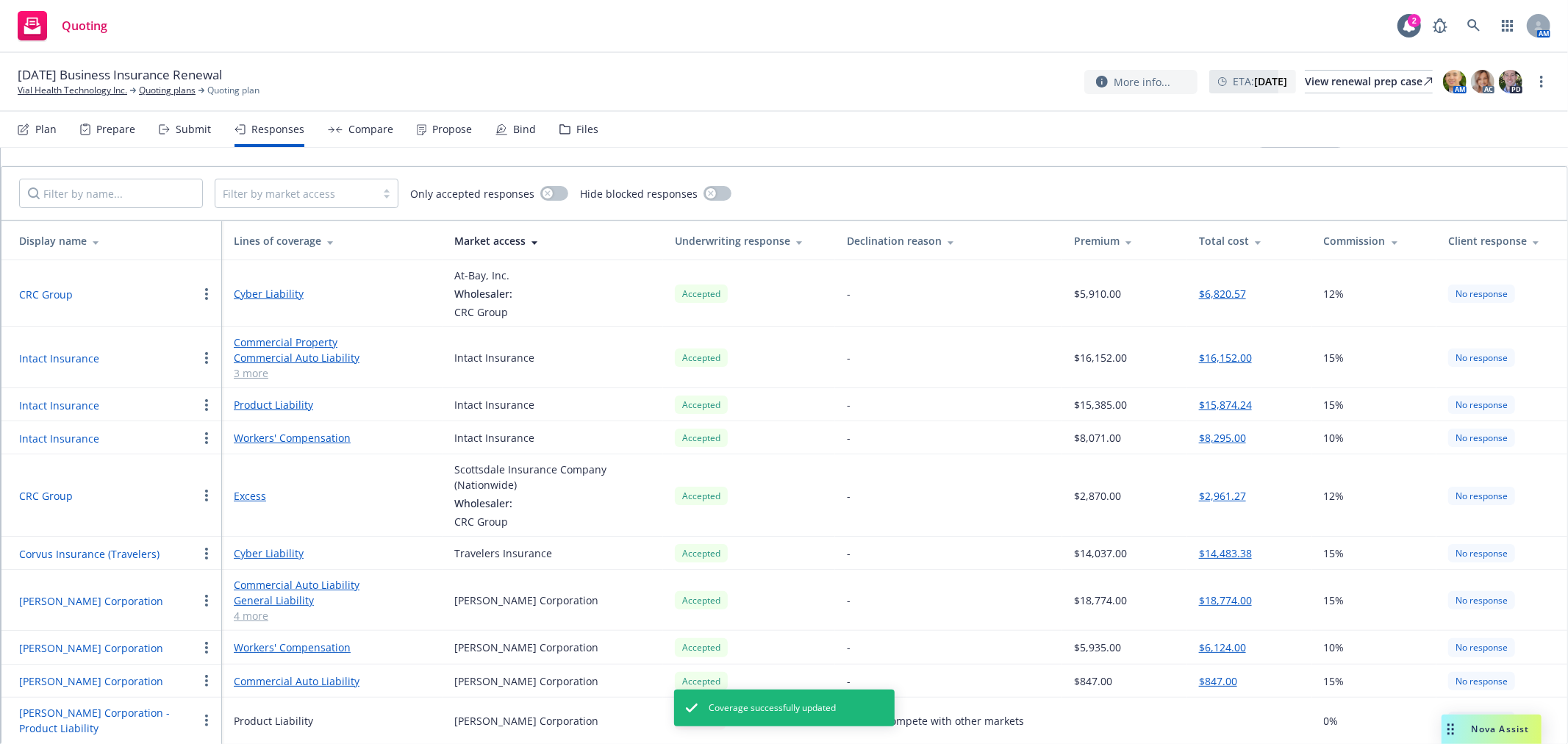
click at [329, 354] on link "Commercial Auto Liability" at bounding box center [332, 358] width 197 height 16
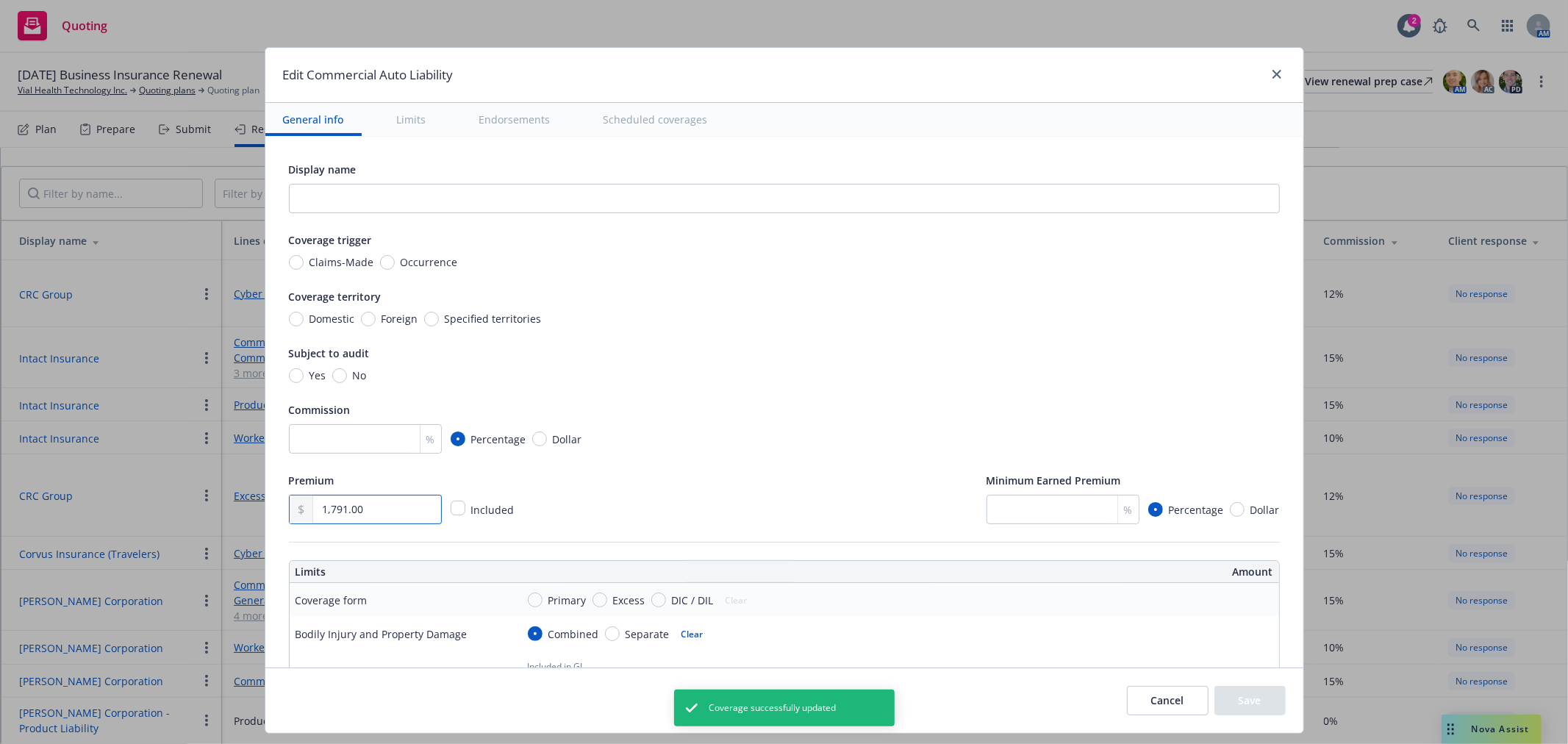
drag, startPoint x: 401, startPoint y: 507, endPoint x: 215, endPoint y: 507, distance: 186.0
click at [215, 507] on div "Edit Commercial Auto Liability General info Limits Endorsements Scheduled cover…" at bounding box center [784, 372] width 1568 height 744
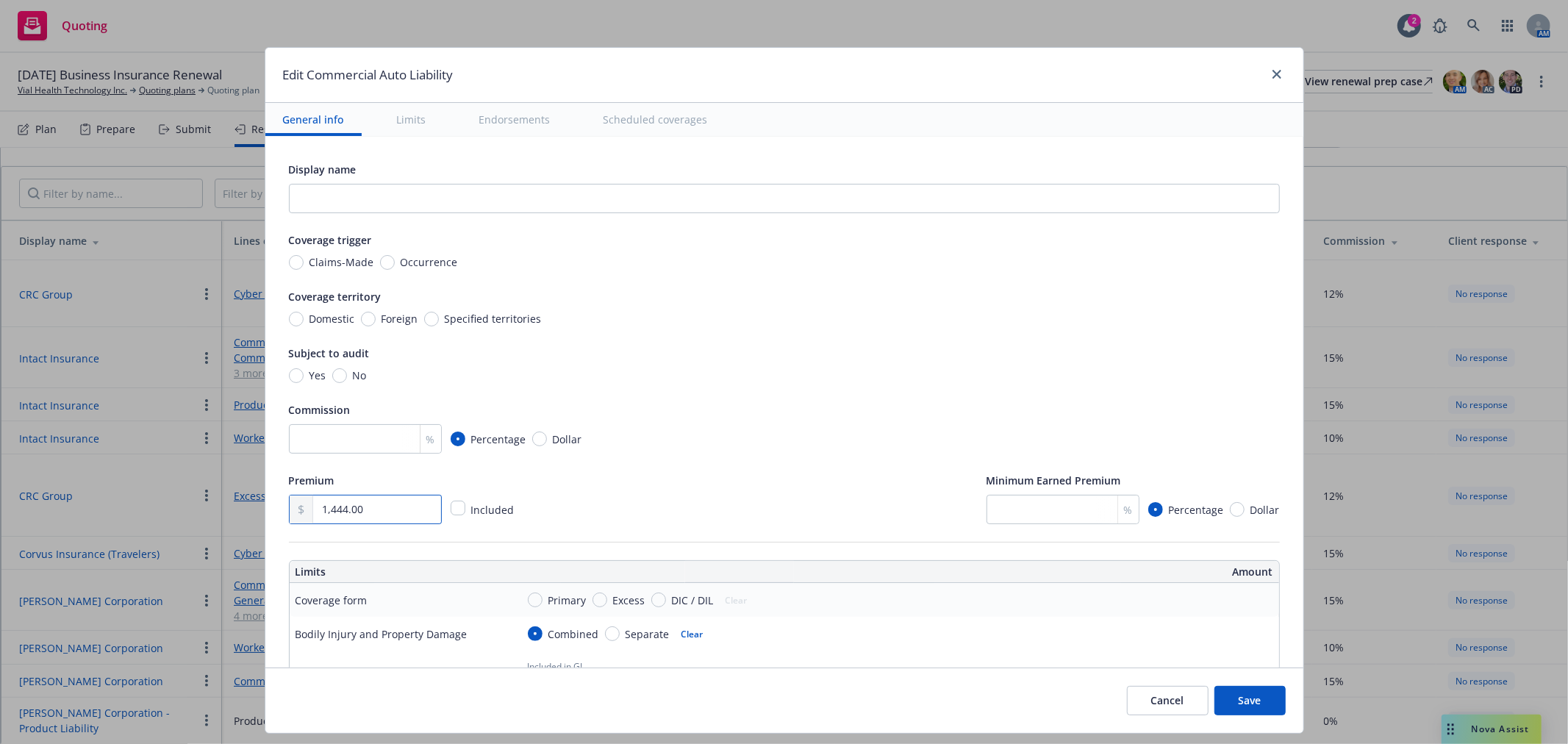
type input "1,444.00"
click at [1259, 704] on button "Save" at bounding box center [1249, 701] width 71 height 29
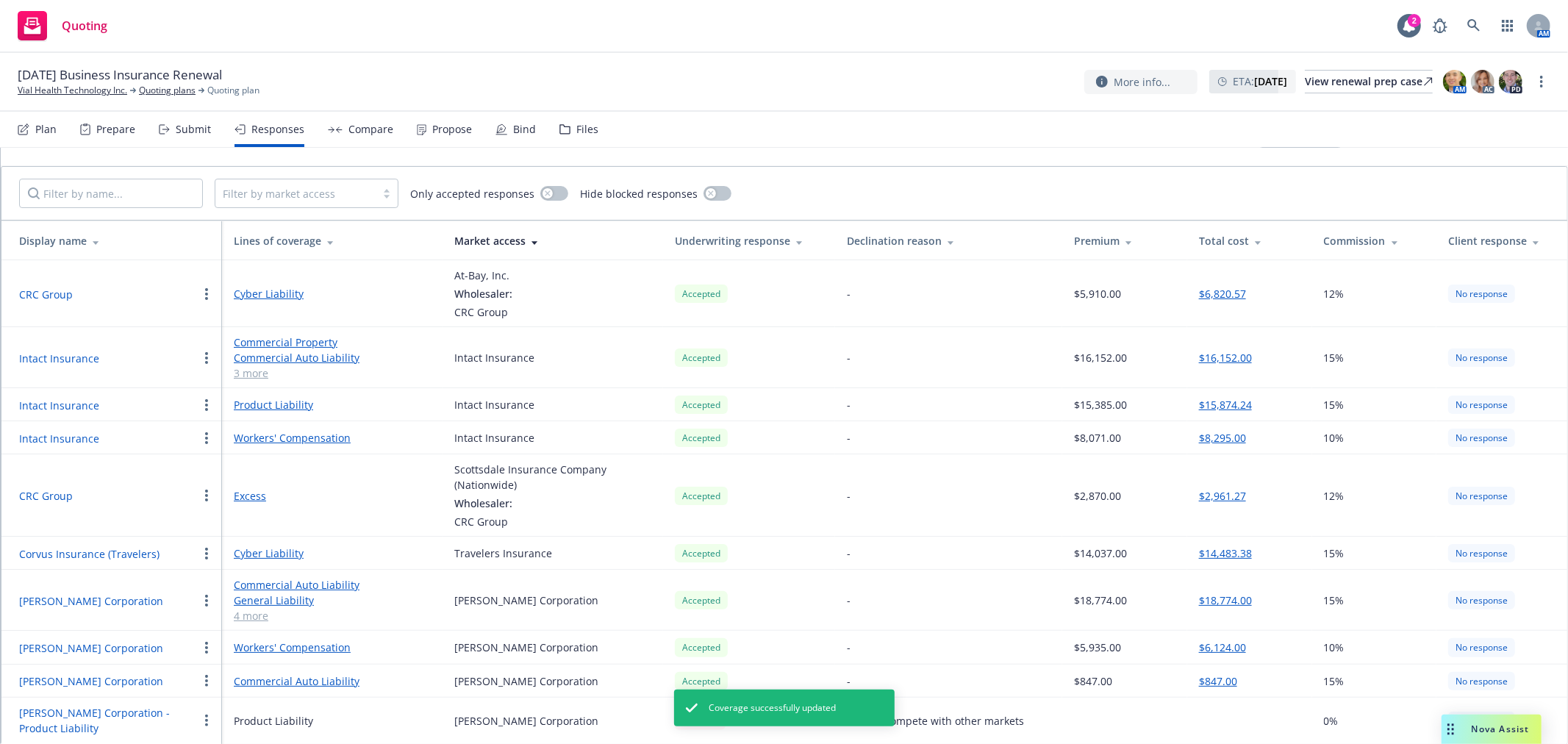
click at [255, 370] on link "3 more" at bounding box center [332, 373] width 197 height 16
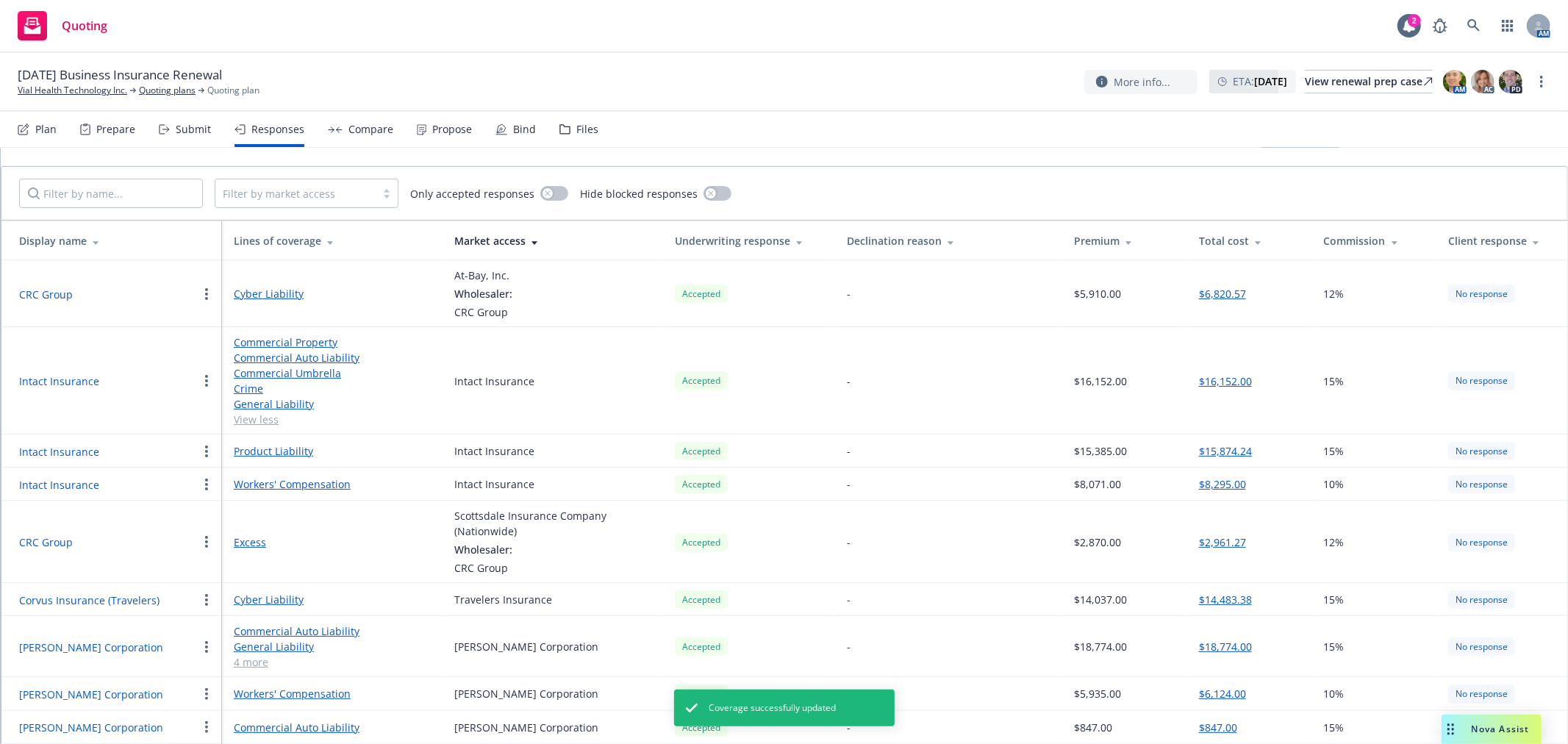
click at [294, 372] on link "Commercial Umbrella" at bounding box center [332, 373] width 197 height 16
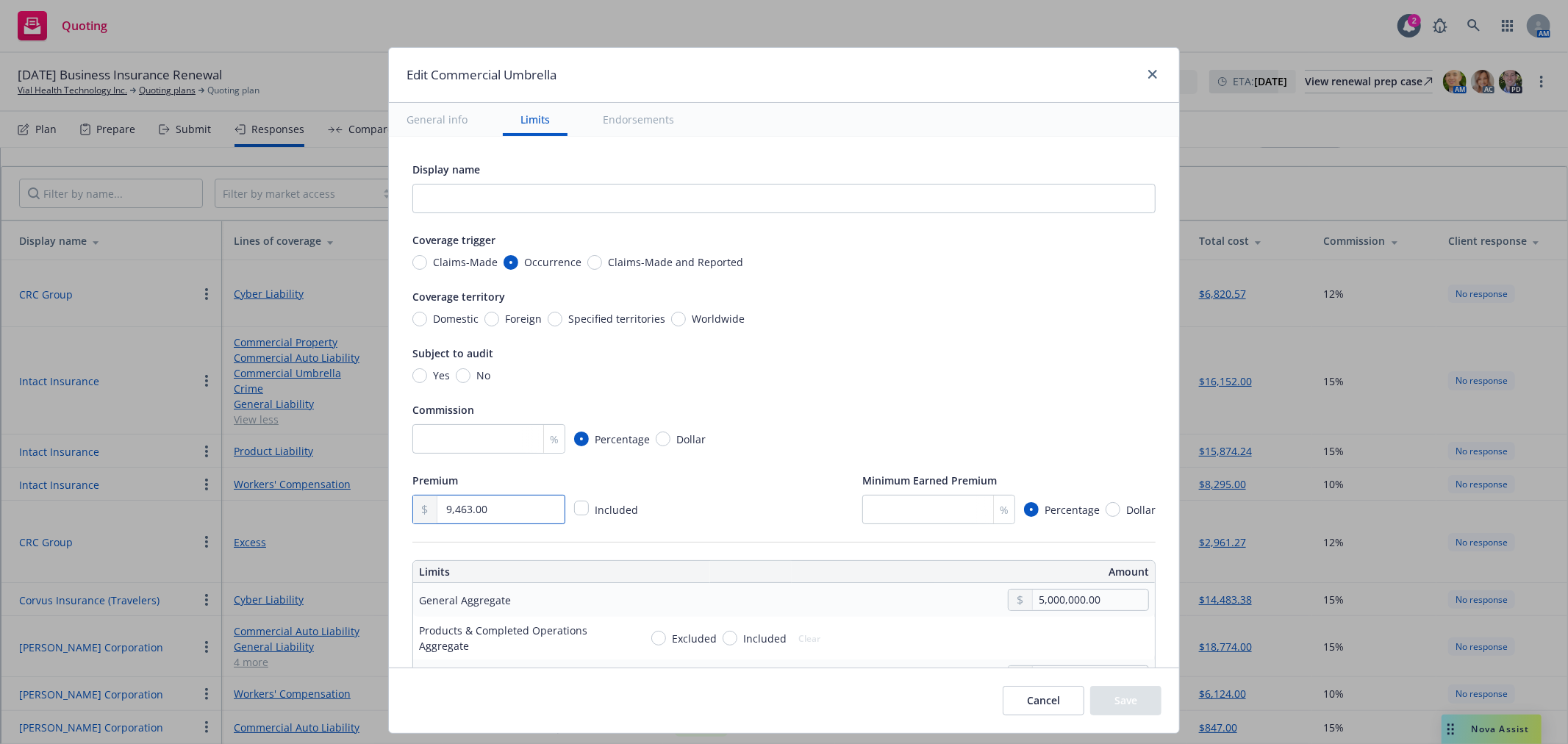
drag, startPoint x: 493, startPoint y: 513, endPoint x: 336, endPoint y: 516, distance: 157.0
click at [336, 516] on div "Edit Commercial Umbrella General info Limits Endorsements Display name Coverage…" at bounding box center [784, 372] width 1568 height 744
type input "8,250.00"
click at [1158, 697] on div "Cancel Save" at bounding box center [784, 700] width 790 height 65
click at [1136, 702] on button "Save" at bounding box center [1125, 701] width 71 height 29
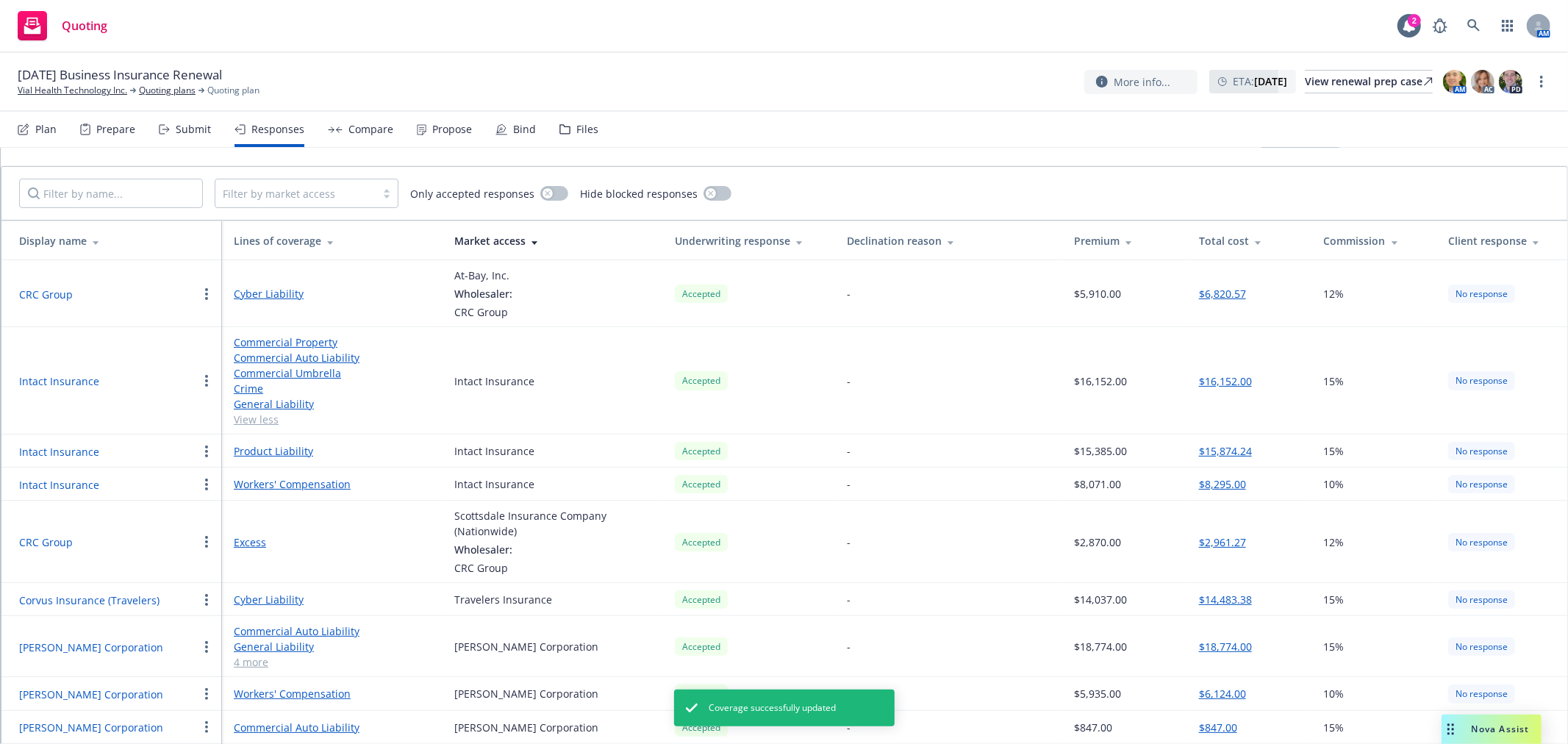
click at [303, 402] on link "General Liability" at bounding box center [332, 404] width 197 height 16
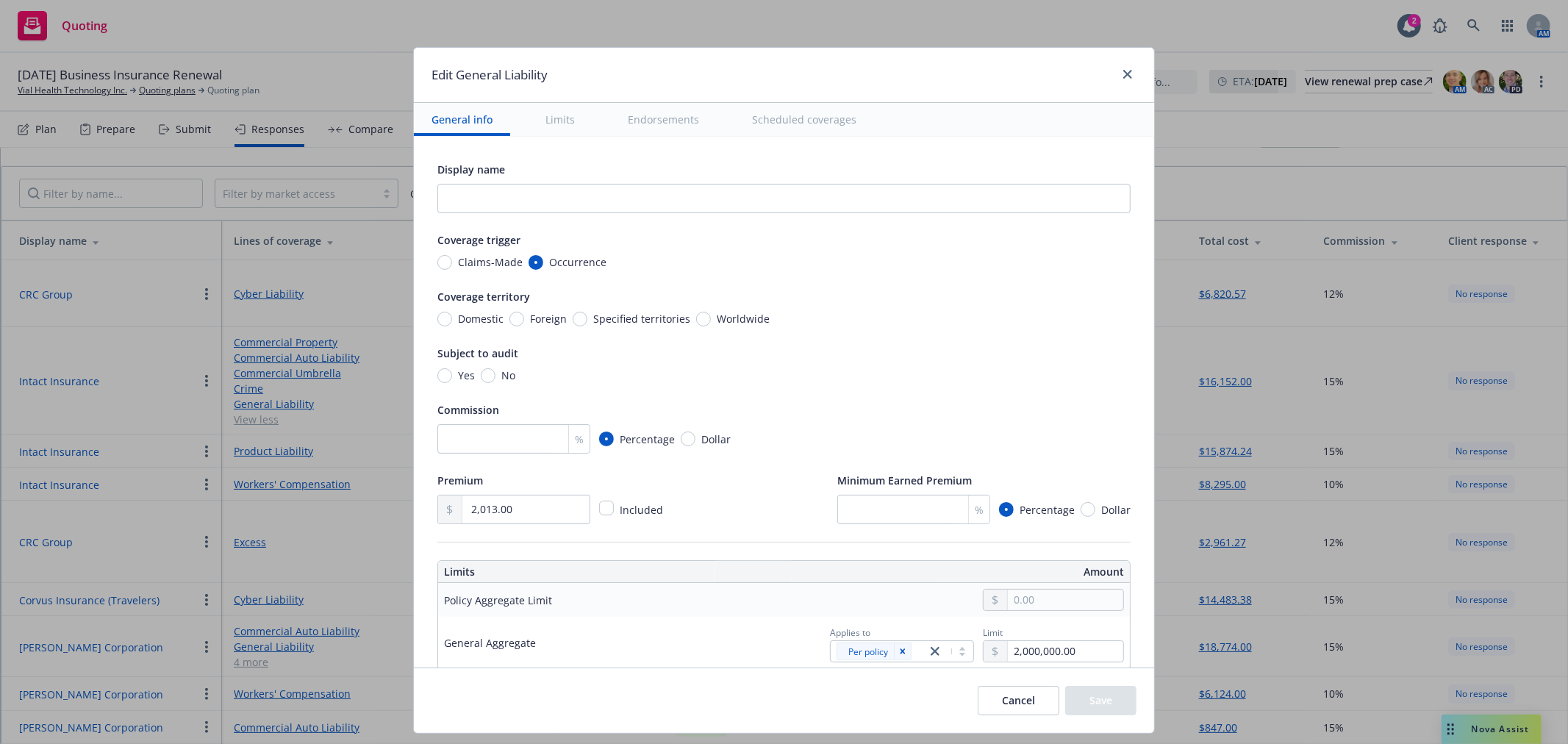
type textarea "x"
click at [1009, 713] on button "Cancel" at bounding box center [1018, 701] width 82 height 29
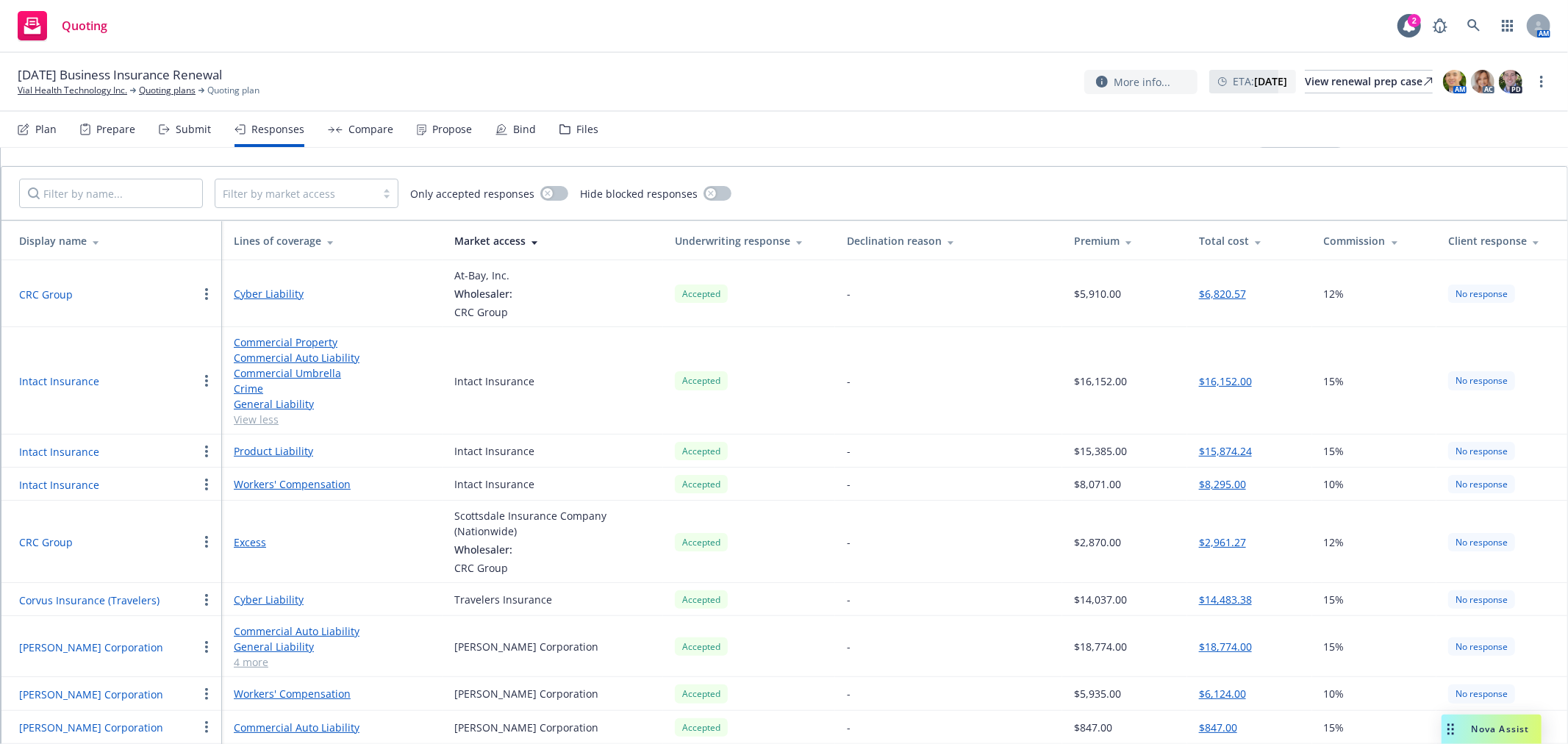
click at [380, 137] on div "Compare" at bounding box center [360, 130] width 65 height 35
